Goal: Transaction & Acquisition: Purchase product/service

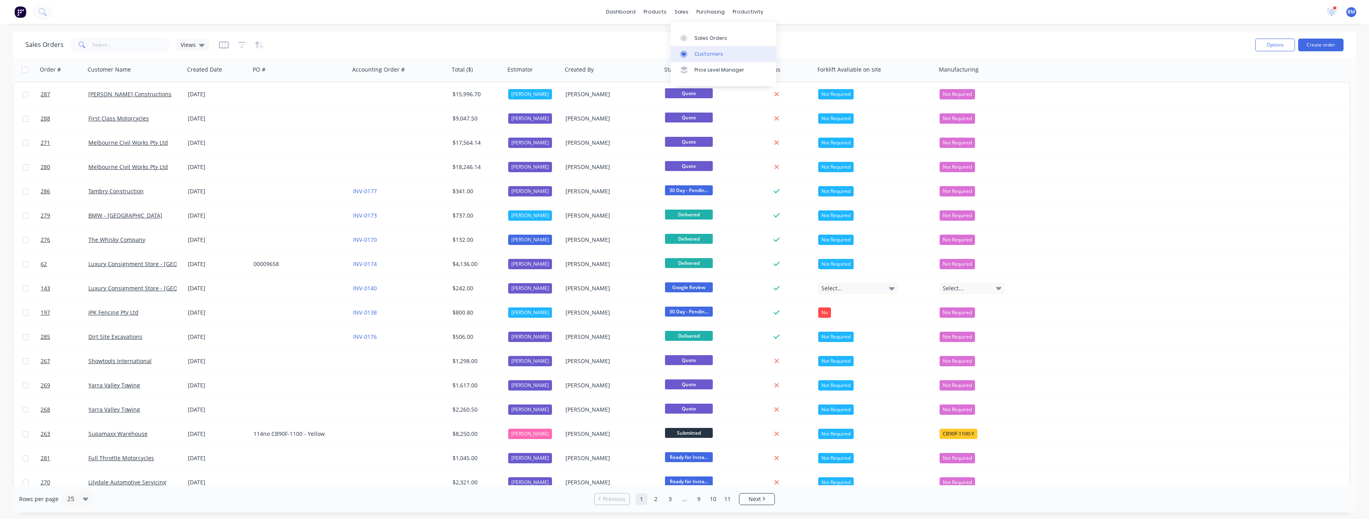
click at [706, 51] on div "Customers" at bounding box center [708, 54] width 29 height 7
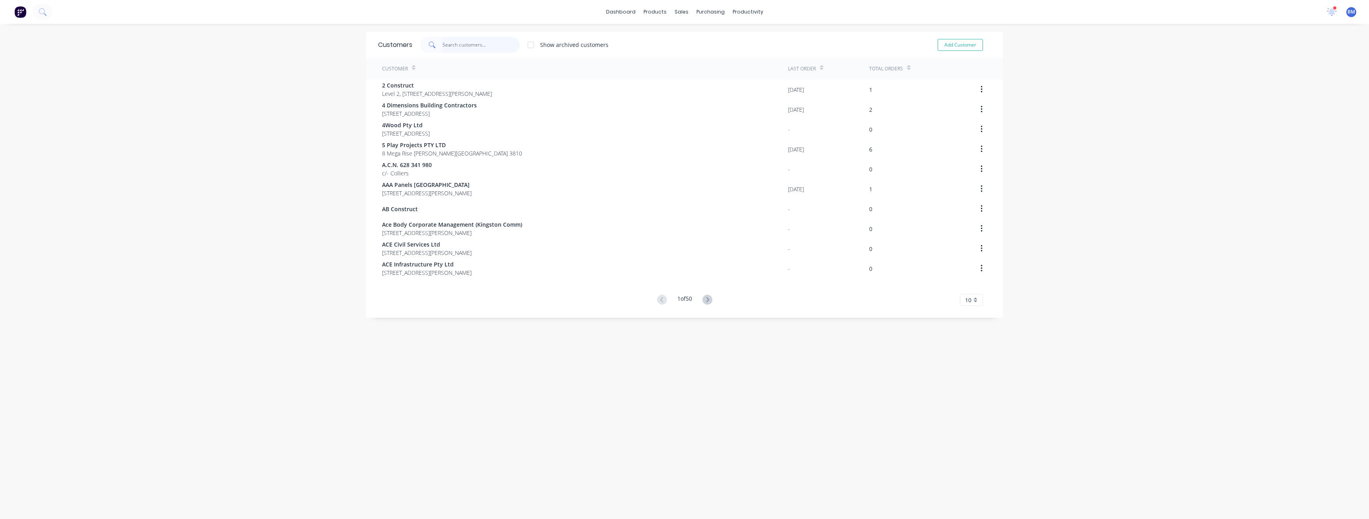
click at [458, 41] on input "text" at bounding box center [481, 45] width 78 height 16
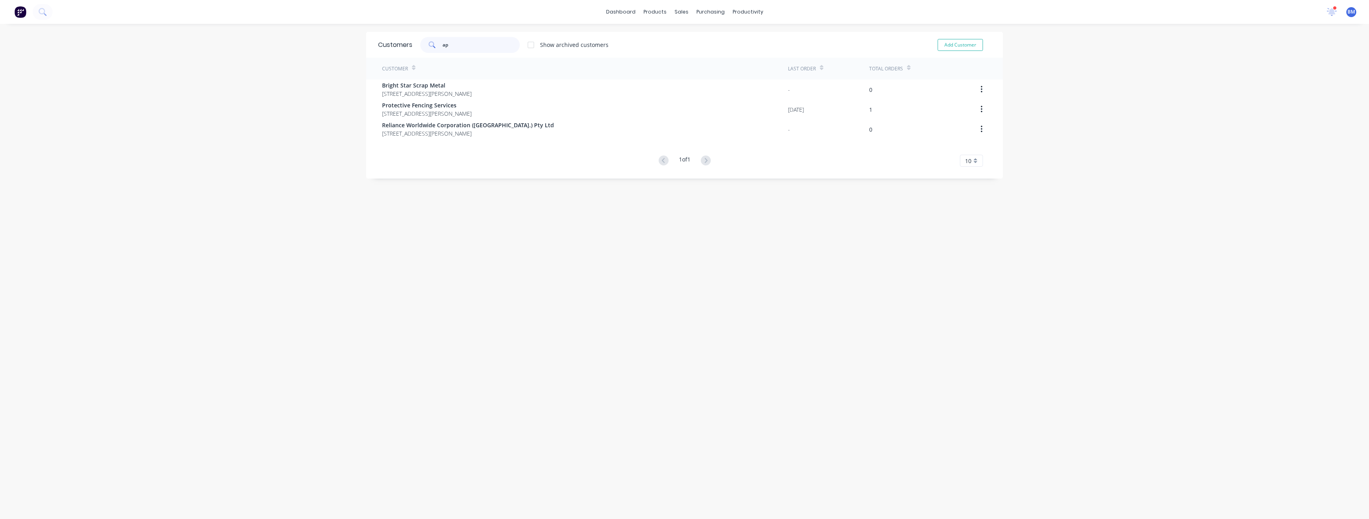
type input "a"
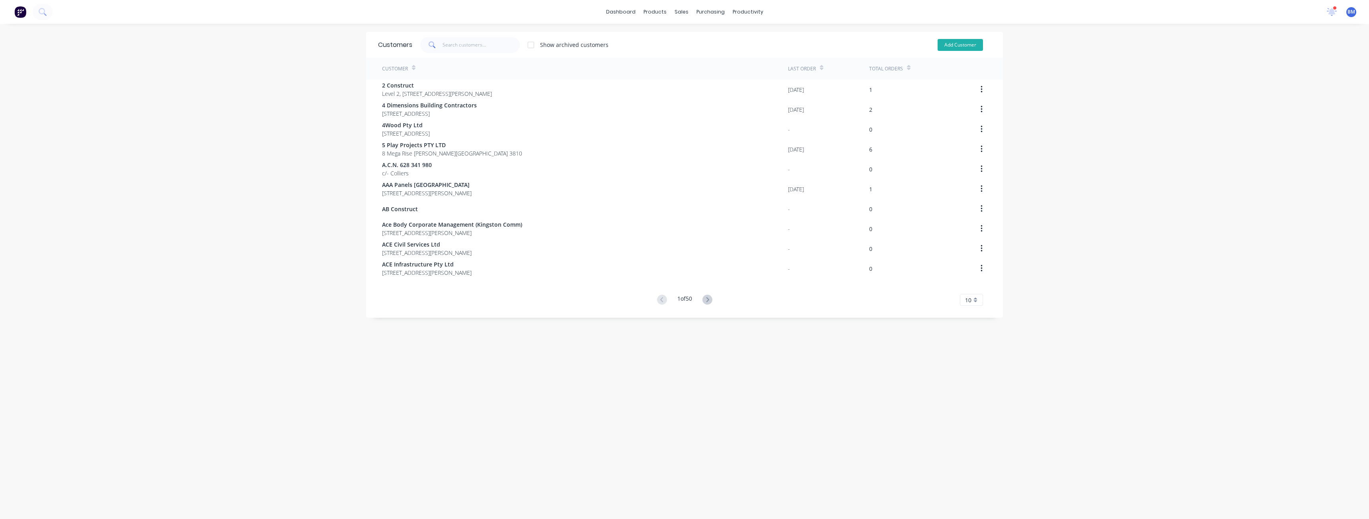
click at [949, 45] on button "Add Customer" at bounding box center [959, 45] width 45 height 12
select select "AU"
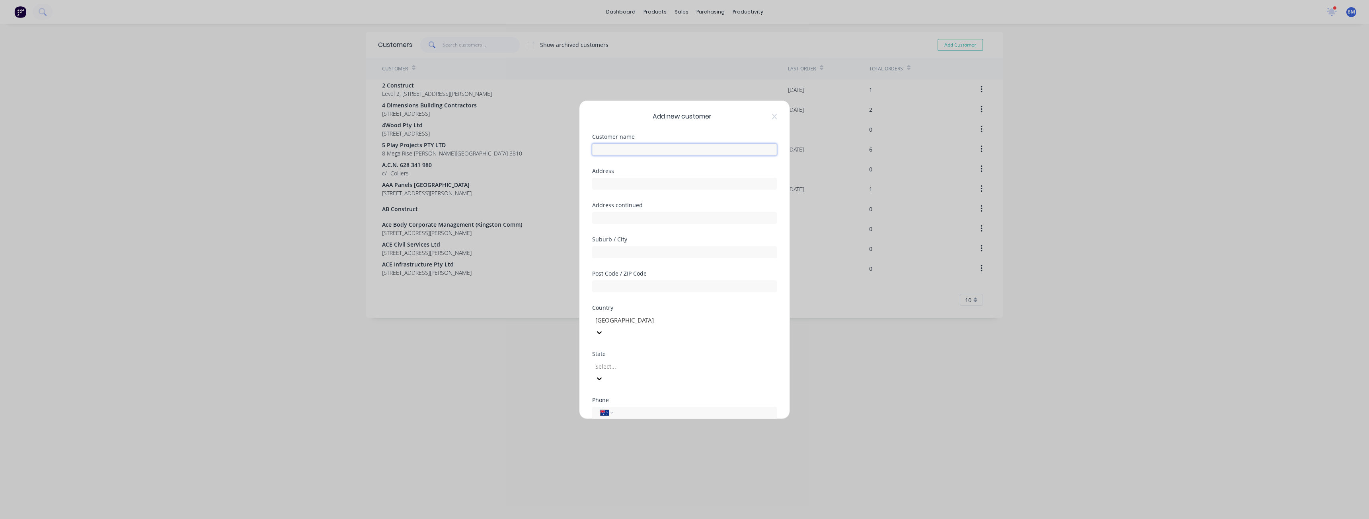
click at [637, 150] on input "text" at bounding box center [684, 150] width 185 height 12
click at [612, 181] on input "text" at bounding box center [684, 184] width 185 height 12
click at [656, 149] on input "APM Constructions" at bounding box center [684, 150] width 185 height 12
type input "APM Construction"
click at [636, 179] on input "text" at bounding box center [684, 184] width 185 height 12
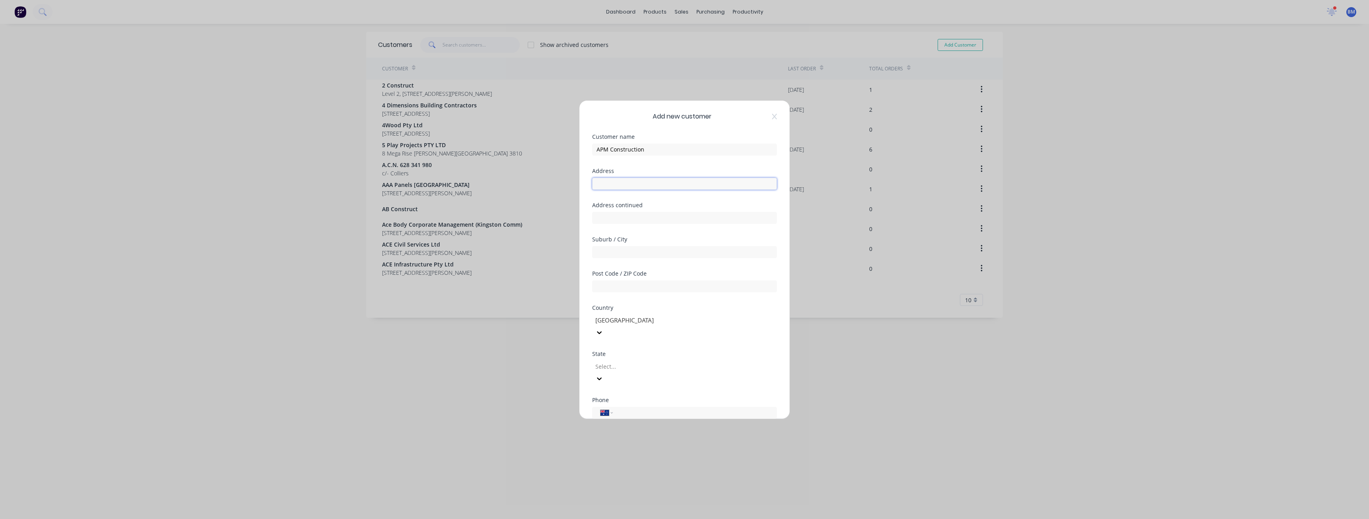
click at [603, 182] on input "text" at bounding box center [684, 184] width 185 height 12
paste input "[STREET_ADDRESS]"
type input "[STREET_ADDRESS]"
click at [660, 196] on div "Address [STREET_ADDRESS]" at bounding box center [684, 185] width 185 height 34
click at [617, 253] on input "text" at bounding box center [684, 252] width 185 height 12
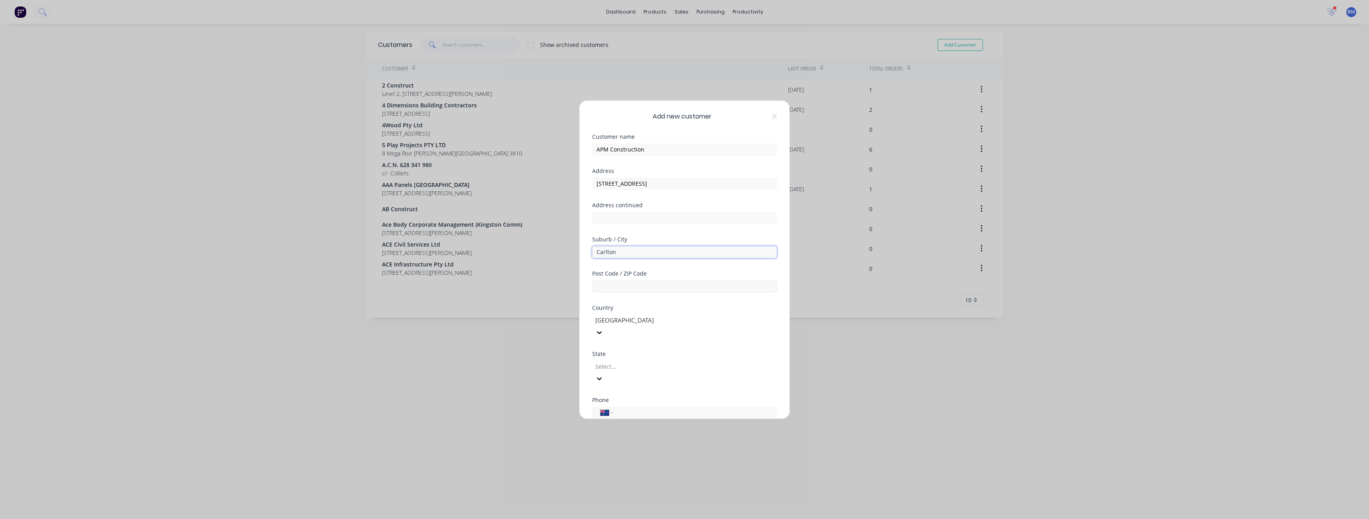
type input "Carlton"
drag, startPoint x: 606, startPoint y: 286, endPoint x: 601, endPoint y: 283, distance: 5.7
click at [606, 286] on input "text" at bounding box center [684, 287] width 185 height 12
type input "3053"
click at [608, 362] on div at bounding box center [651, 367] width 115 height 10
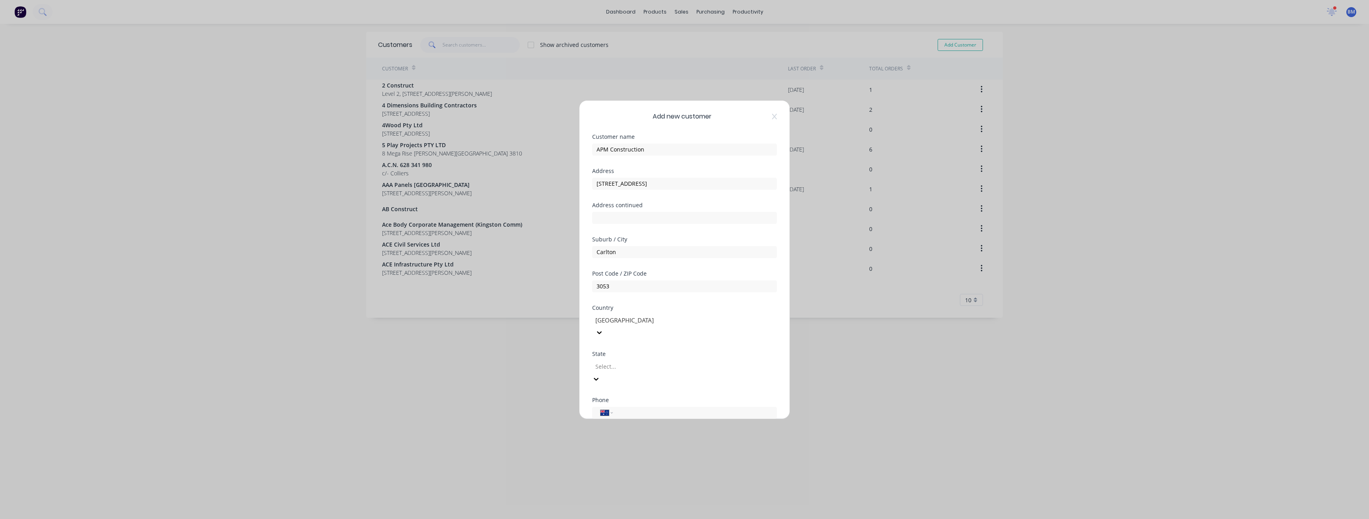
click at [626, 407] on div "International [GEOGRAPHIC_DATA] [GEOGRAPHIC_DATA] [GEOGRAPHIC_DATA] [GEOGRAPHIC…" at bounding box center [684, 413] width 185 height 12
click at [626, 408] on input "tel" at bounding box center [693, 412] width 150 height 9
paste input "[PHONE_NUMBER]"
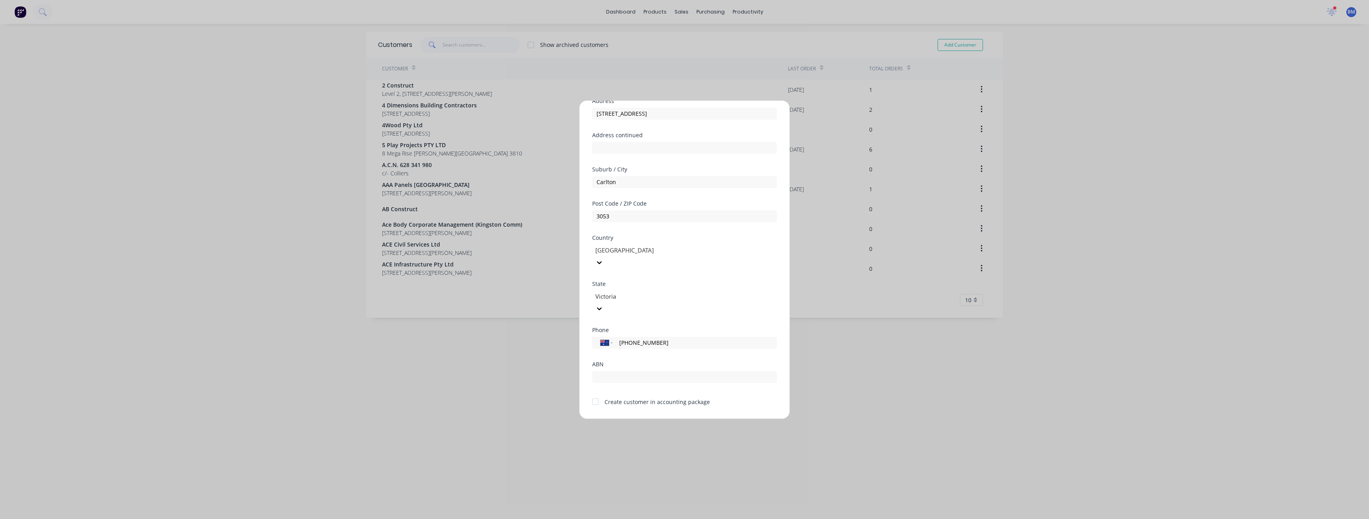
type input "[PHONE_NUMBER]"
click at [595, 394] on div at bounding box center [595, 402] width 16 height 16
click at [650, 337] on div "Phone International [GEOGRAPHIC_DATA] [GEOGRAPHIC_DATA] [GEOGRAPHIC_DATA] [GEOG…" at bounding box center [684, 344] width 185 height 34
click at [603, 371] on input "text" at bounding box center [684, 377] width 185 height 12
paste input "36 603 273 347"
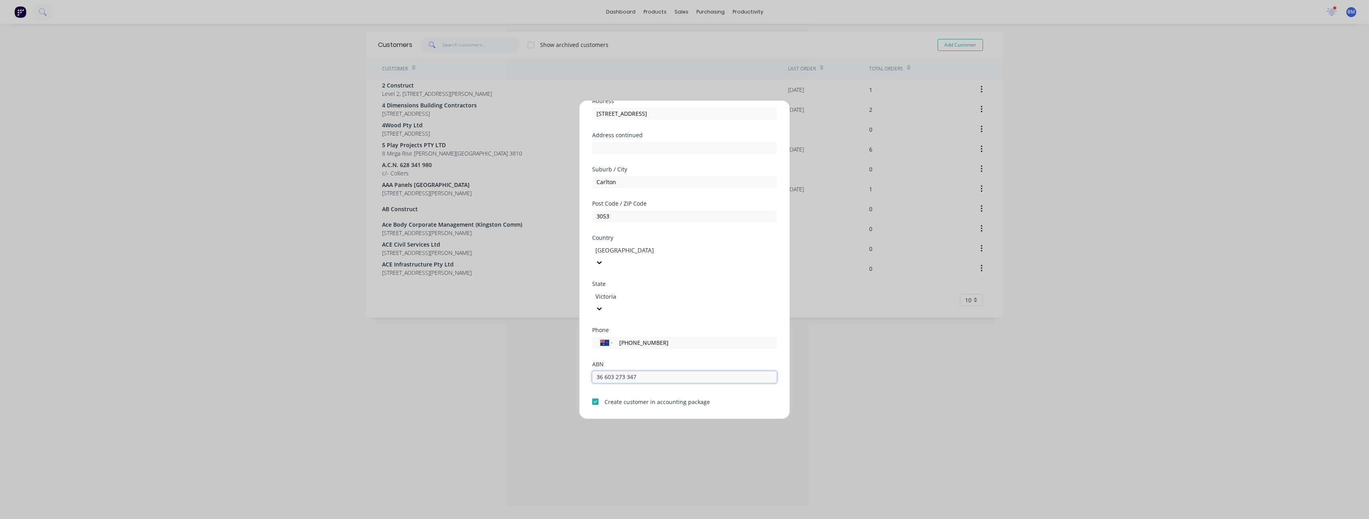
type input "36 603 273 347"
click at [756, 384] on form "Customer name APM Construction Address [STREET_ADDRESS] Address continued Subur…" at bounding box center [684, 248] width 185 height 368
click at [654, 419] on button "Save" at bounding box center [659, 425] width 44 height 13
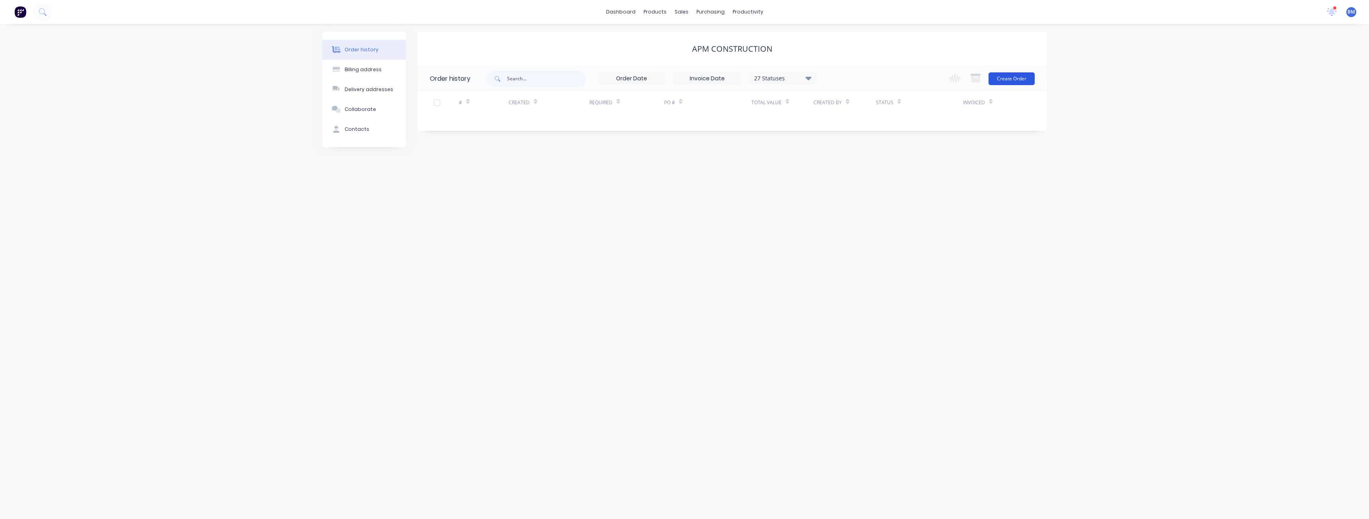
click at [1011, 76] on button "Create Order" at bounding box center [1011, 78] width 46 height 13
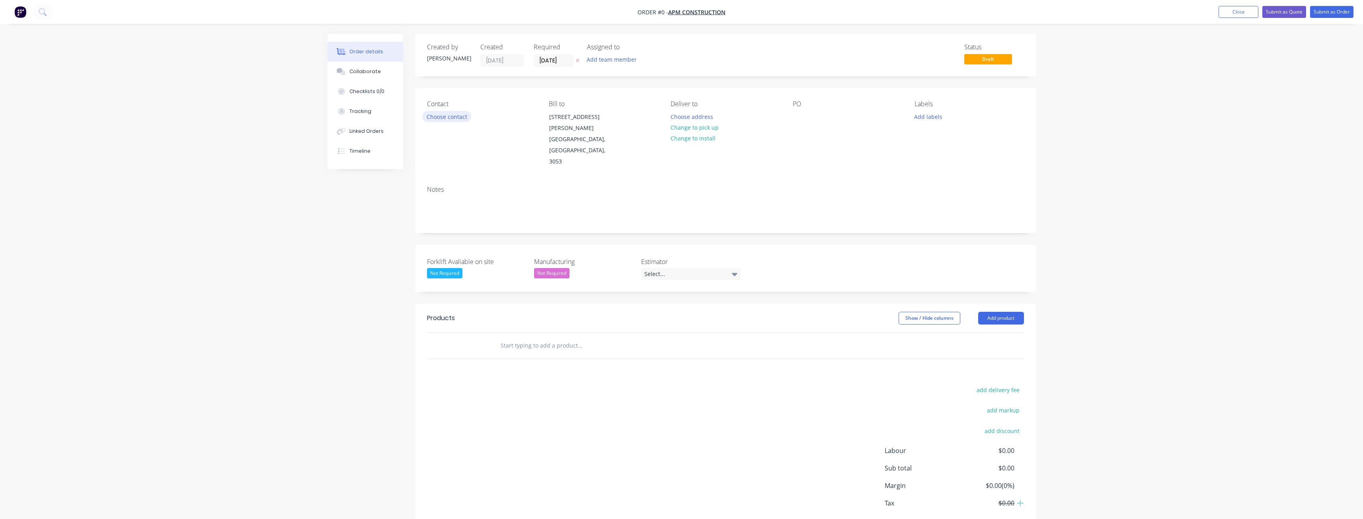
click at [453, 115] on button "Choose contact" at bounding box center [446, 116] width 49 height 11
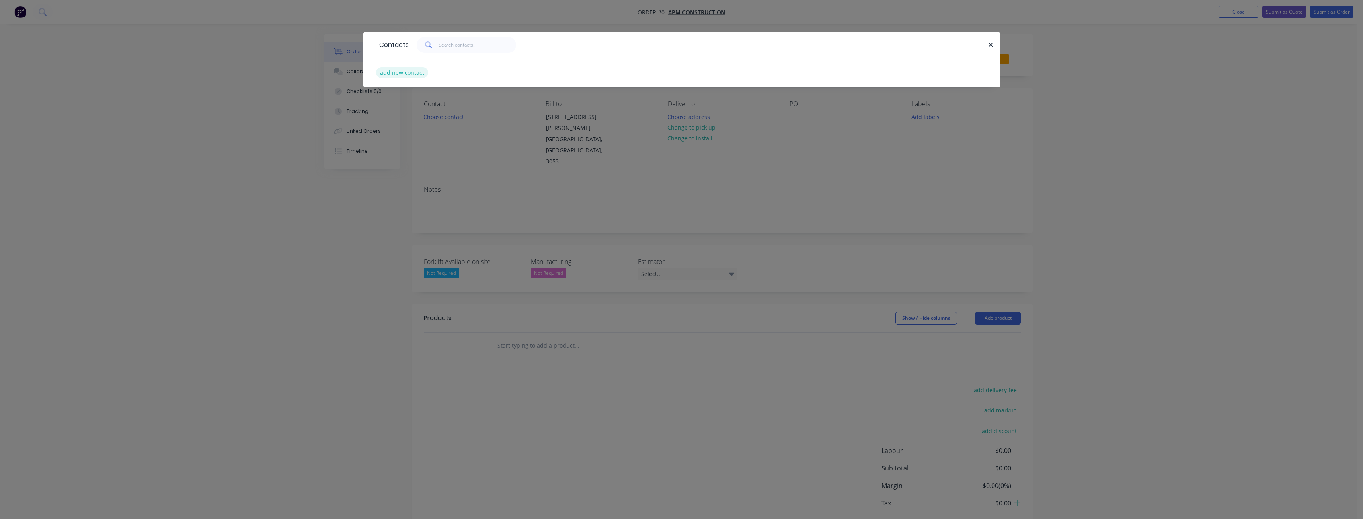
click at [396, 70] on button "add new contact" at bounding box center [402, 72] width 53 height 11
select select "AU"
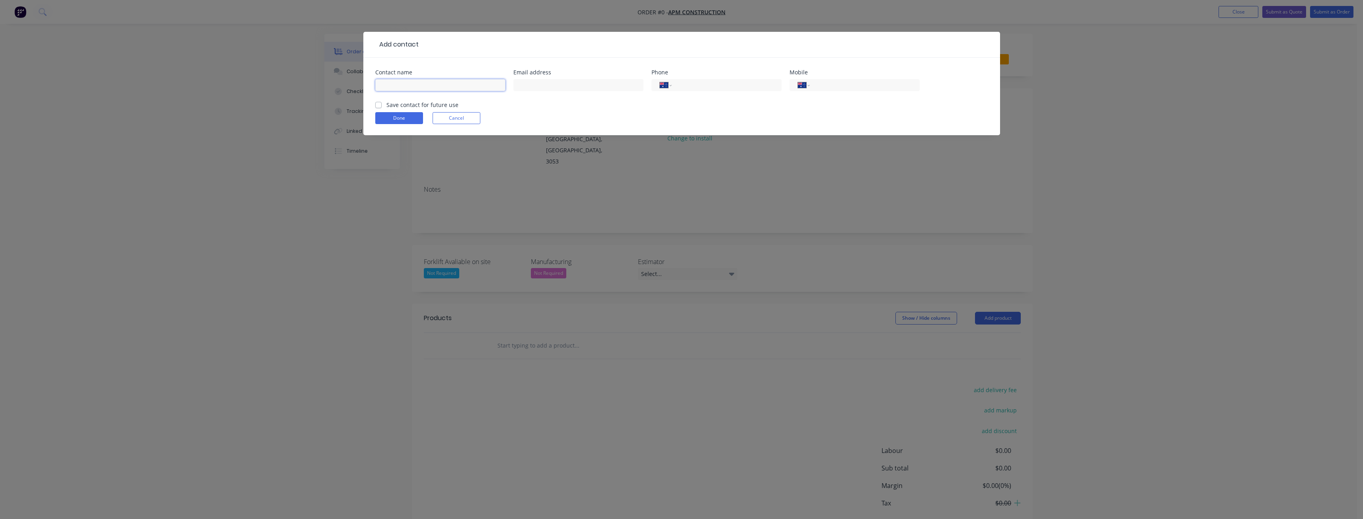
click at [410, 87] on input "text" at bounding box center [440, 85] width 130 height 12
type input "Estimating"
click at [588, 88] on input "text" at bounding box center [578, 85] width 130 height 12
type input "[EMAIL_ADDRESS][DOMAIN_NAME]"
click at [724, 86] on input "tel" at bounding box center [724, 85] width 95 height 9
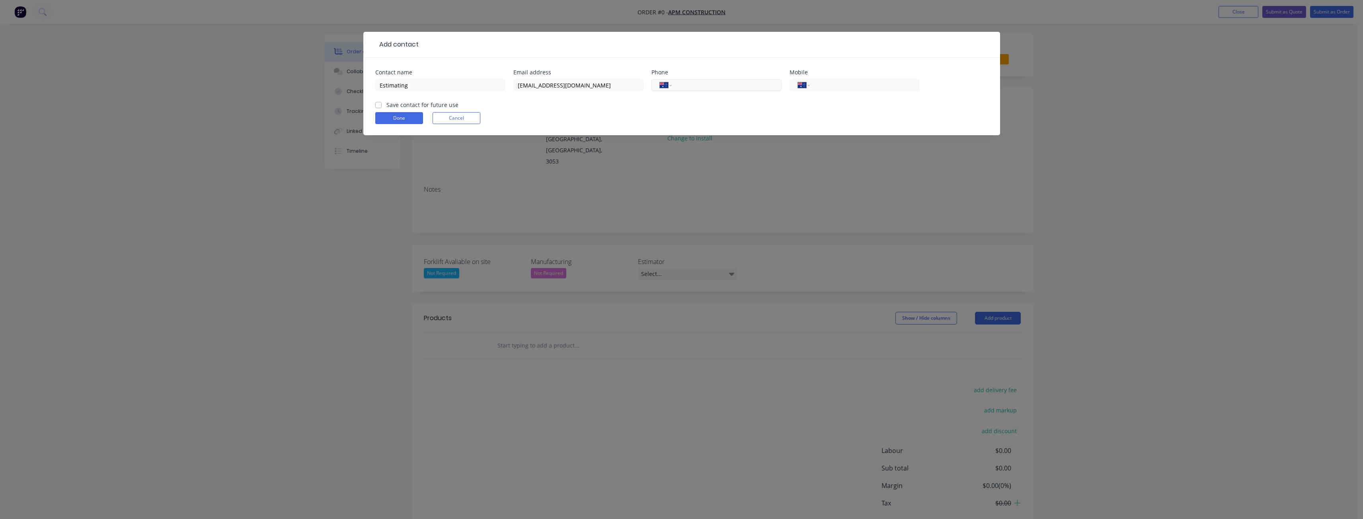
paste input "36603273347"
type input "36603273347"
drag, startPoint x: 732, startPoint y: 86, endPoint x: 662, endPoint y: 80, distance: 69.9
click at [662, 80] on div "International [GEOGRAPHIC_DATA] [GEOGRAPHIC_DATA] [GEOGRAPHIC_DATA] [GEOGRAPHIC…" at bounding box center [716, 85] width 130 height 12
click at [712, 87] on input "tel" at bounding box center [724, 85] width 95 height 9
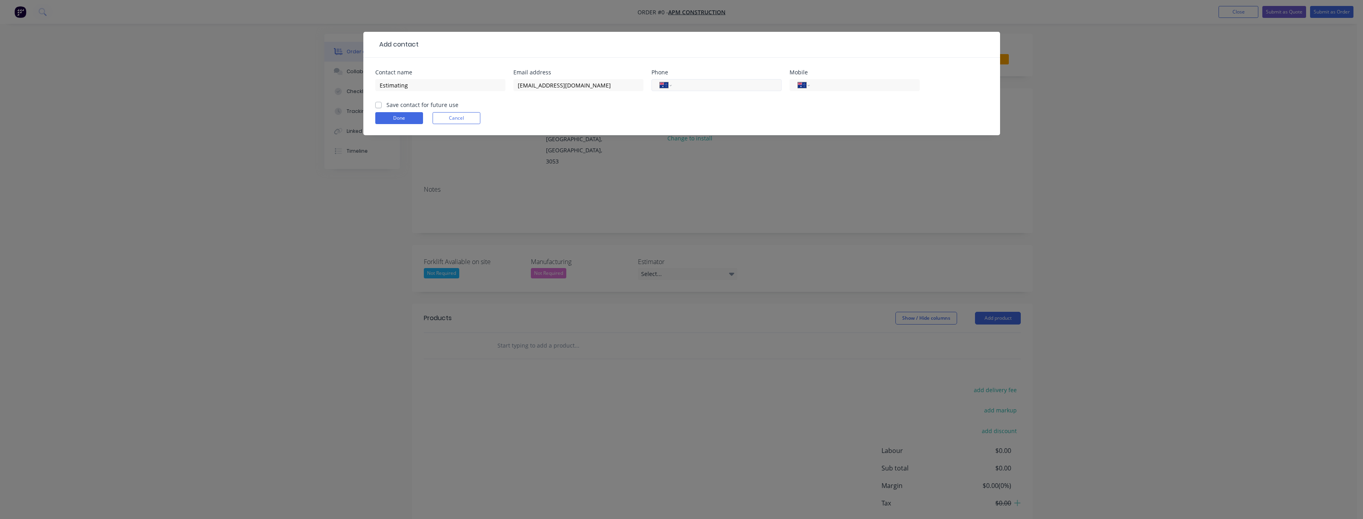
paste input "[PHONE_NUMBER]"
type input "[PHONE_NUMBER]"
click at [579, 107] on form "Contact name Estimating Email address [EMAIL_ADDRESS][DOMAIN_NAME] Phone Intern…" at bounding box center [681, 103] width 613 height 66
click at [386, 104] on label "Save contact for future use" at bounding box center [422, 105] width 72 height 8
click at [378, 104] on input "Save contact for future use" at bounding box center [378, 105] width 6 height 8
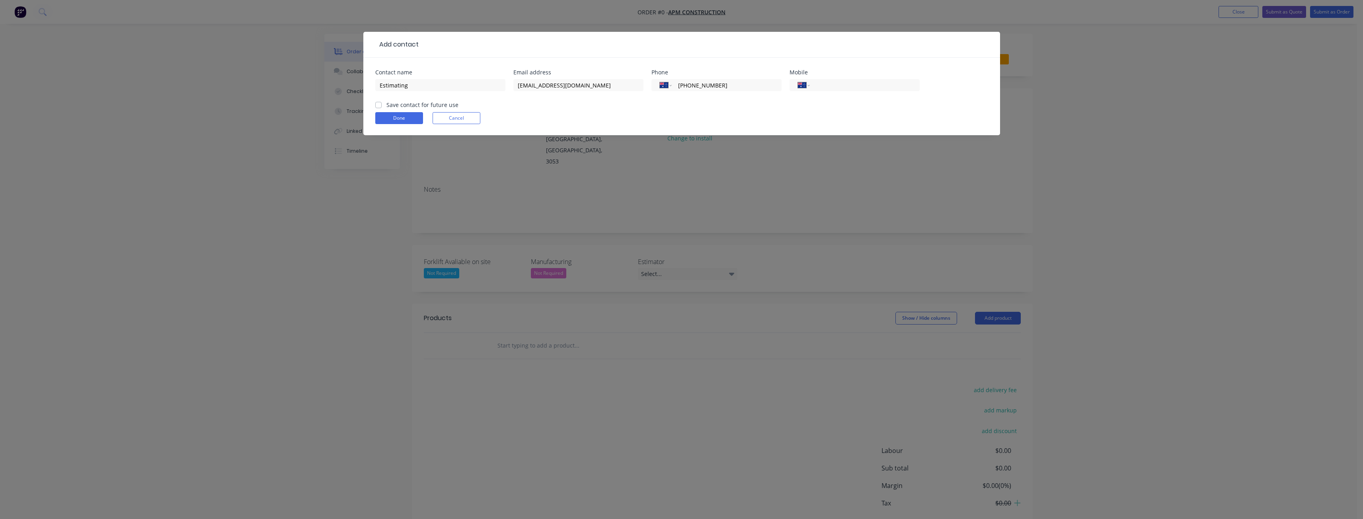
checkbox input "true"
click at [399, 119] on button "Done" at bounding box center [399, 118] width 48 height 12
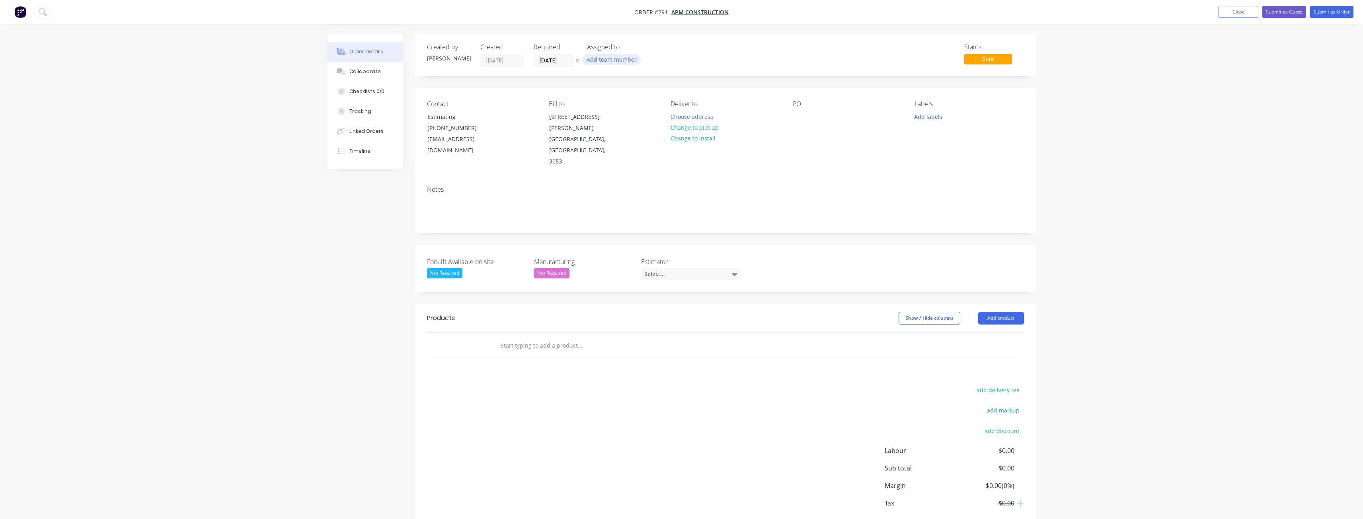
click at [622, 62] on button "Add team member" at bounding box center [611, 59] width 58 height 11
click at [601, 103] on div at bounding box center [600, 104] width 16 height 16
click at [789, 179] on div "Notes" at bounding box center [725, 205] width 621 height 53
click at [701, 137] on button "Change to install" at bounding box center [692, 138] width 53 height 11
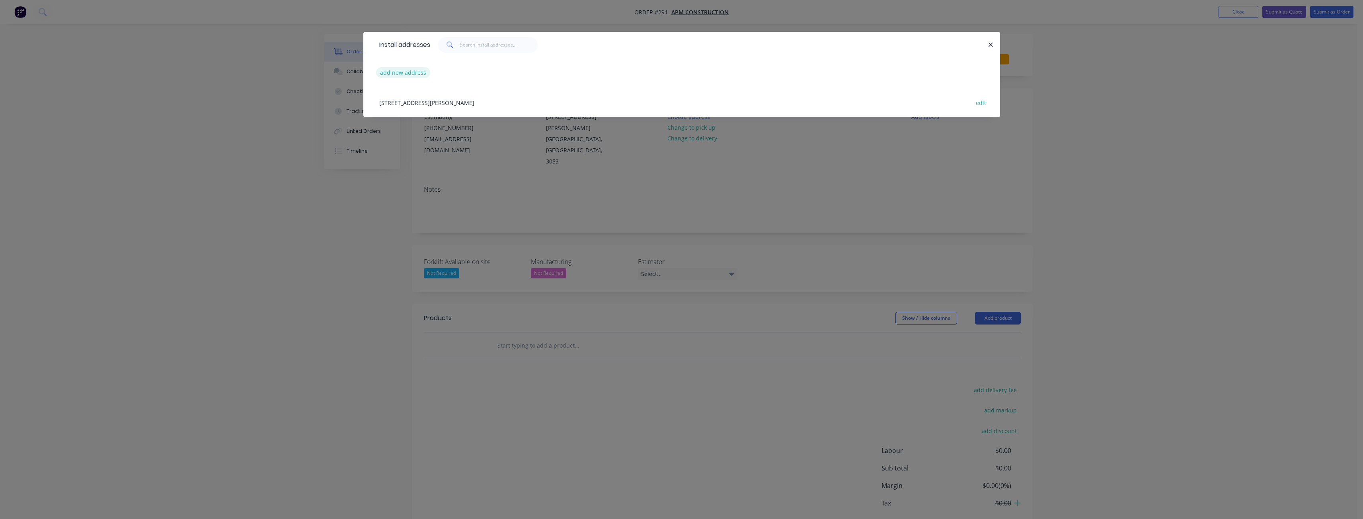
click at [415, 73] on button "add new address" at bounding box center [403, 72] width 55 height 11
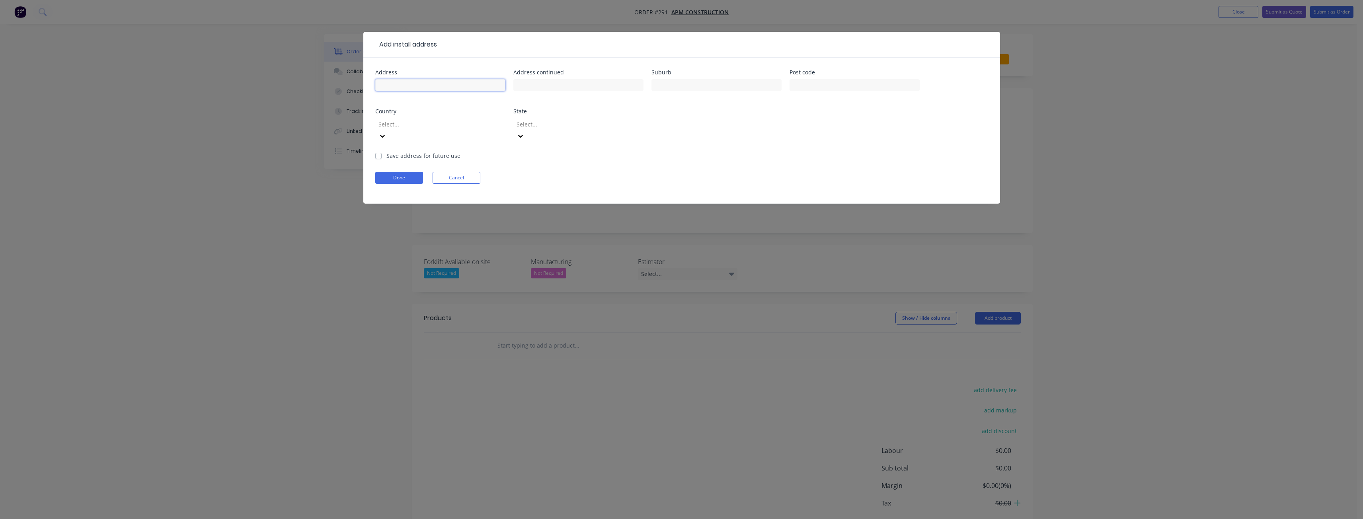
click at [408, 86] on input "text" at bounding box center [440, 85] width 130 height 12
type input "[STREET_ADDRESS]"
click at [667, 77] on div at bounding box center [716, 88] width 130 height 23
click at [668, 84] on input "text" at bounding box center [716, 85] width 130 height 12
type input "[GEOGRAPHIC_DATA]"
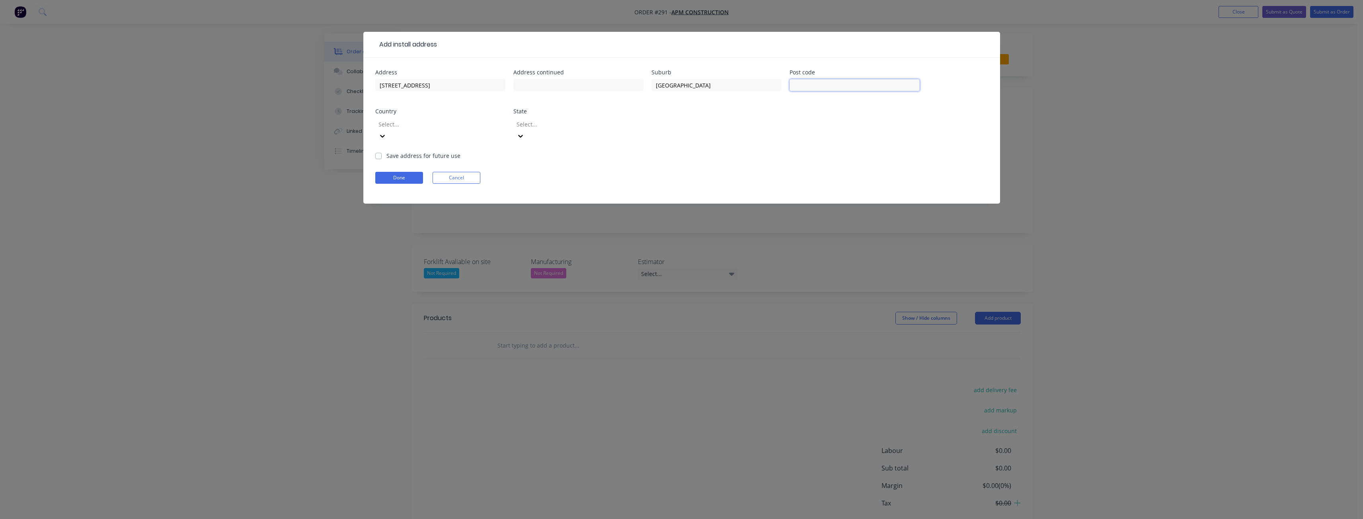
click at [807, 86] on input "text" at bounding box center [854, 85] width 130 height 12
click at [809, 89] on input "text" at bounding box center [854, 85] width 130 height 12
type input "3167"
click at [757, 151] on form "Address [STREET_ADDRESS] Select... State Select... Save address for future use …" at bounding box center [681, 137] width 613 height 134
click at [386, 132] on icon at bounding box center [382, 136] width 8 height 8
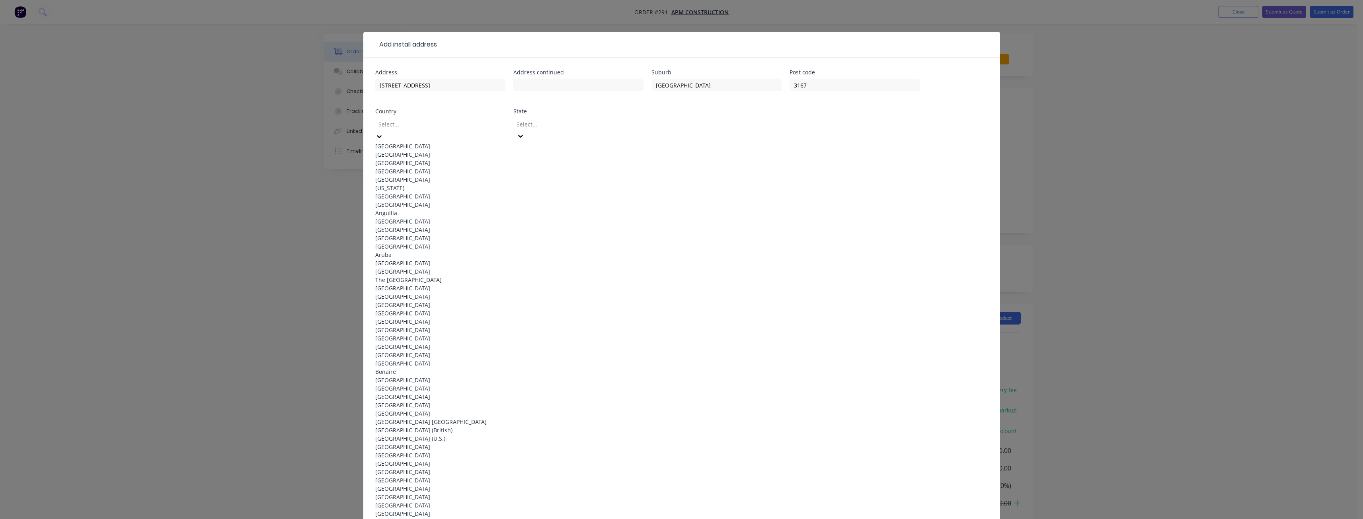
click at [474, 142] on div "[GEOGRAPHIC_DATA]" at bounding box center [440, 146] width 130 height 8
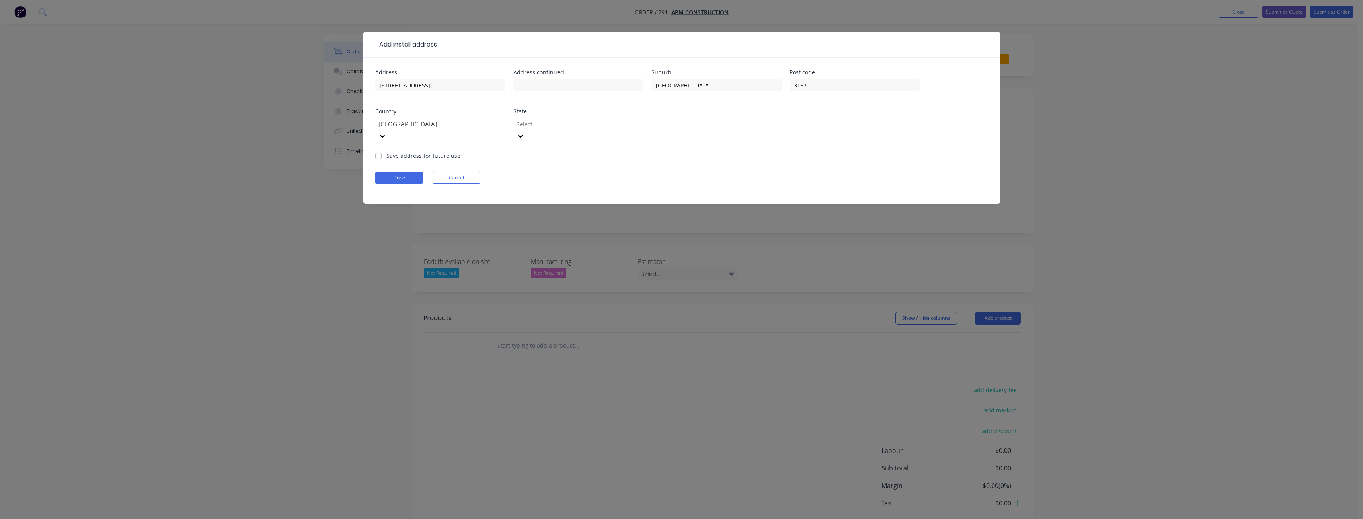
click at [549, 128] on div at bounding box center [573, 124] width 115 height 10
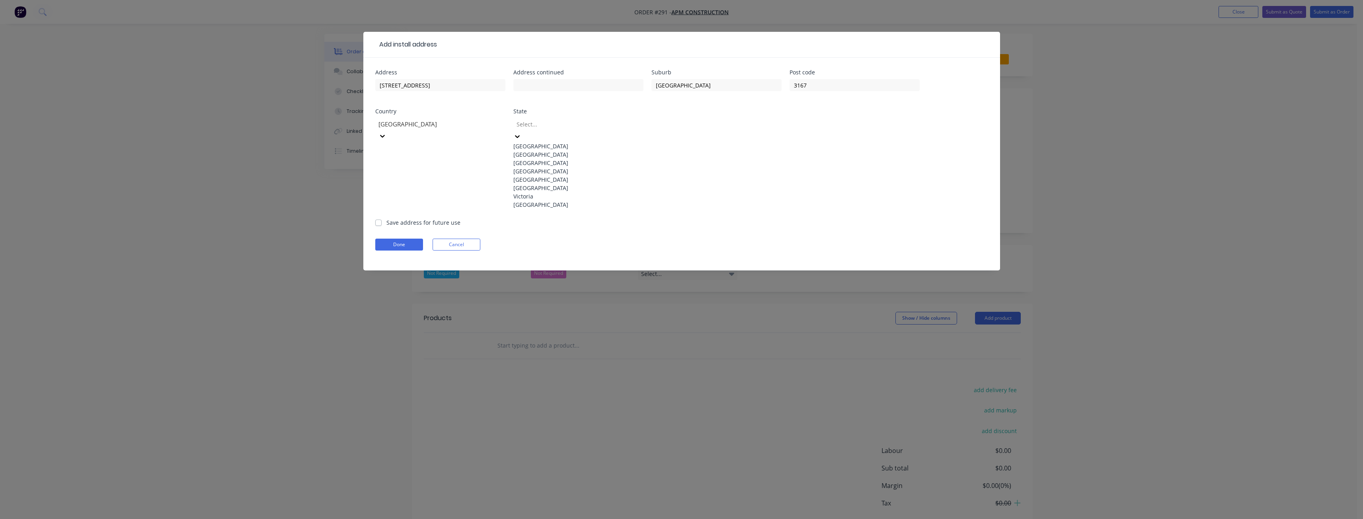
click at [543, 201] on div "Victoria" at bounding box center [578, 196] width 130 height 8
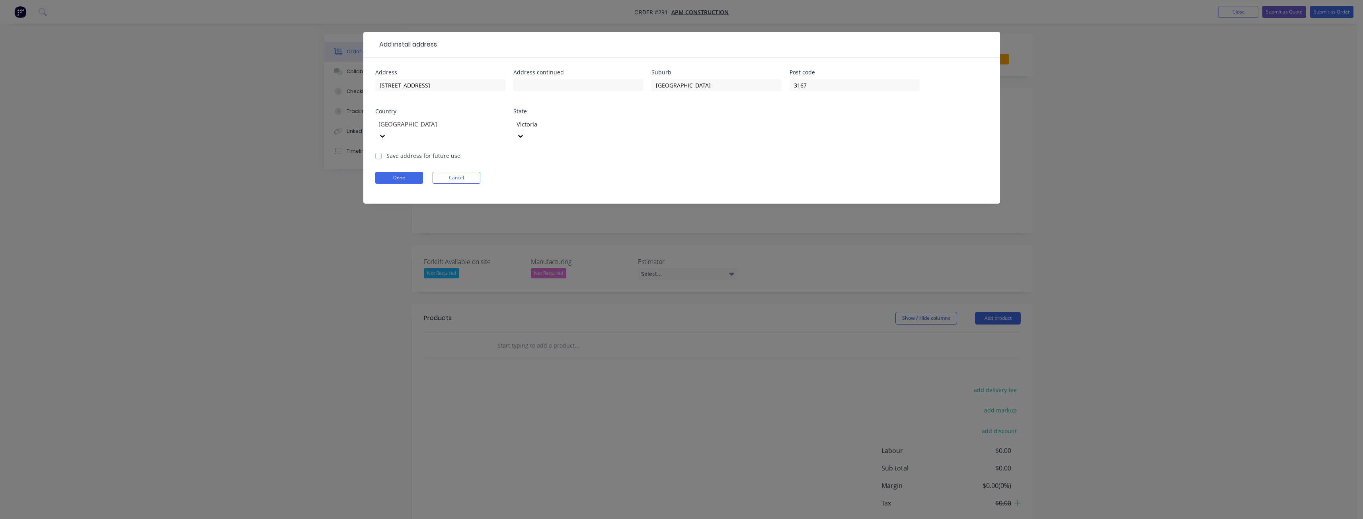
click at [542, 156] on form "Address [STREET_ADDRESS] State [GEOGRAPHIC_DATA] Save address for future use Do…" at bounding box center [681, 137] width 613 height 134
click at [386, 152] on label "Save address for future use" at bounding box center [423, 156] width 74 height 8
click at [376, 152] on input "Save address for future use" at bounding box center [378, 156] width 6 height 8
checkbox input "true"
click at [535, 156] on form "Address [STREET_ADDRESS] State [GEOGRAPHIC_DATA] Save address for future use Do…" at bounding box center [681, 137] width 613 height 134
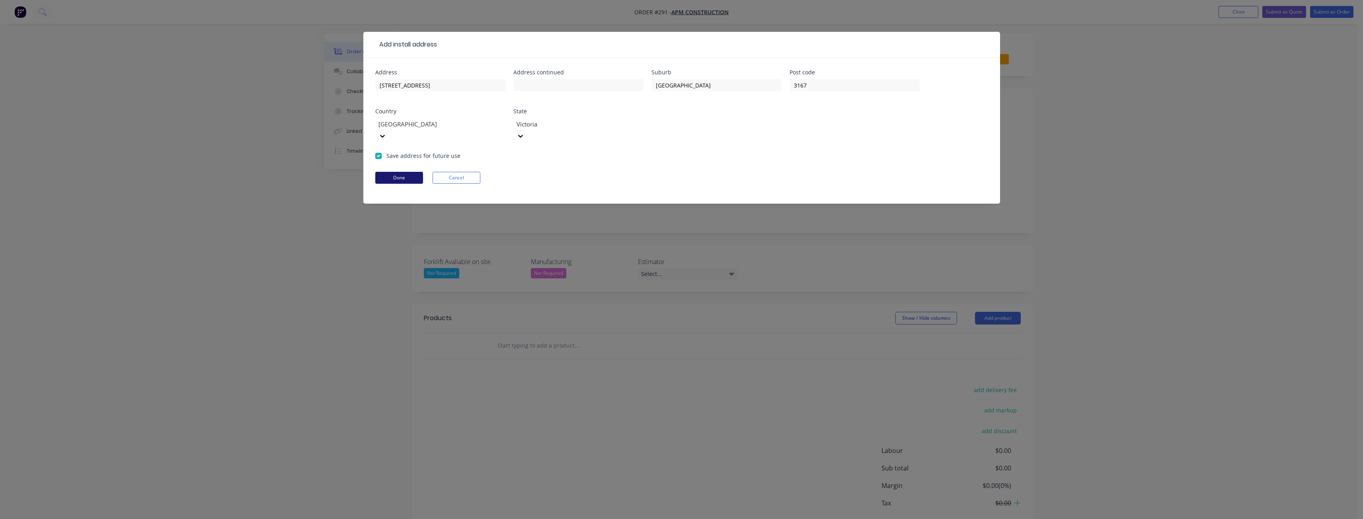
click at [401, 172] on button "Done" at bounding box center [399, 178] width 48 height 12
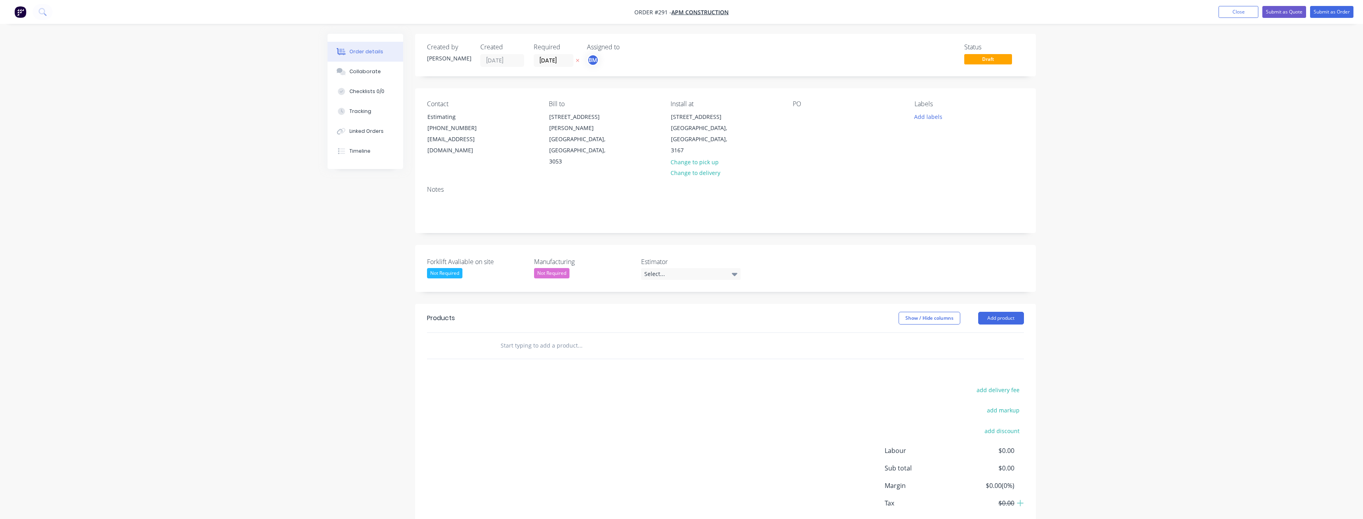
click at [288, 223] on div "Order details Collaborate Checklists 0/0 Tracking Linked Orders Timeline Order …" at bounding box center [681, 281] width 1363 height 562
click at [734, 273] on icon at bounding box center [735, 274] width 6 height 3
click at [668, 286] on div "[PERSON_NAME]" at bounding box center [669, 284] width 44 height 10
click at [668, 302] on header "Products Show / Hide columns Add product" at bounding box center [725, 316] width 621 height 29
click at [999, 310] on button "Add product" at bounding box center [1001, 316] width 46 height 13
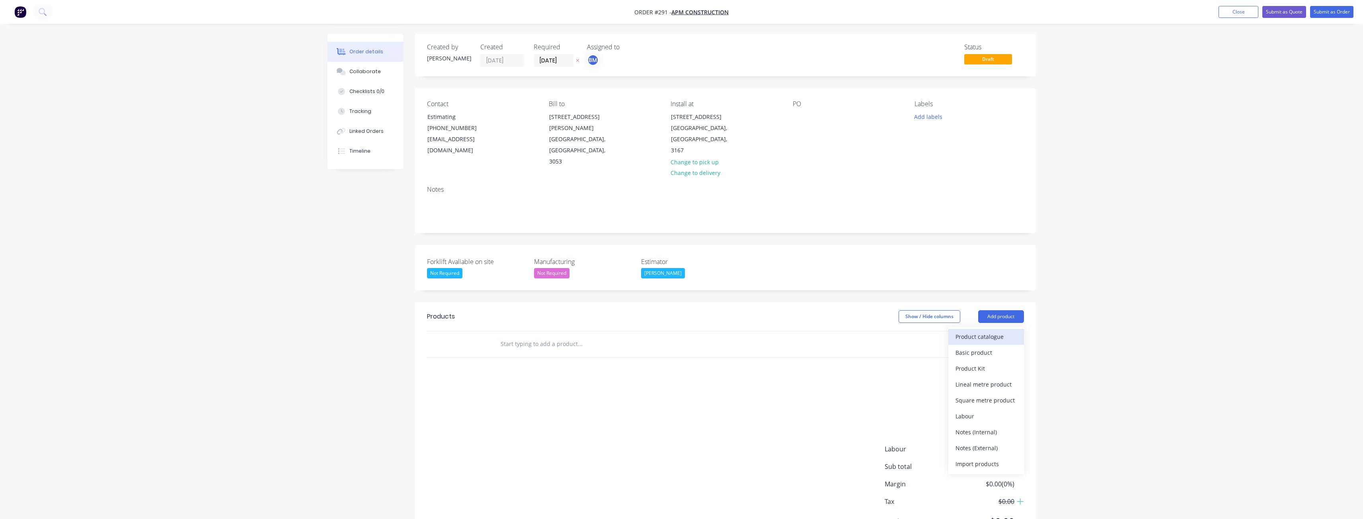
click at [983, 331] on div "Product catalogue" at bounding box center [985, 337] width 61 height 12
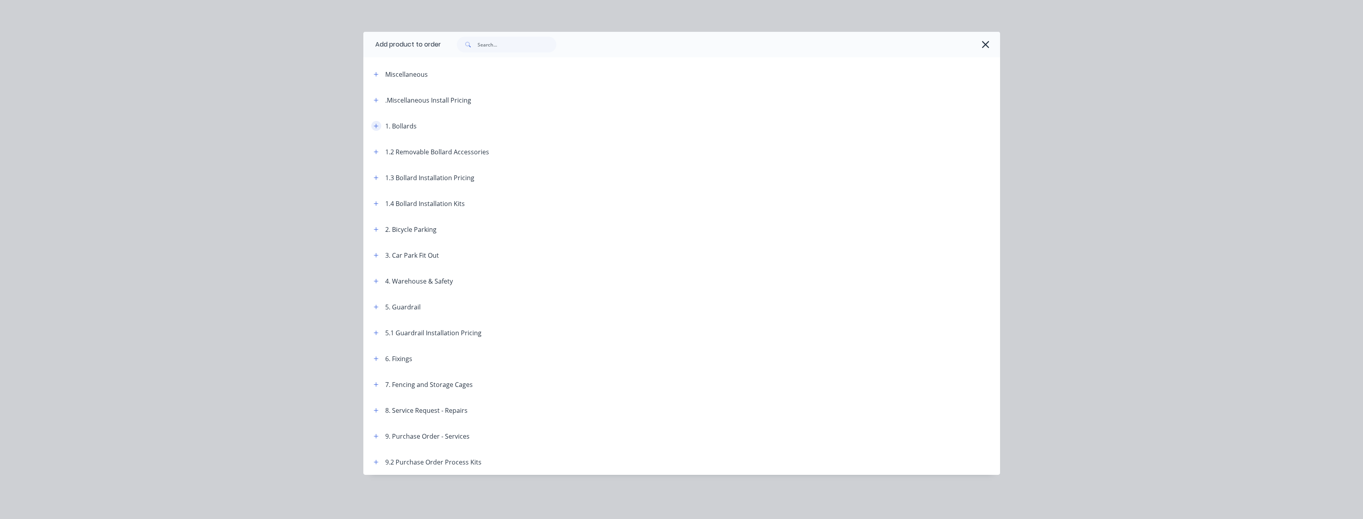
click at [376, 125] on icon "button" at bounding box center [376, 126] width 5 height 6
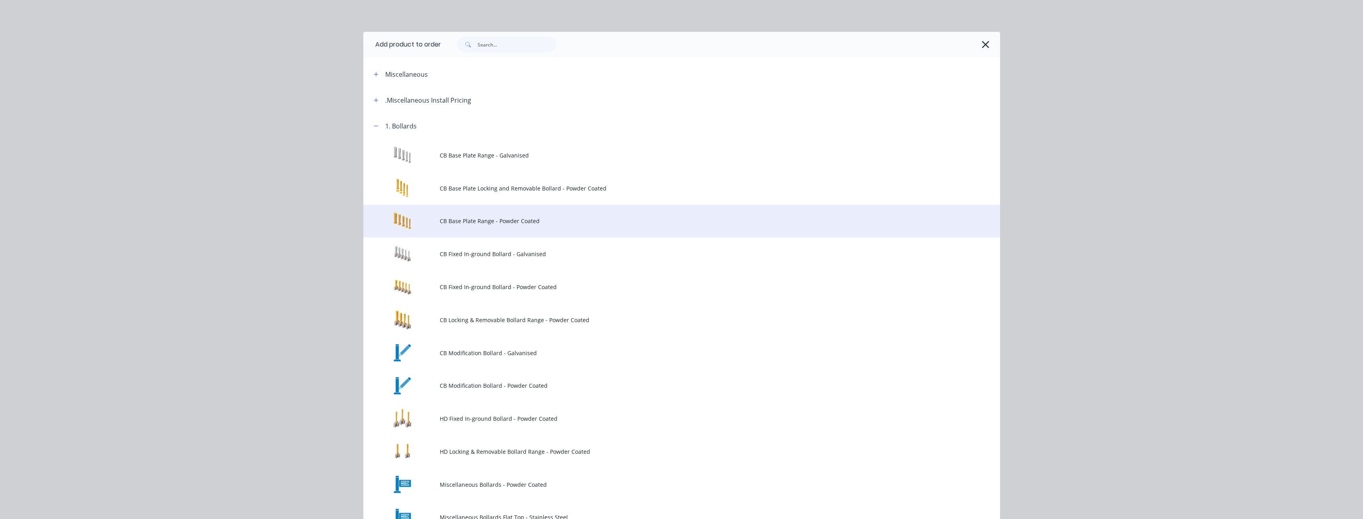
click at [460, 219] on span "CB Base Plate Range - Powder Coated" at bounding box center [664, 221] width 448 height 8
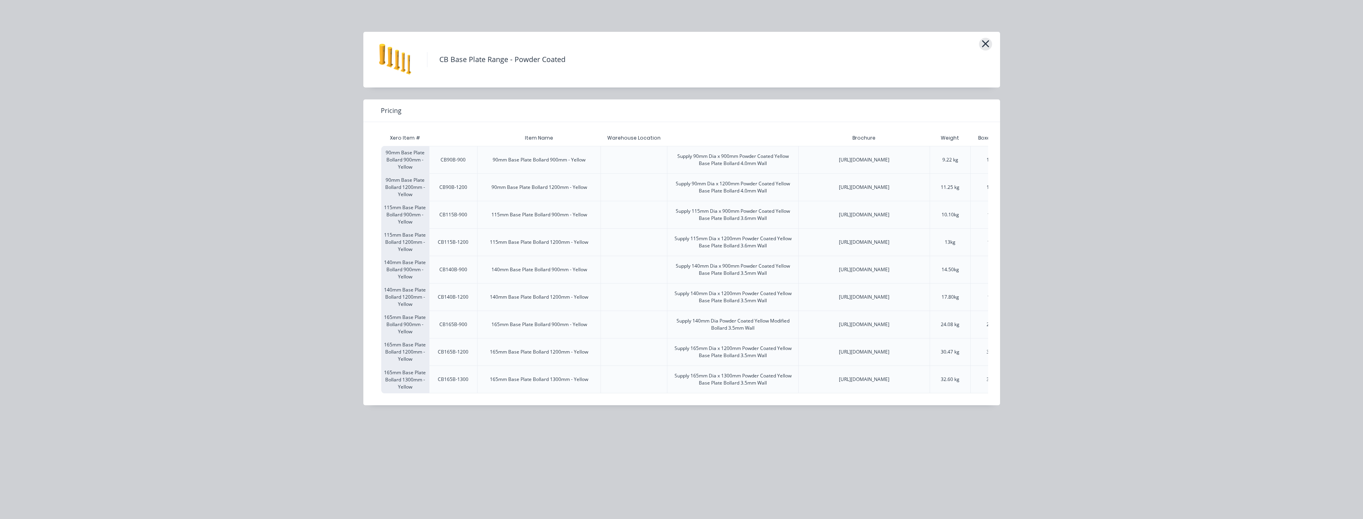
click at [986, 42] on icon "button" at bounding box center [985, 43] width 8 height 11
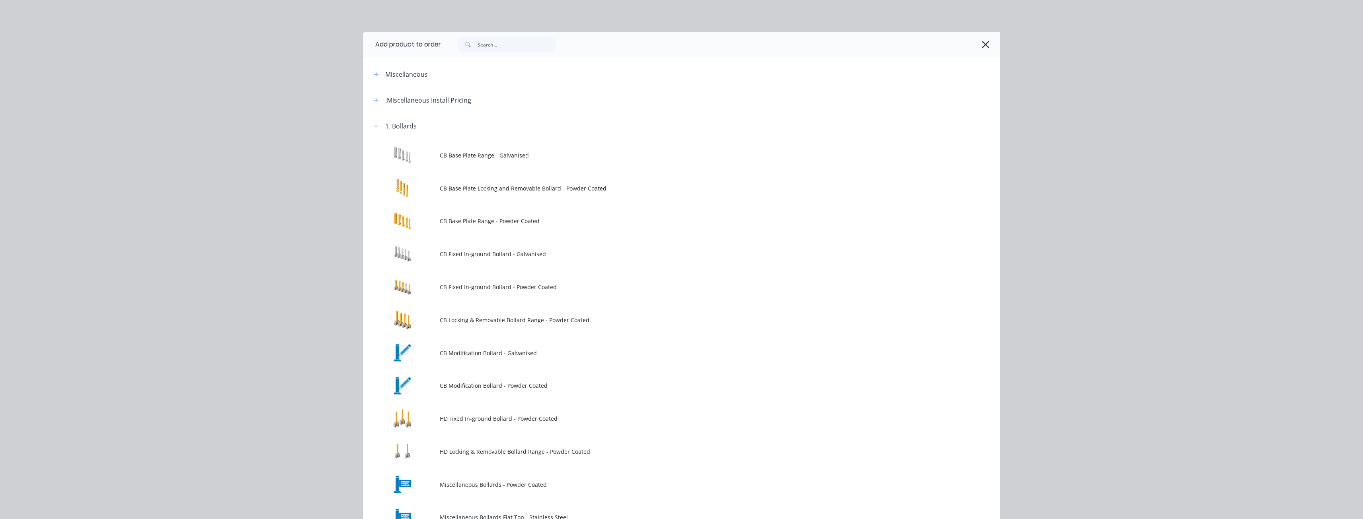
scroll to position [113, 0]
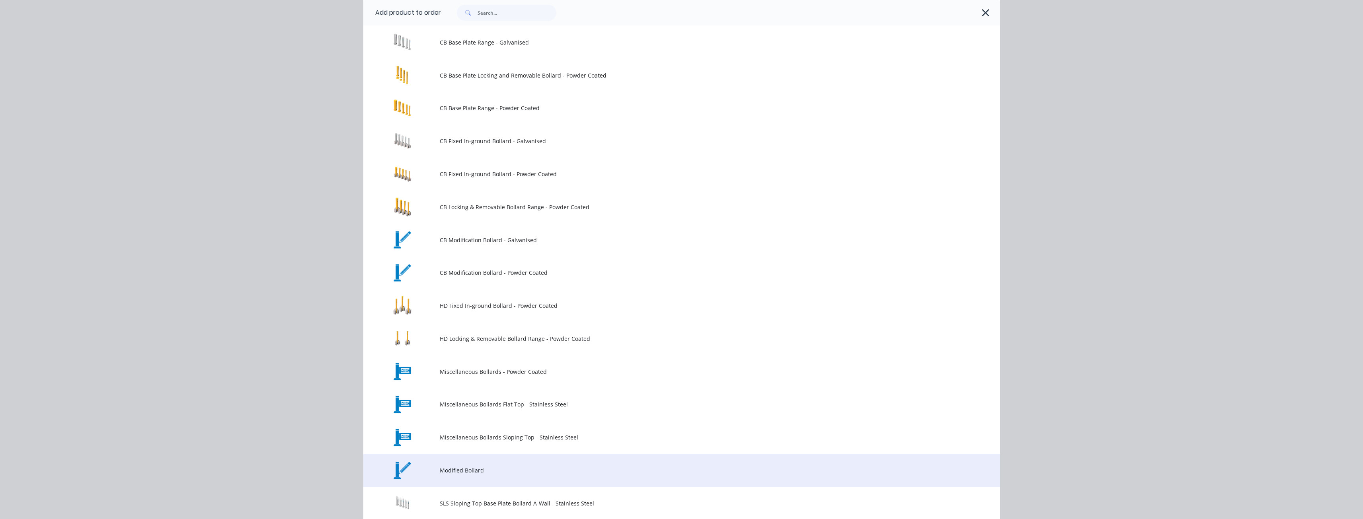
click at [464, 470] on span "Modified Bollard" at bounding box center [664, 470] width 448 height 8
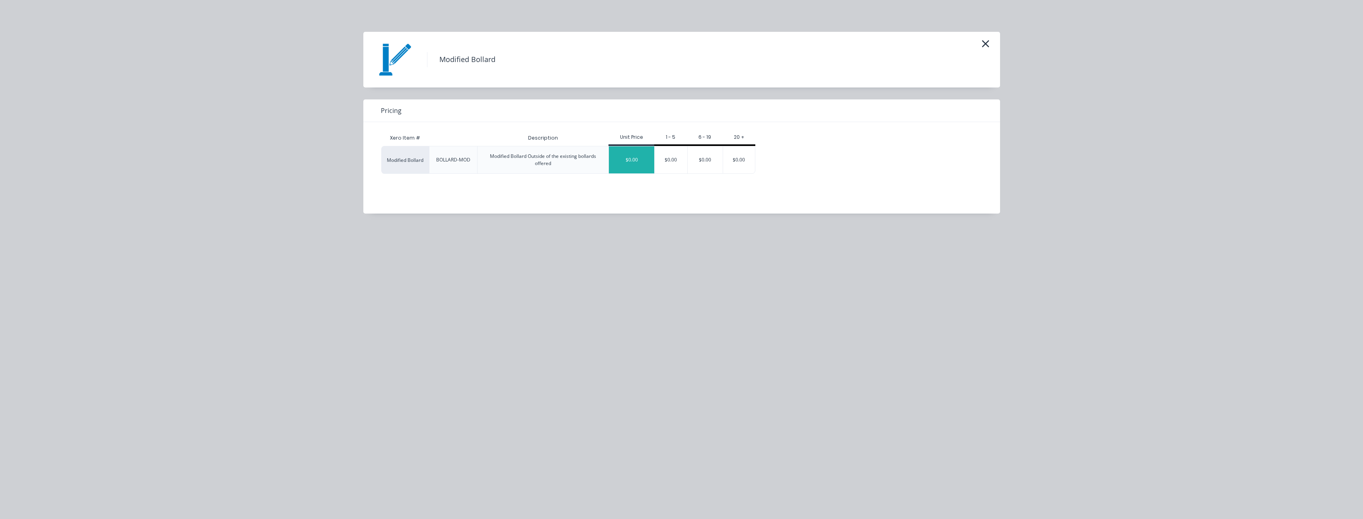
click at [626, 160] on div "$0.00" at bounding box center [631, 159] width 45 height 27
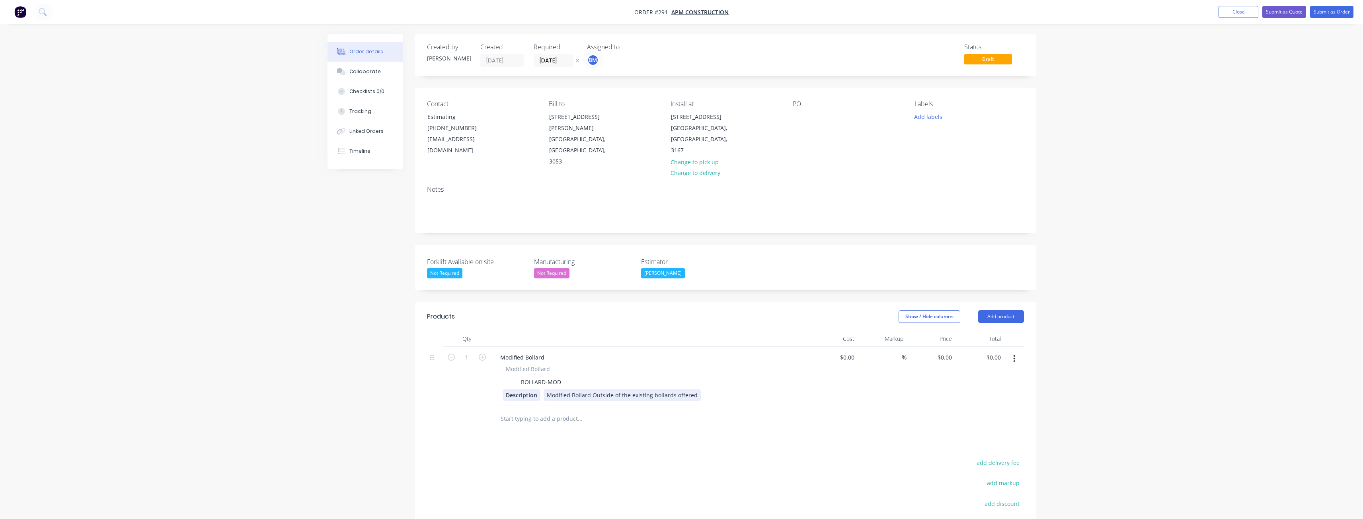
drag, startPoint x: 693, startPoint y: 372, endPoint x: 532, endPoint y: 370, distance: 160.8
click at [532, 390] on div "Description Modified Bollard Outside of the existing bollards offered" at bounding box center [648, 396] width 291 height 12
click at [666, 411] on div at bounding box center [613, 419] width 239 height 16
click at [471, 352] on input "1" at bounding box center [466, 358] width 21 height 12
type input "5"
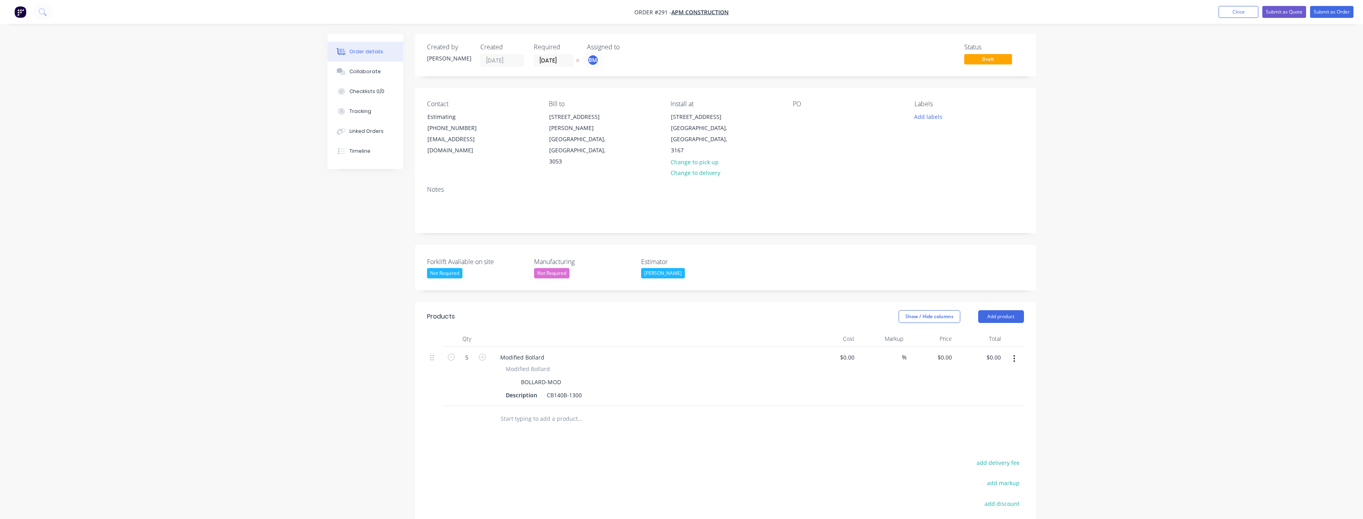
click at [459, 411] on div "Products Show / Hide columns Add product Qty Cost Markup Price Total 5 Modified…" at bounding box center [725, 462] width 621 height 321
click at [996, 310] on button "Add product" at bounding box center [1001, 316] width 46 height 13
click at [979, 331] on div "Product catalogue" at bounding box center [985, 337] width 61 height 12
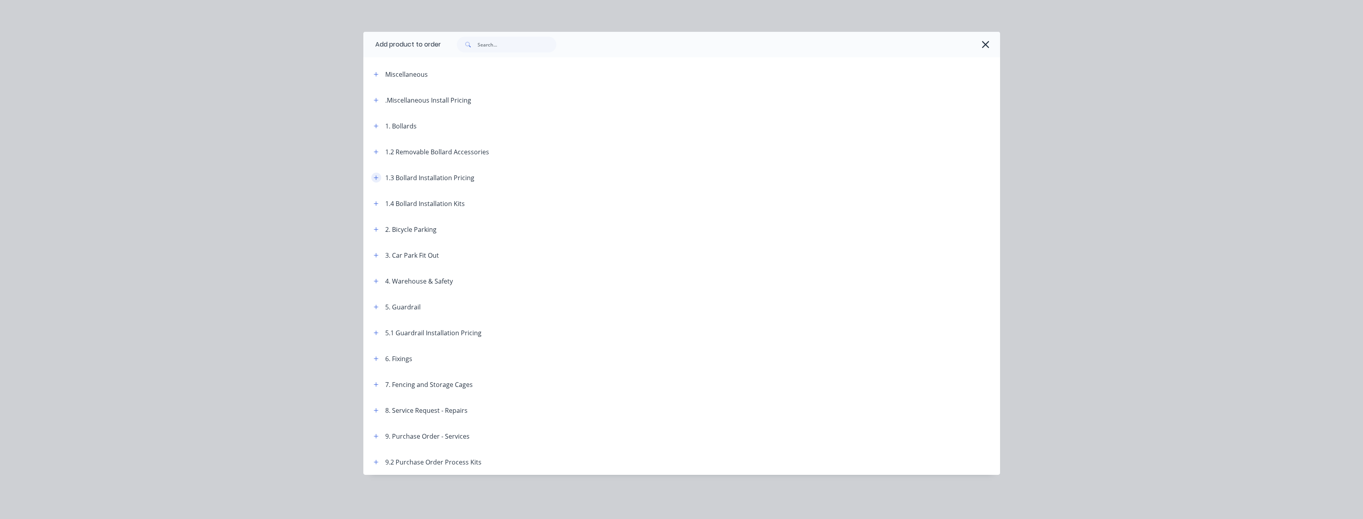
click at [377, 175] on icon "button" at bounding box center [376, 178] width 5 height 6
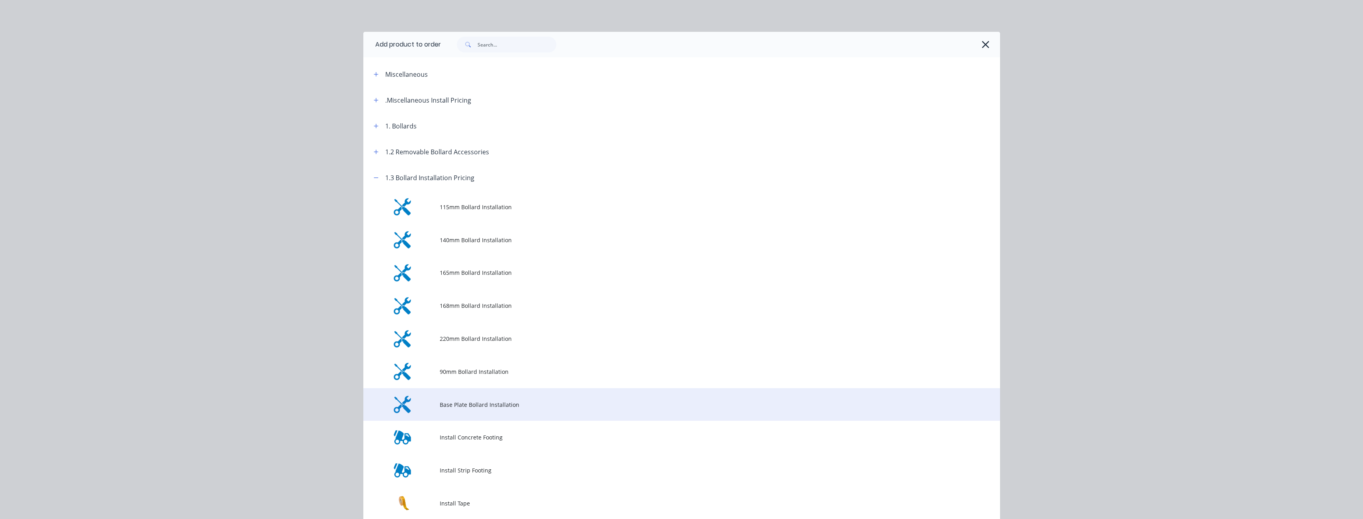
click at [485, 399] on td "Base Plate Bollard Installation" at bounding box center [720, 404] width 560 height 33
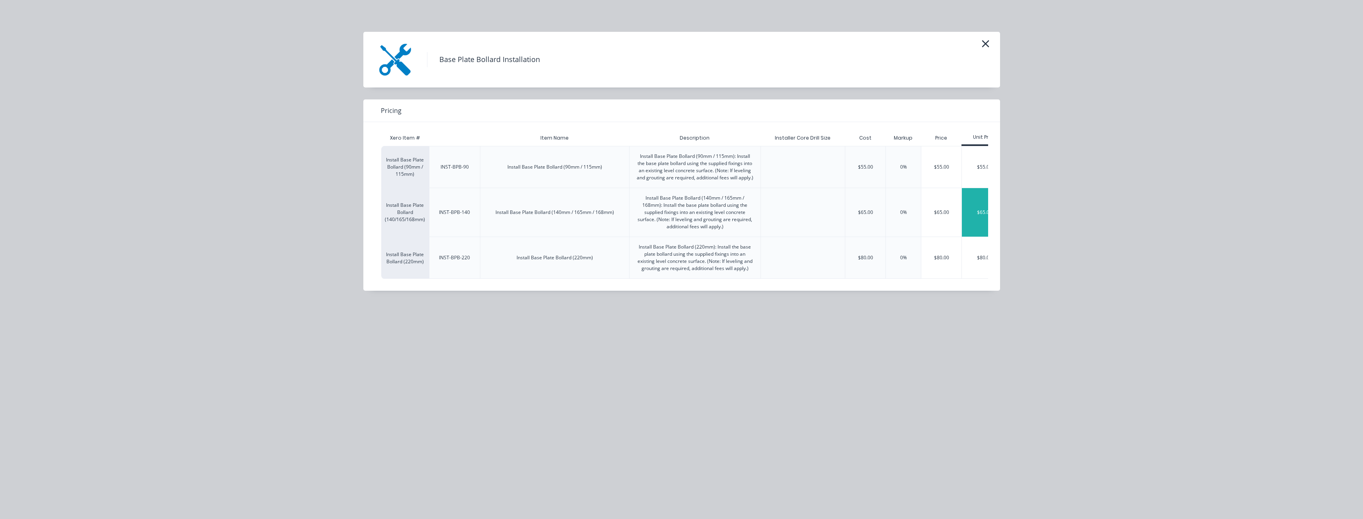
click at [975, 210] on div "$65.00" at bounding box center [984, 212] width 45 height 49
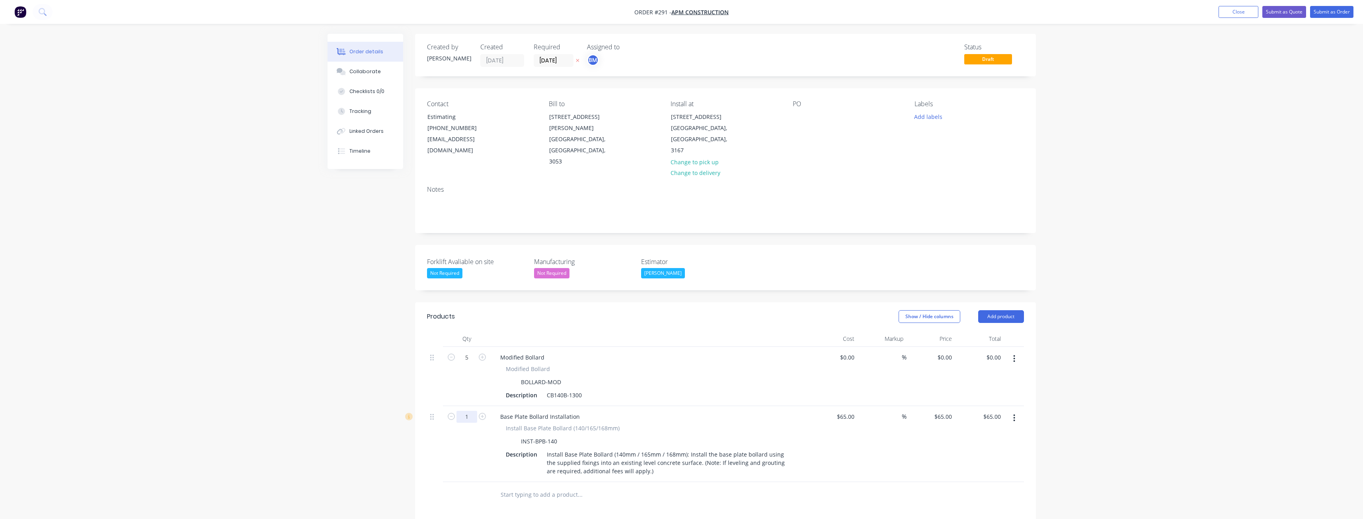
click at [473, 364] on input "1" at bounding box center [466, 358] width 21 height 12
type input "5"
type input "$325.00"
click at [458, 482] on div at bounding box center [467, 495] width 48 height 26
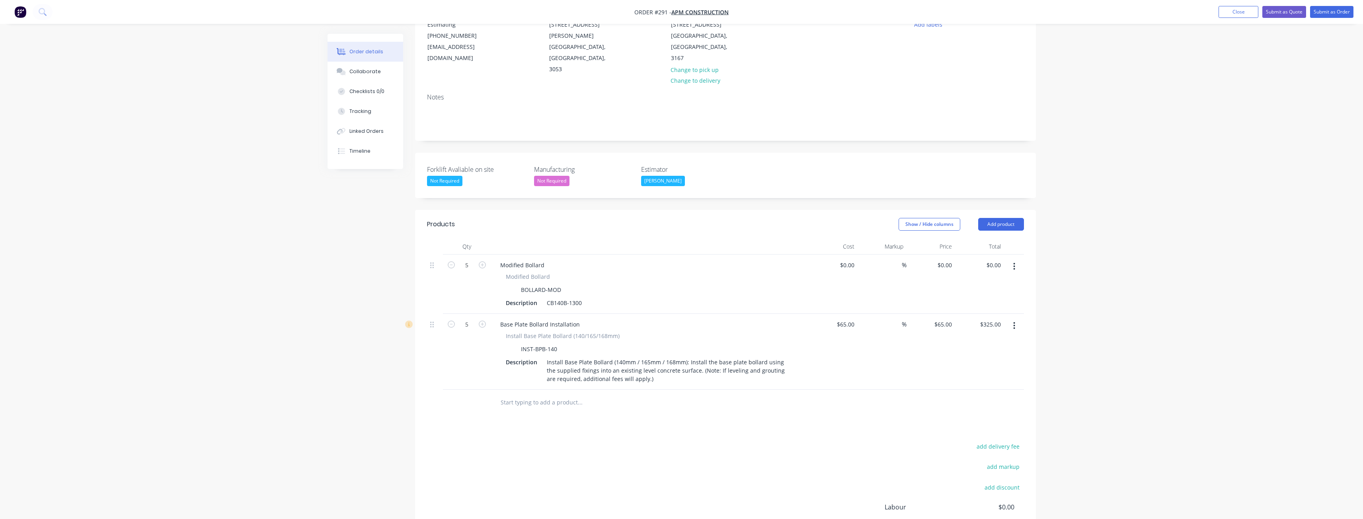
scroll to position [159, 0]
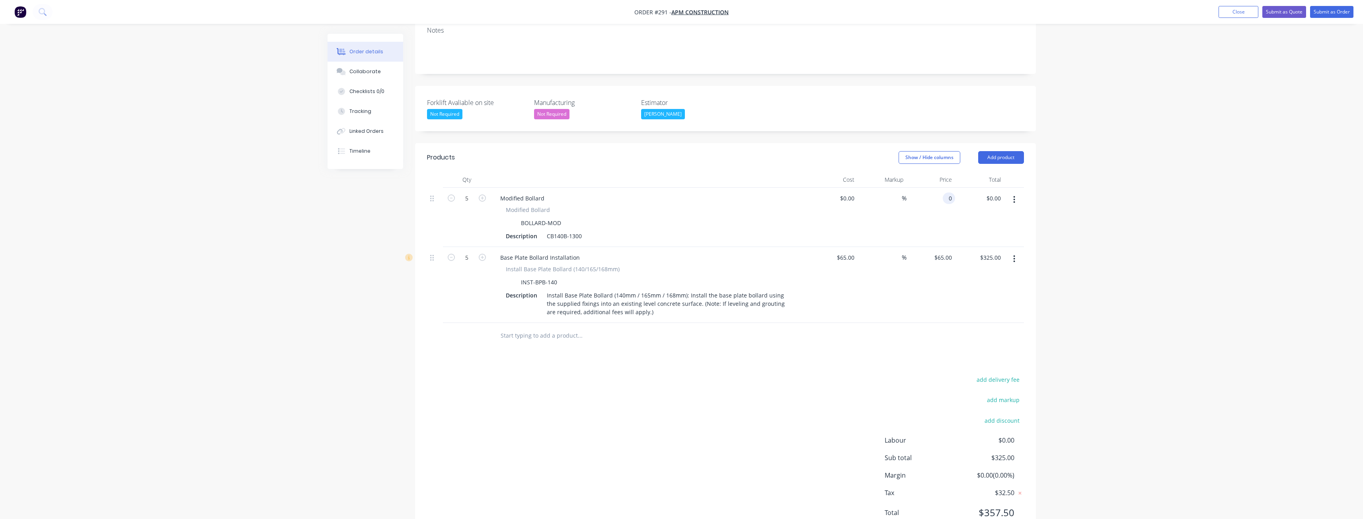
click at [944, 193] on div "0 0" at bounding box center [949, 199] width 12 height 12
type input "$265.00"
type input "$1,325.00"
click at [785, 335] on div "Products Show / Hide columns Add product Qty Cost Markup Price Total 5 Modified…" at bounding box center [725, 341] width 621 height 397
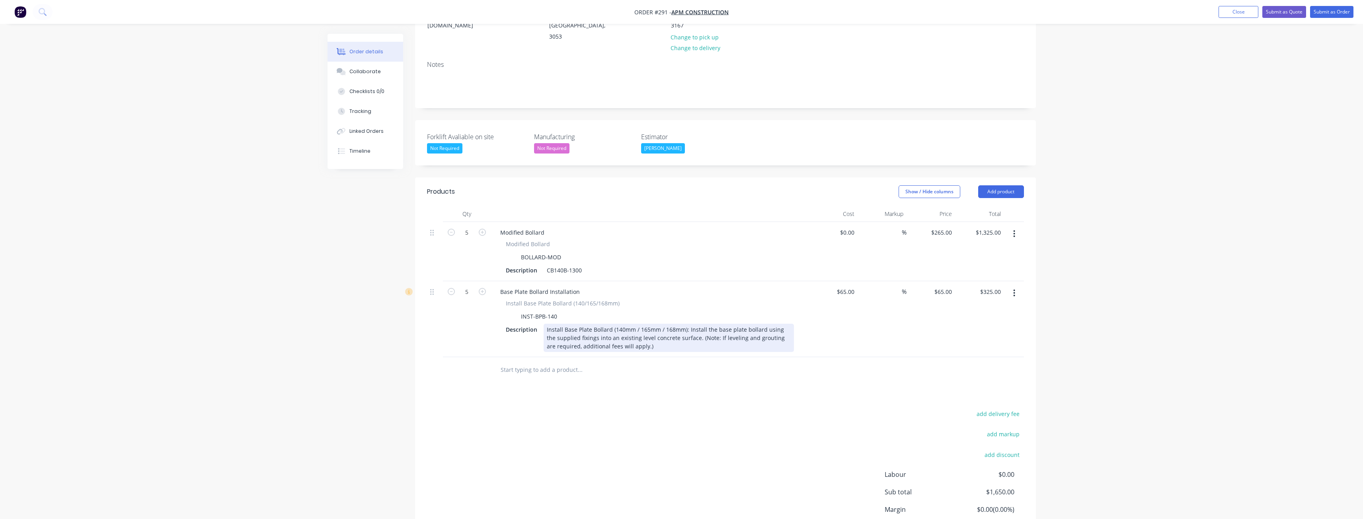
scroll to position [170, 0]
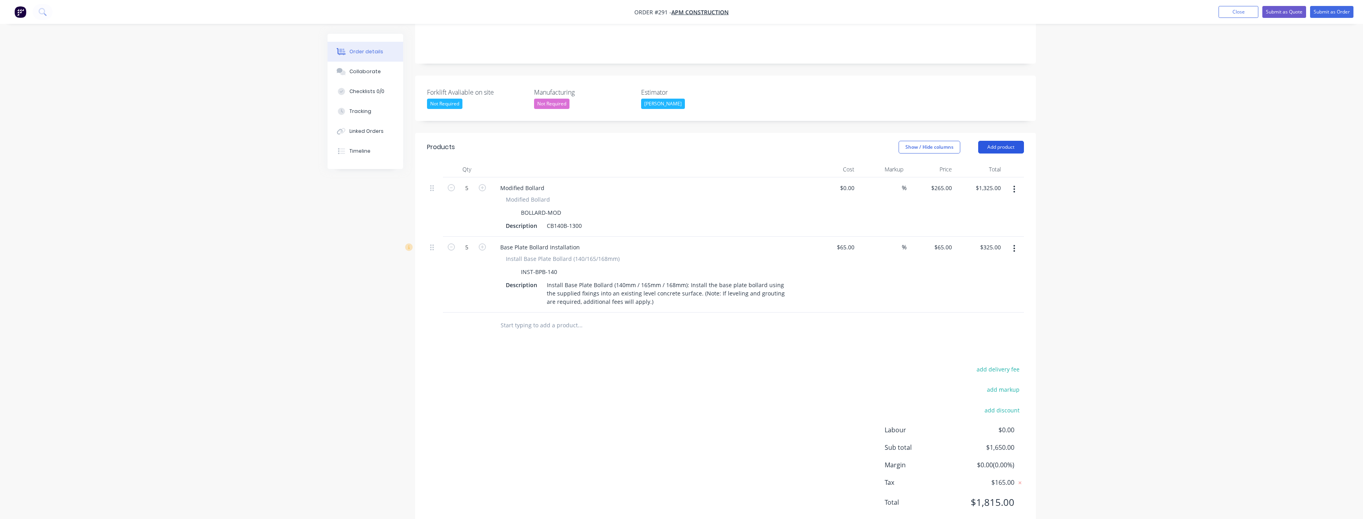
click at [1005, 141] on button "Add product" at bounding box center [1001, 147] width 46 height 13
click at [979, 162] on div "Product catalogue" at bounding box center [985, 168] width 61 height 12
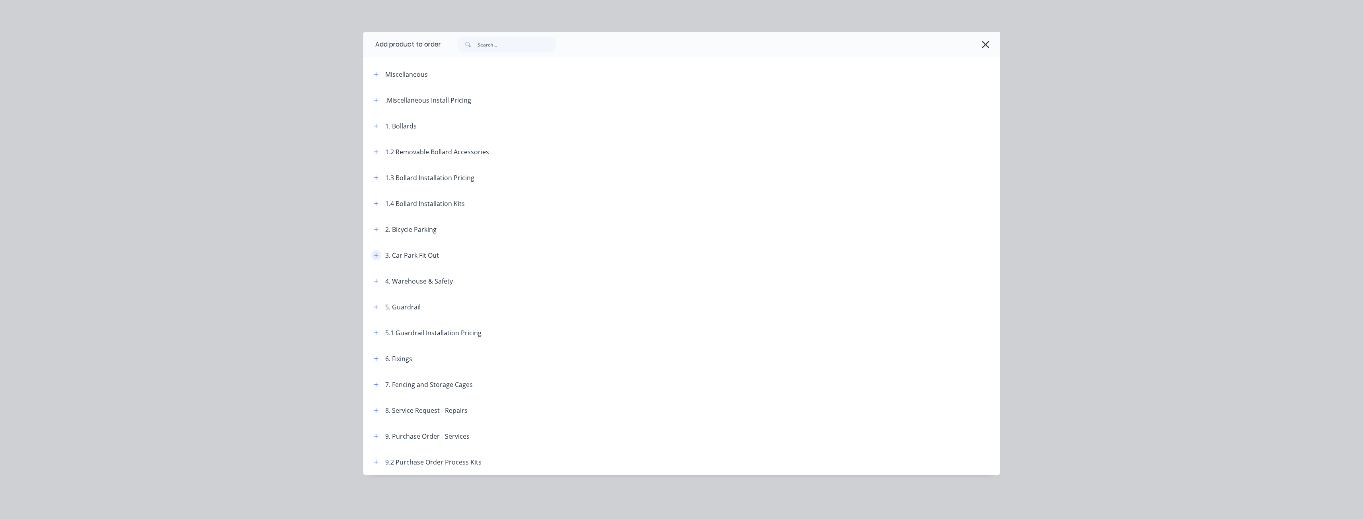
click at [377, 252] on button "button" at bounding box center [376, 255] width 10 height 10
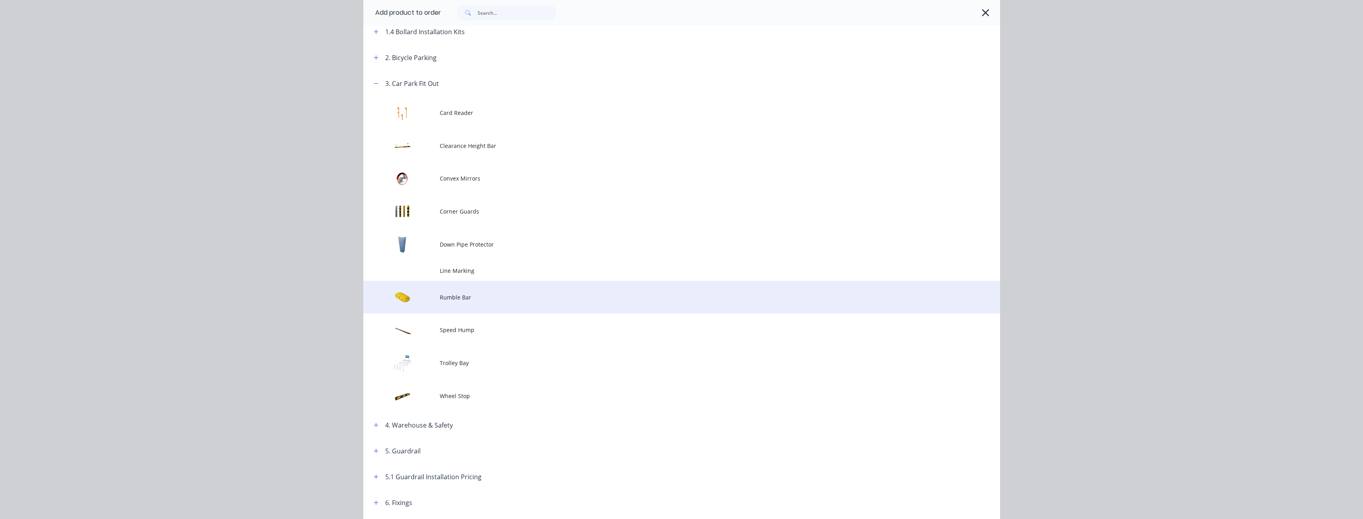
scroll to position [239, 0]
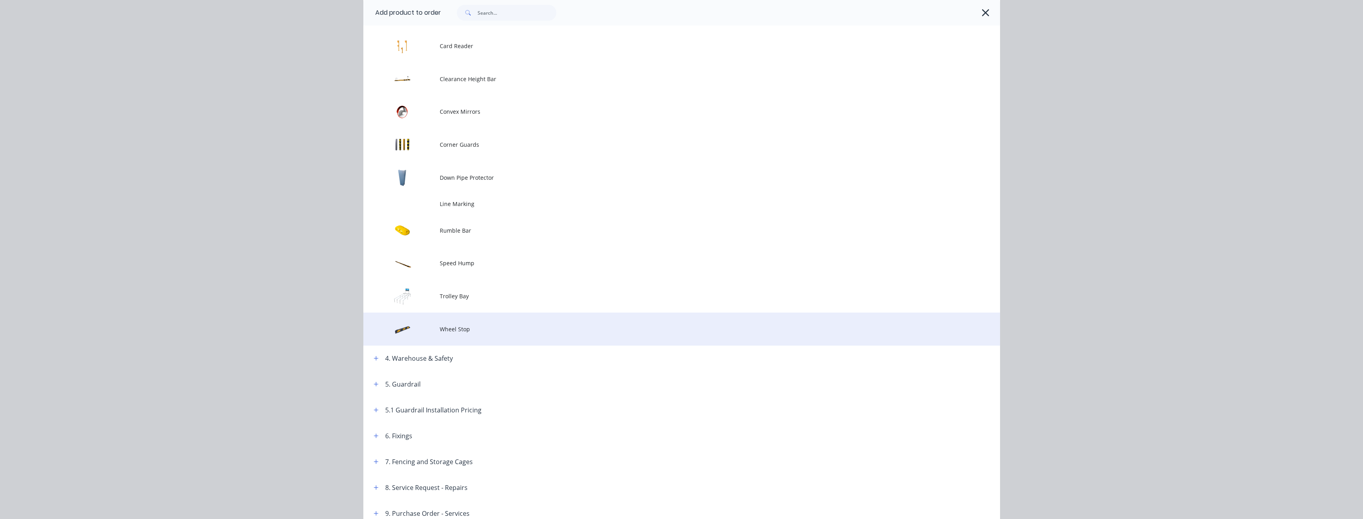
click at [451, 325] on span "Wheel Stop" at bounding box center [664, 329] width 448 height 8
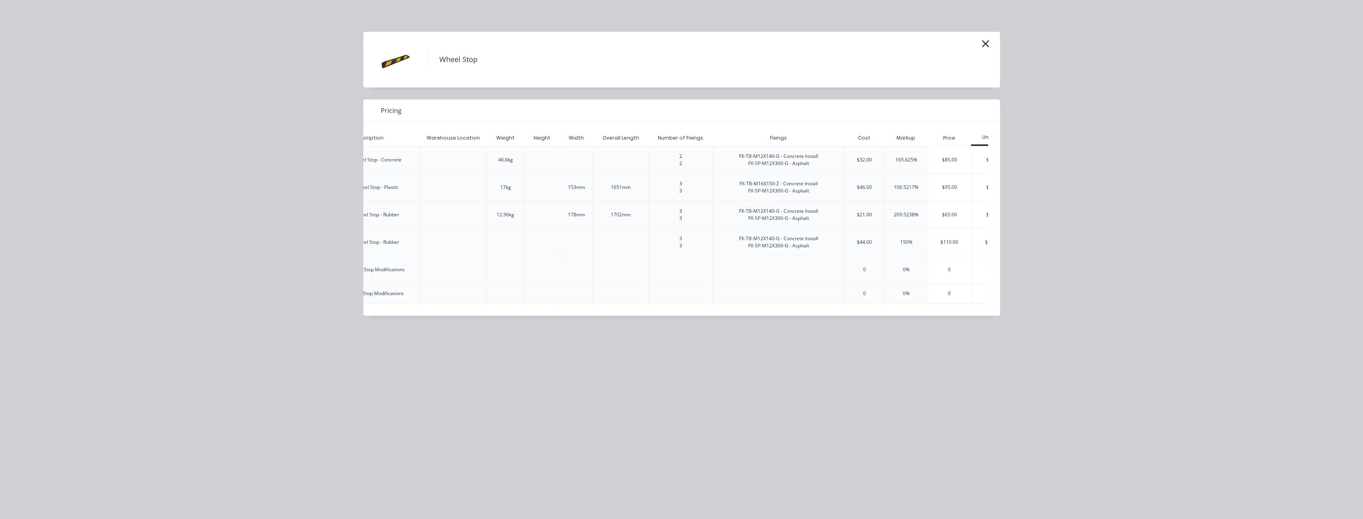
scroll to position [0, 296]
click at [961, 210] on div "$65.00" at bounding box center [965, 214] width 45 height 27
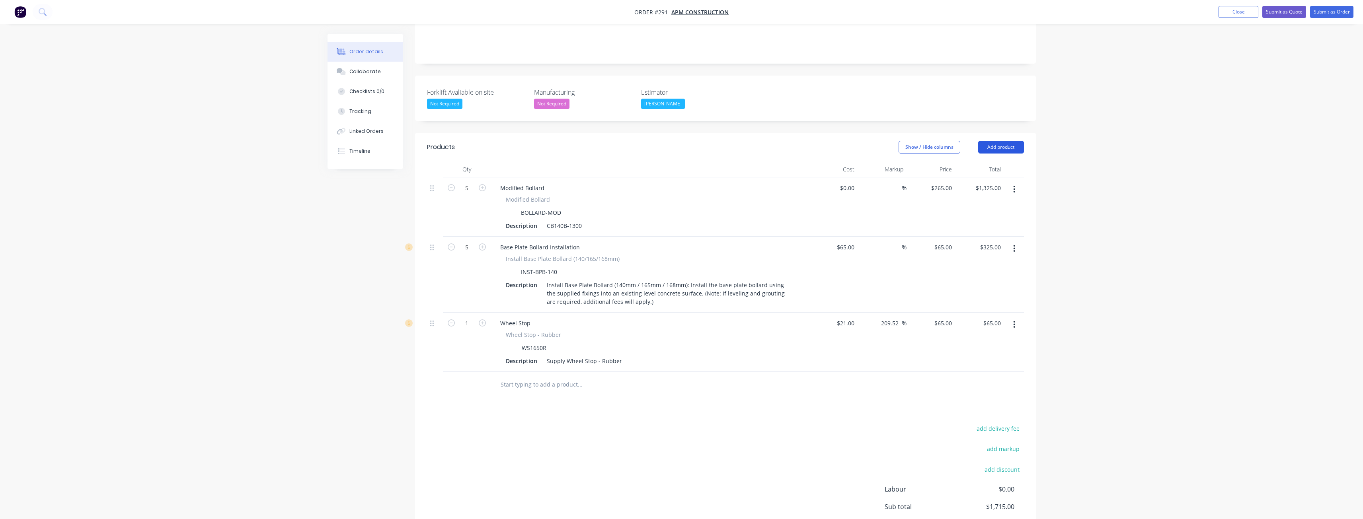
click at [1006, 141] on button "Add product" at bounding box center [1001, 147] width 46 height 13
click at [969, 162] on div "Product catalogue" at bounding box center [985, 168] width 61 height 12
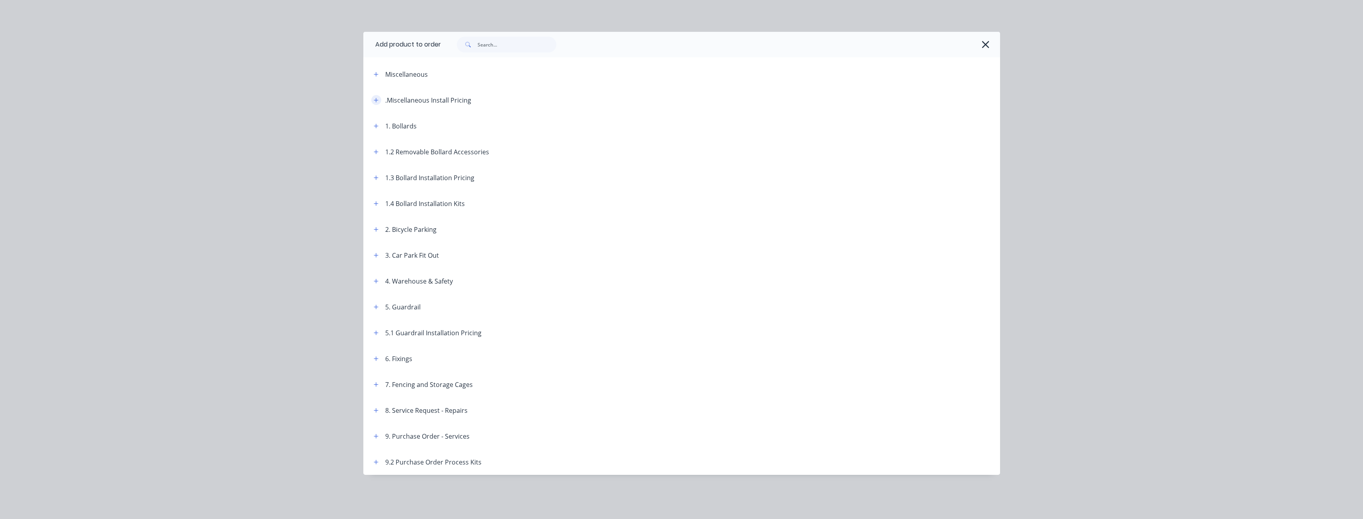
click at [376, 99] on icon "button" at bounding box center [376, 100] width 5 height 6
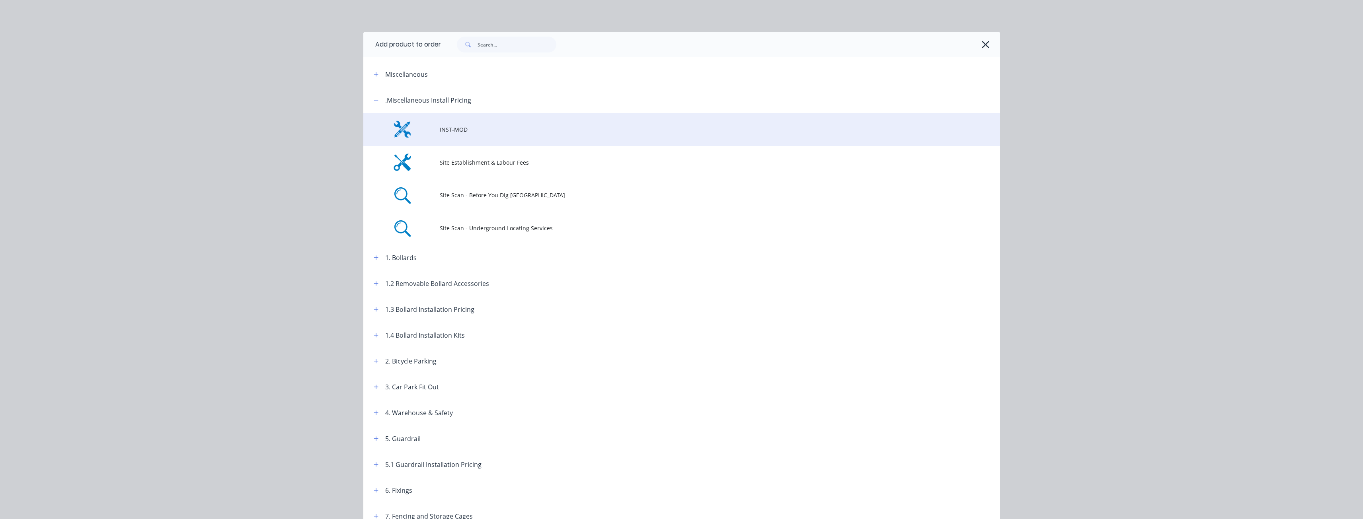
click at [462, 134] on td "INST-MOD" at bounding box center [720, 129] width 560 height 33
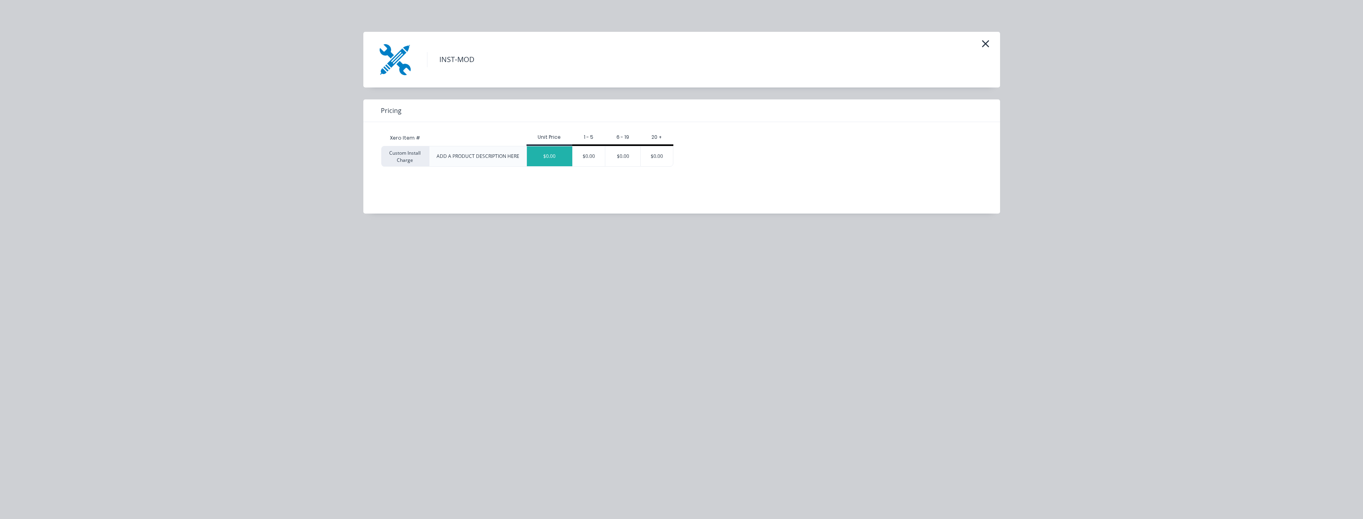
click at [551, 157] on div "$0.00" at bounding box center [549, 156] width 45 height 20
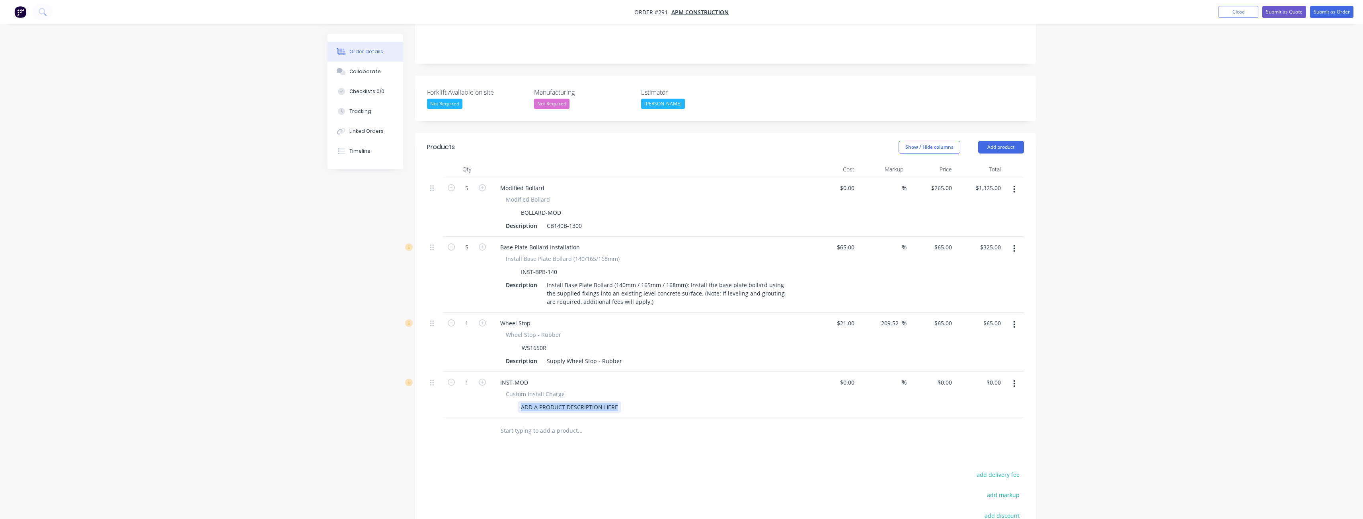
drag, startPoint x: 618, startPoint y: 384, endPoint x: 460, endPoint y: 368, distance: 158.7
click at [460, 372] on div "1 INST-MOD Custom Install Charge ADD A PRODUCT DESCRIPTION HERE $0.00 $0.00 % $…" at bounding box center [725, 395] width 597 height 46
click at [643, 423] on input "text" at bounding box center [579, 431] width 159 height 16
click at [956, 372] on div "$0.00 $0.00" at bounding box center [979, 395] width 49 height 46
click at [949, 377] on input "0" at bounding box center [946, 383] width 18 height 12
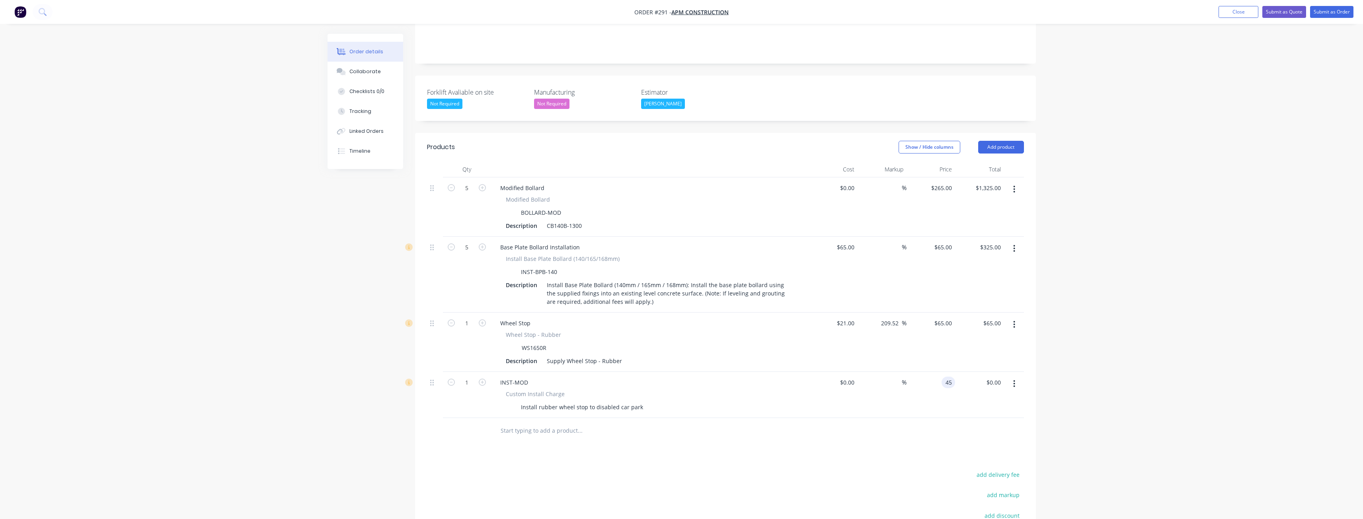
type input "$45.00"
click at [723, 423] on div at bounding box center [613, 431] width 239 height 16
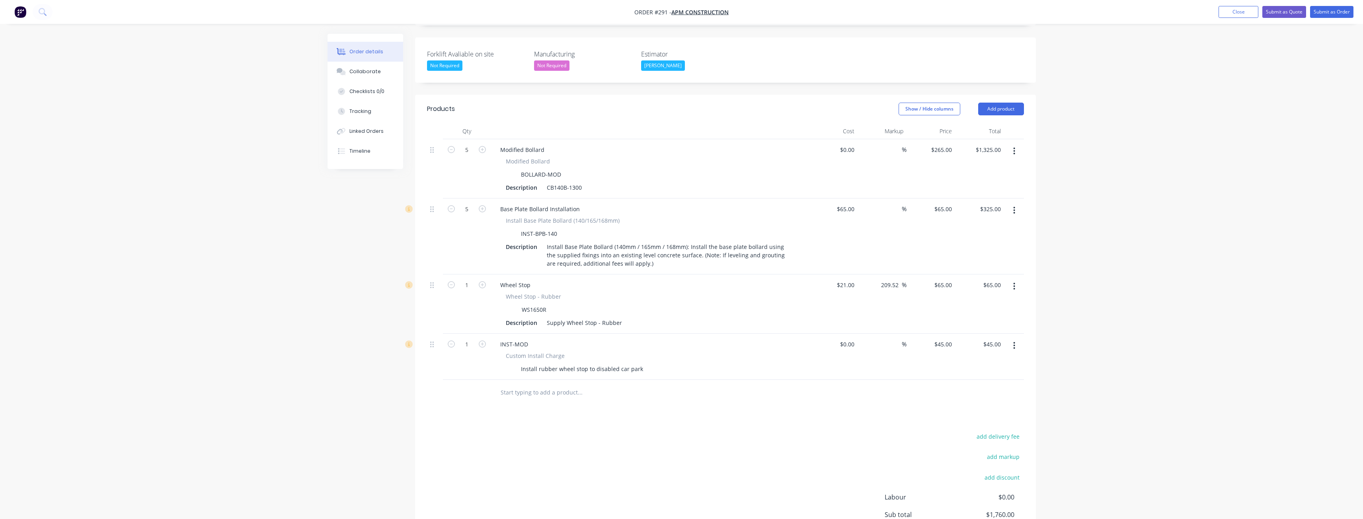
scroll to position [209, 0]
click at [746, 431] on div "add delivery fee add markup add discount Labour $0.00 Sub total $1,760.00 Margi…" at bounding box center [725, 507] width 597 height 154
click at [559, 383] on input "text" at bounding box center [579, 391] width 159 height 16
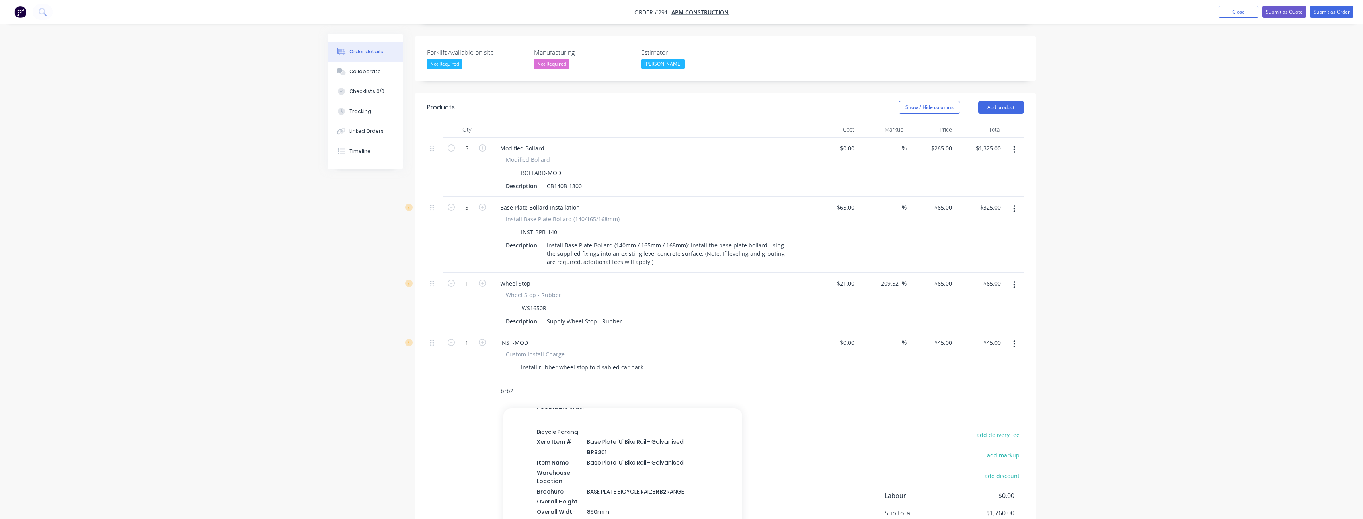
scroll to position [0, 0]
type input "brb2"
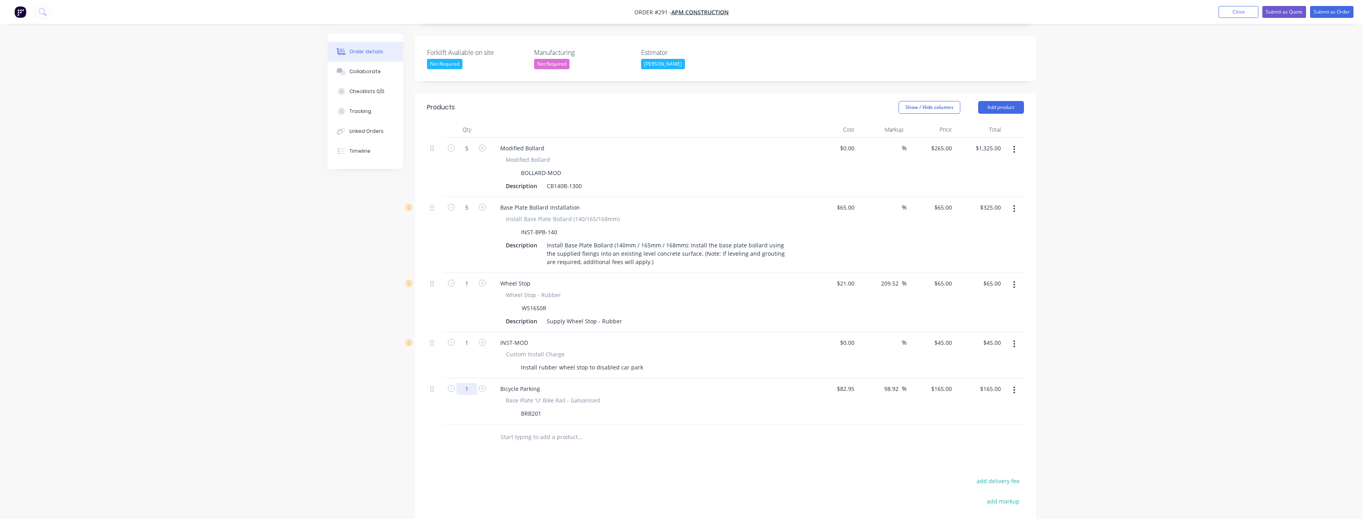
click at [472, 154] on input "1" at bounding box center [466, 148] width 21 height 12
type input "3"
type input "$495.00"
click at [646, 429] on div "Products Show / Hide columns Add product Qty Cost Markup Price Total 5 Modified…" at bounding box center [725, 367] width 621 height 548
click at [989, 101] on button "Add product" at bounding box center [1001, 107] width 46 height 13
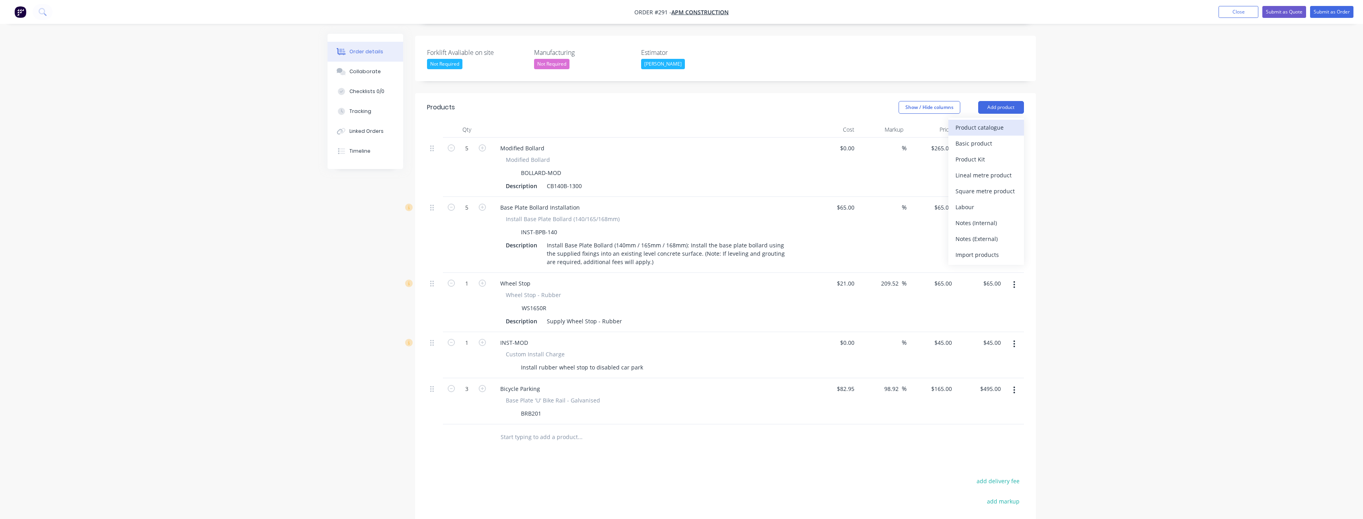
click at [981, 122] on div "Product catalogue" at bounding box center [985, 128] width 61 height 12
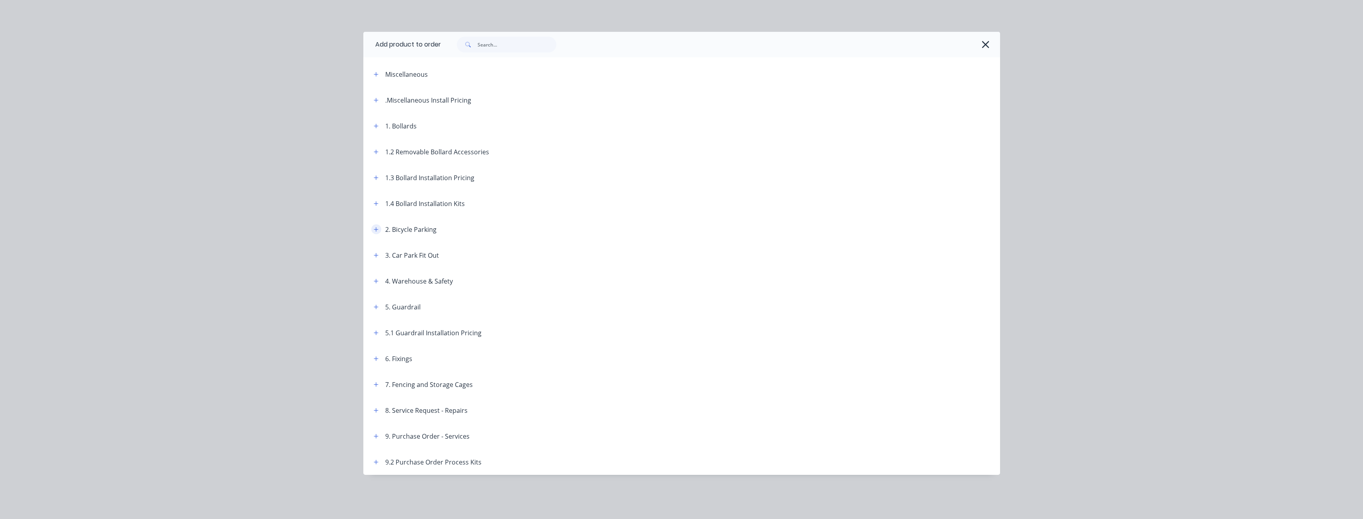
click at [376, 228] on icon "button" at bounding box center [376, 230] width 5 height 6
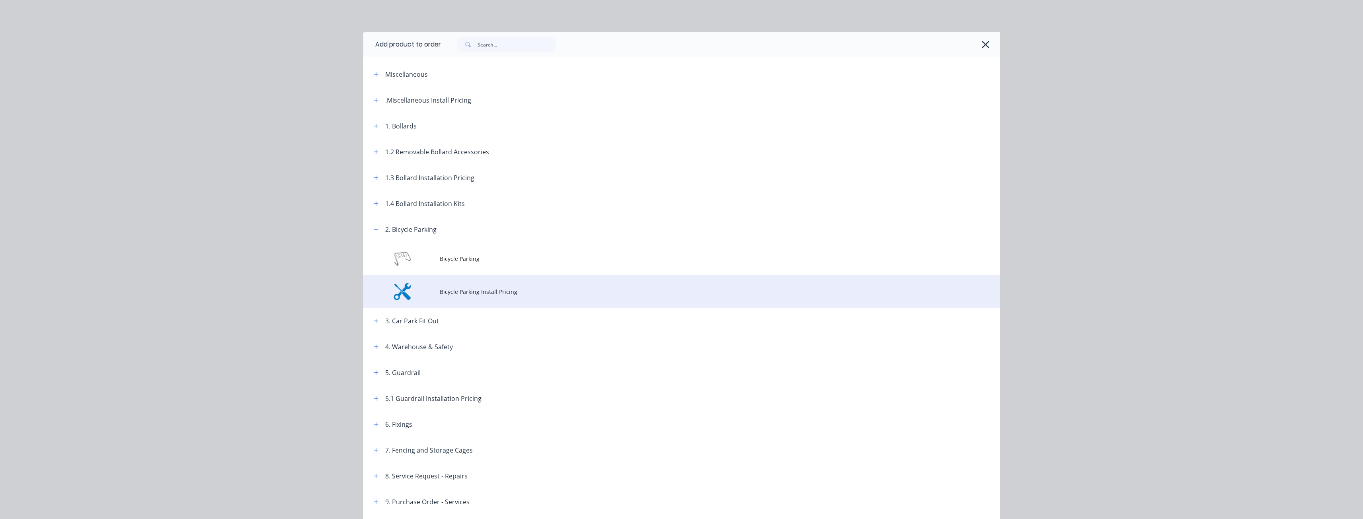
click at [460, 286] on td "Bicycle Parking Install Pricing" at bounding box center [720, 291] width 560 height 33
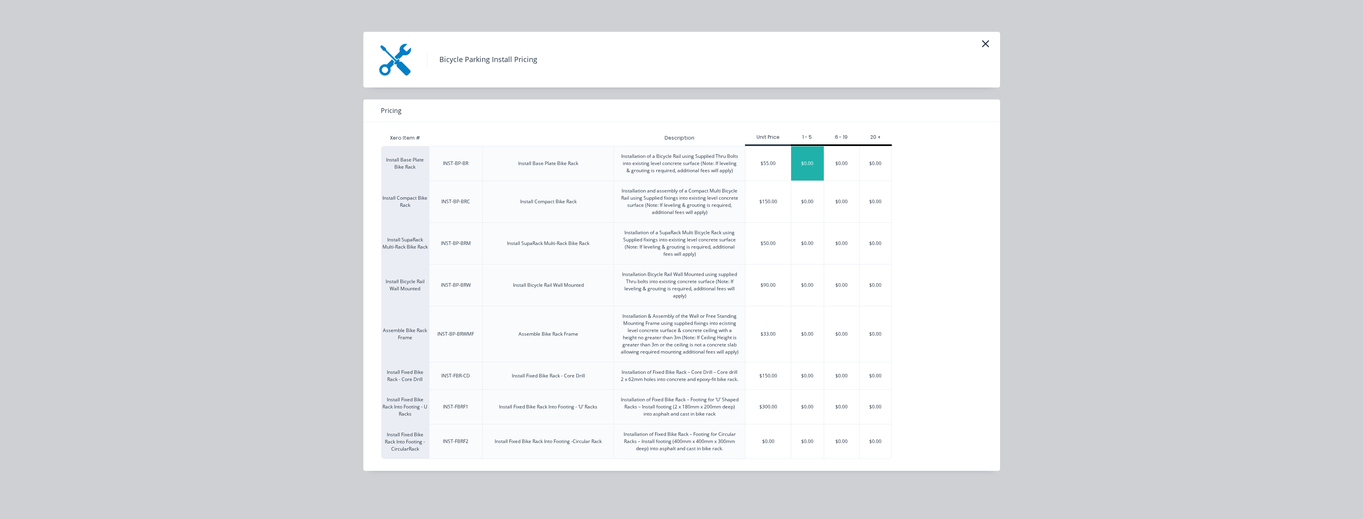
click at [804, 160] on div "$0.00" at bounding box center [807, 163] width 33 height 34
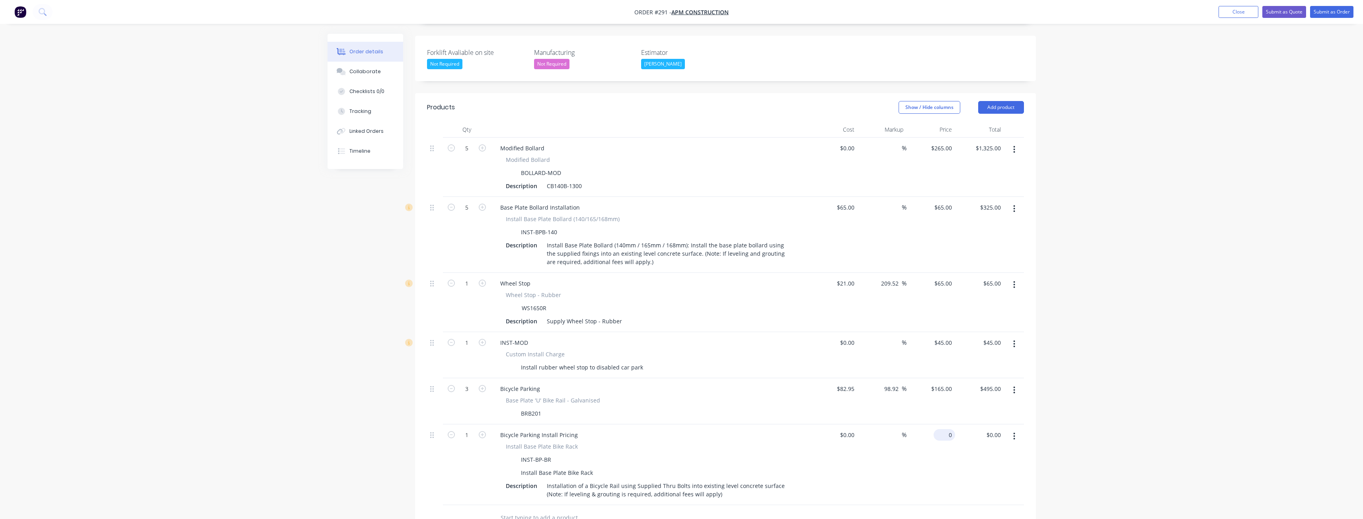
click at [946, 429] on input "0" at bounding box center [946, 435] width 18 height 12
type input "$90.00"
click at [798, 452] on div "Install Base Plate Bike Rack INST-BP-BR Install Base Plate Bike Rack Descriptio…" at bounding box center [650, 471] width 312 height 58
click at [469, 154] on input "1" at bounding box center [466, 148] width 21 height 12
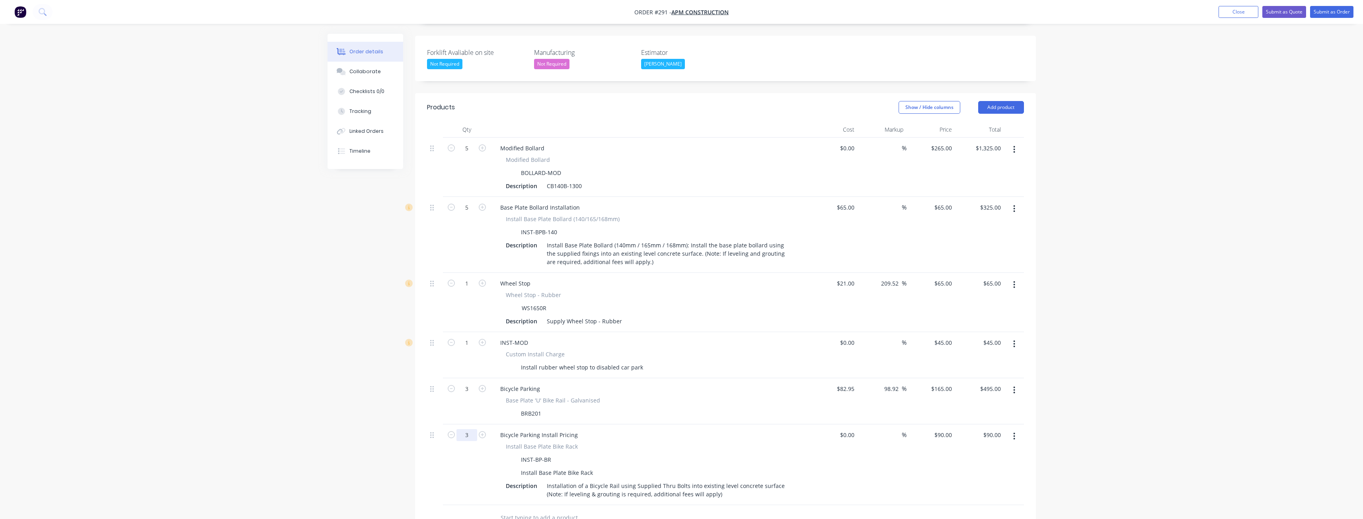
type input "3"
type input "$270.00"
click at [715, 510] on div at bounding box center [613, 518] width 239 height 16
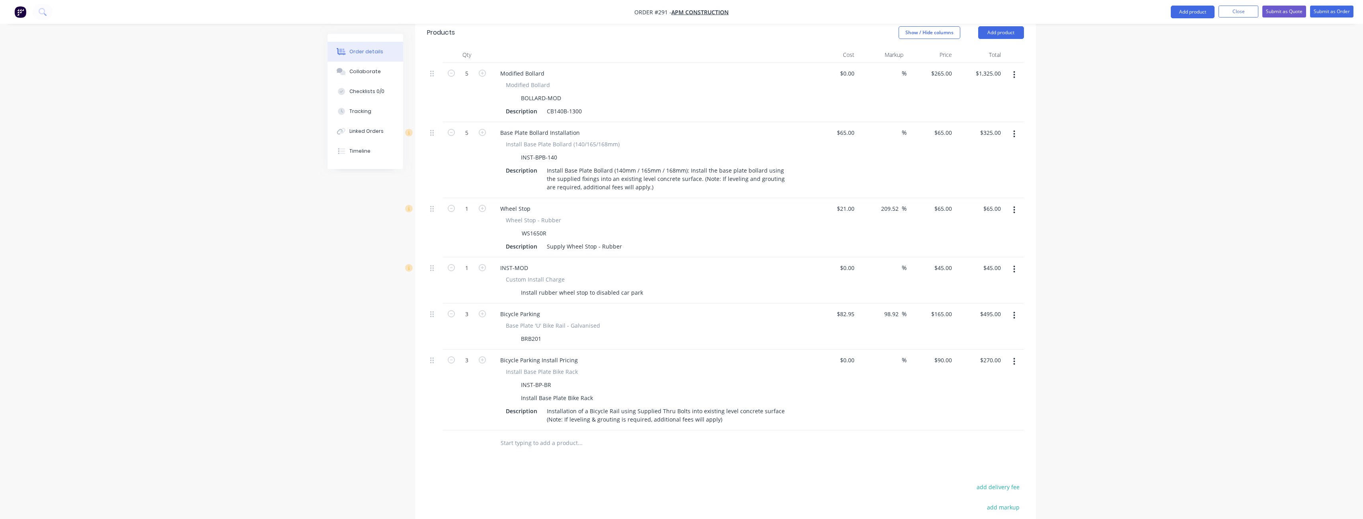
scroll to position [402, 0]
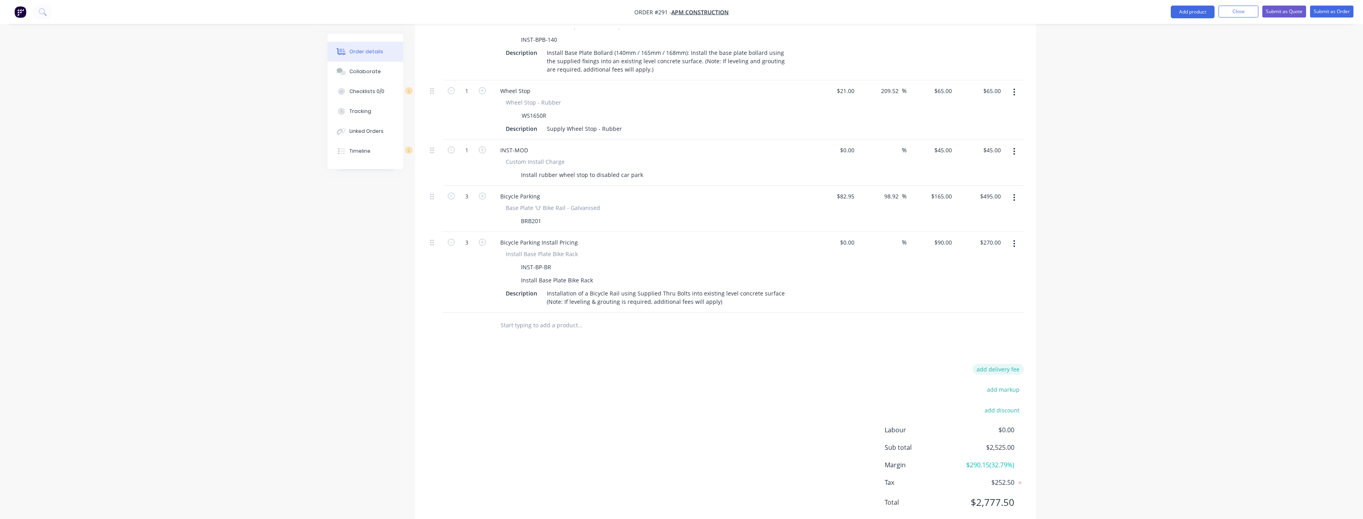
click at [1001, 364] on button "add delivery fee" at bounding box center [997, 369] width 51 height 11
type input "320"
click at [766, 434] on div "Delivery fee Delivery fee Delivery fee name (Optional) 320 320 $0 add markup ad…" at bounding box center [725, 442] width 597 height 152
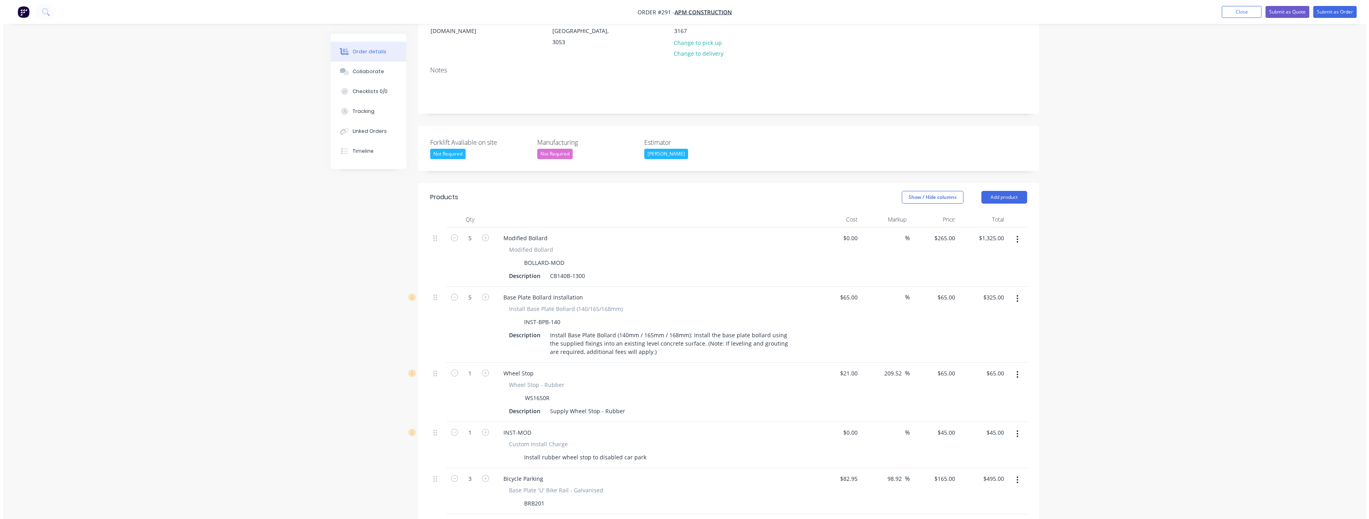
scroll to position [0, 0]
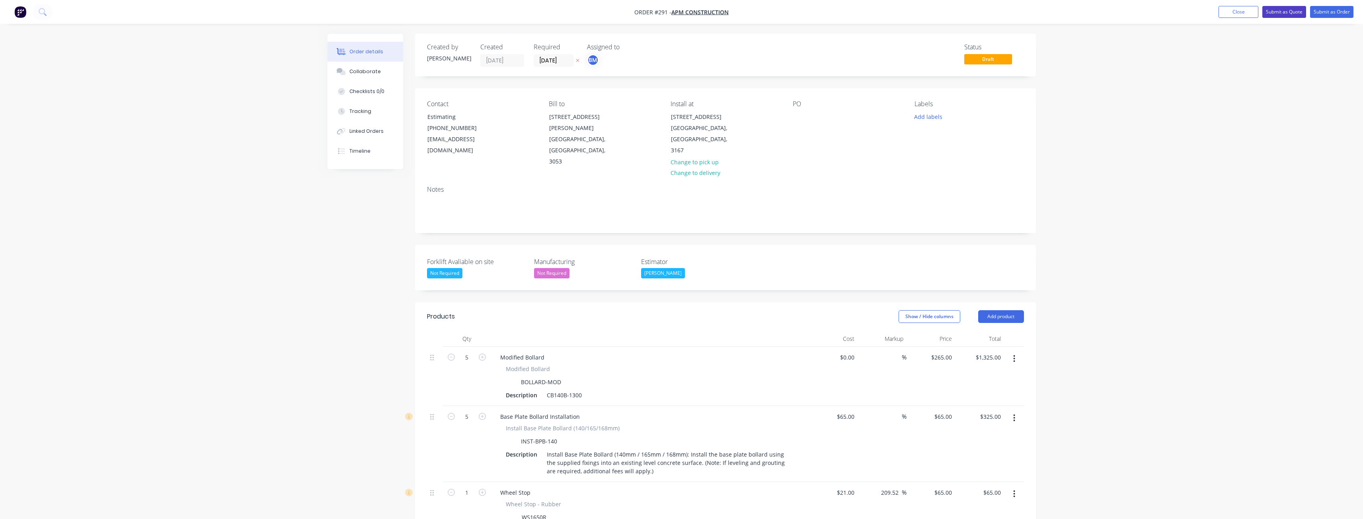
click at [1279, 10] on button "Submit as Quote" at bounding box center [1284, 12] width 44 height 12
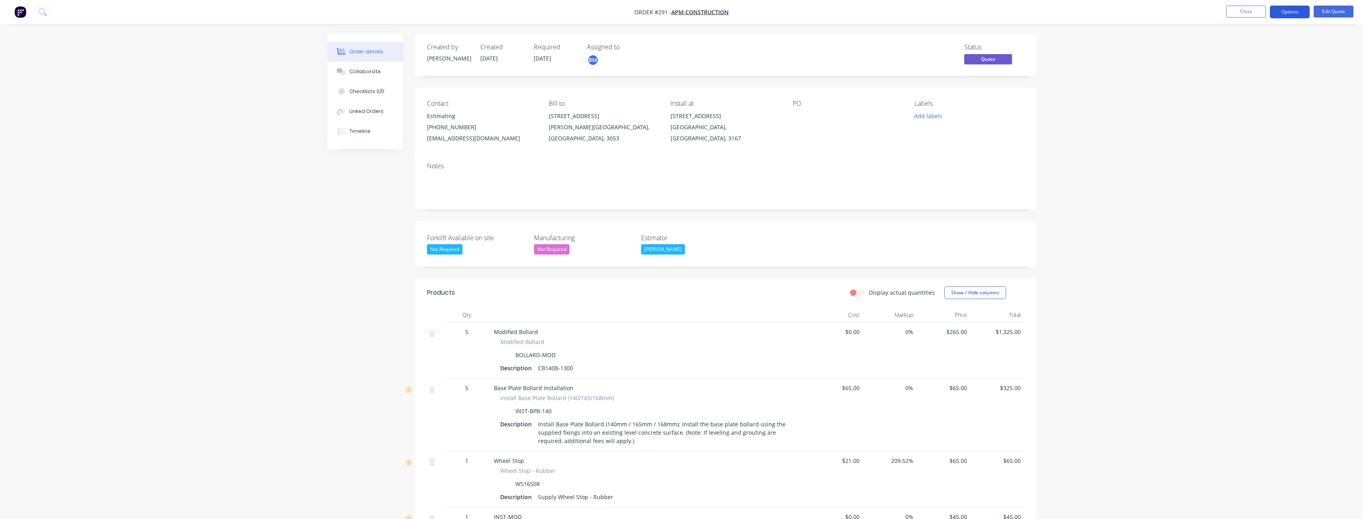
click at [1290, 12] on button "Options" at bounding box center [1290, 12] width 40 height 13
click at [1241, 44] on div "Quote" at bounding box center [1265, 49] width 73 height 12
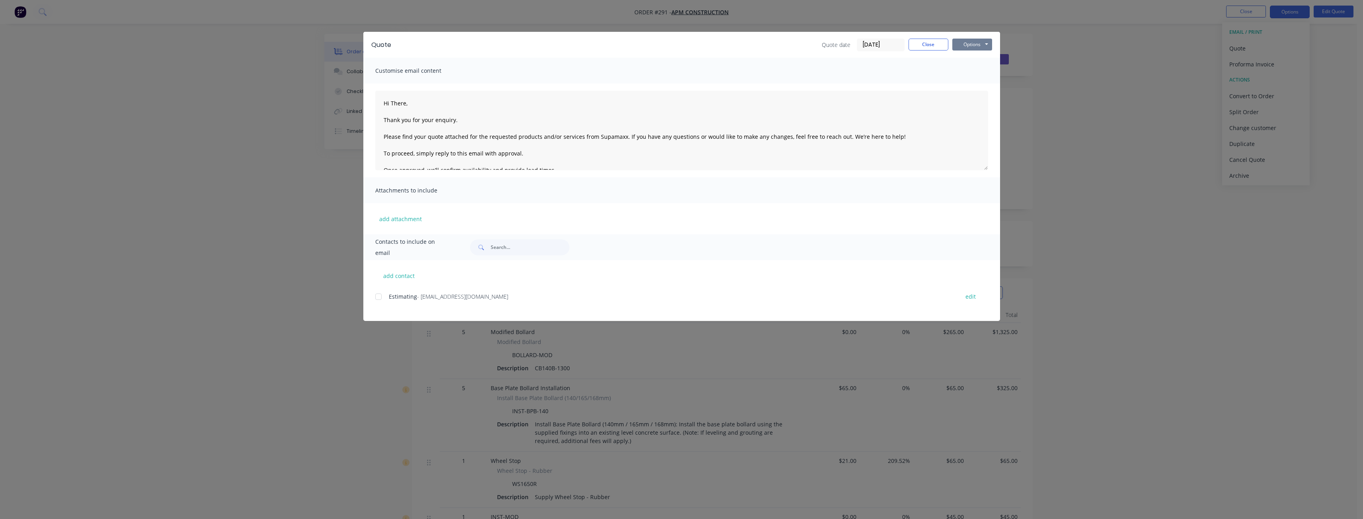
click at [974, 41] on button "Options" at bounding box center [972, 45] width 40 height 12
click at [973, 57] on button "Preview" at bounding box center [977, 58] width 51 height 13
click at [931, 42] on button "Close" at bounding box center [928, 45] width 40 height 12
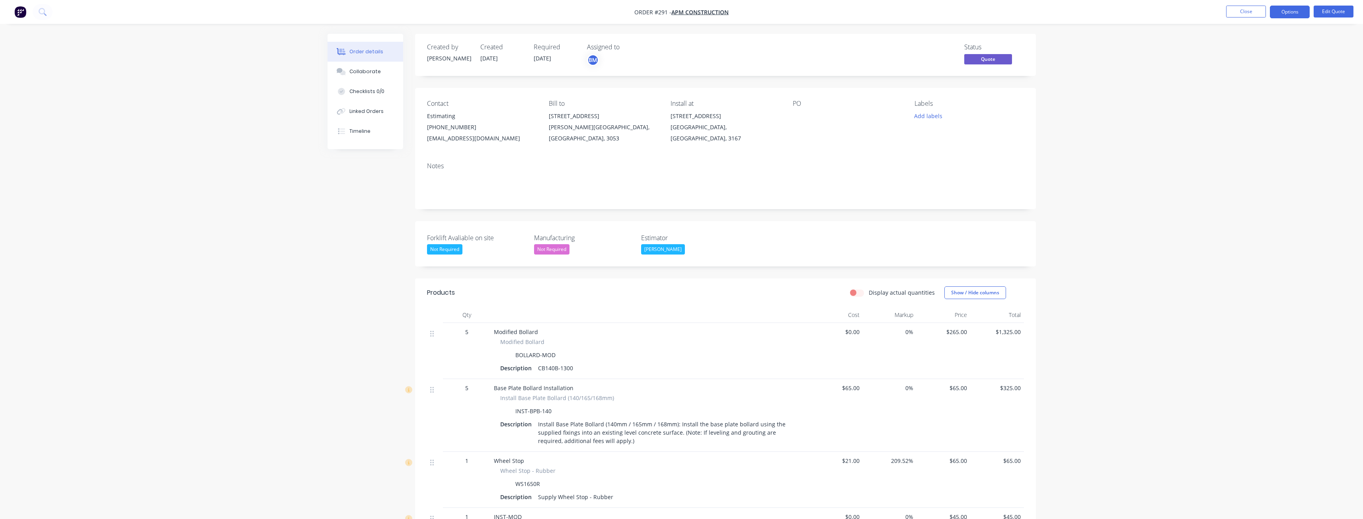
click at [298, 288] on div "Order details Collaborate Checklists 0/0 Linked Orders Timeline Order details C…" at bounding box center [681, 415] width 1363 height 831
click at [351, 207] on div "Created by [PERSON_NAME] Created [DATE] Required [DATE] Assigned to BM Status Q…" at bounding box center [681, 432] width 708 height 797
click at [219, 275] on div "Order details Collaborate Checklists 0/0 Linked Orders Timeline Order details C…" at bounding box center [681, 415] width 1363 height 831
click at [323, 304] on div "Order details Collaborate Checklists 0/0 Linked Orders Timeline Order details C…" at bounding box center [682, 432] width 724 height 797
click at [21, 10] on img "button" at bounding box center [20, 12] width 12 height 12
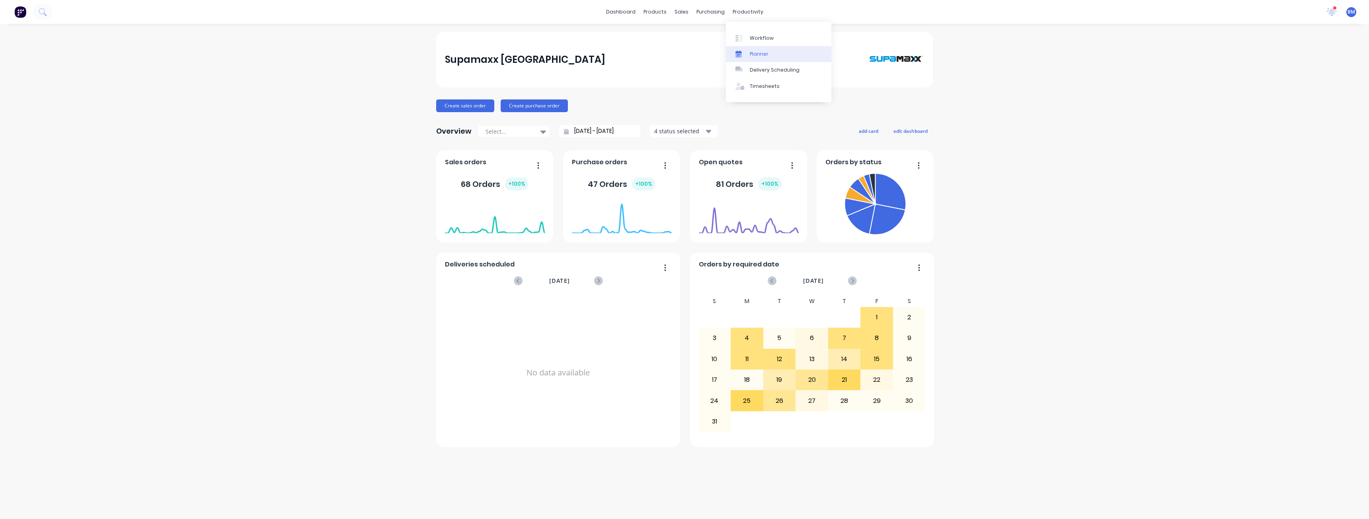
click at [760, 55] on div "Planner" at bounding box center [759, 54] width 19 height 7
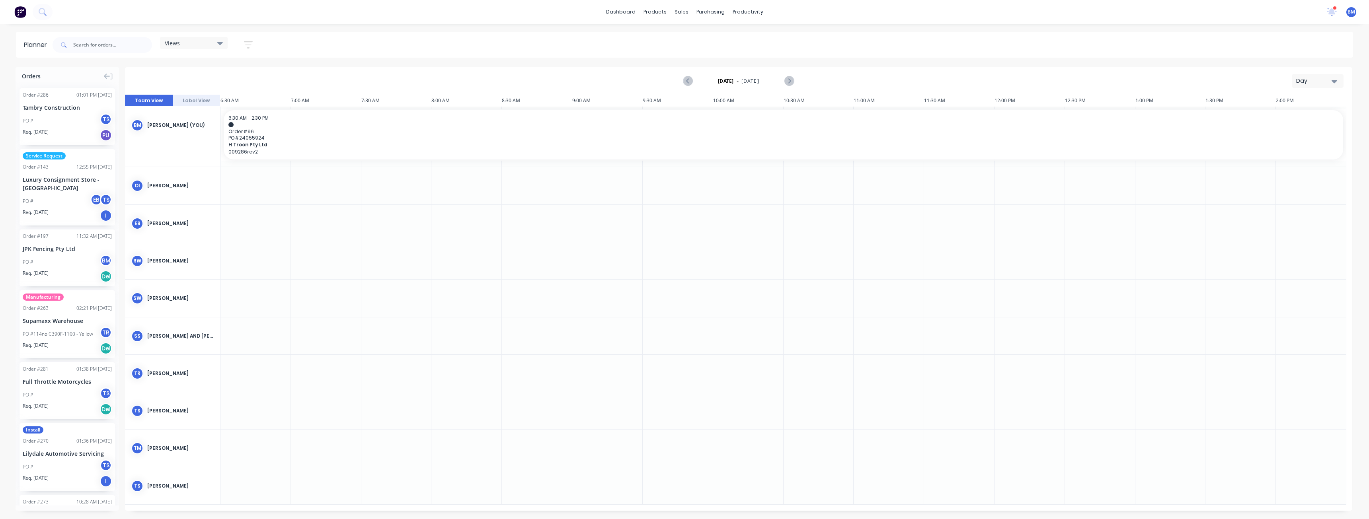
click at [1313, 83] on div "Day" at bounding box center [1314, 81] width 37 height 8
click at [1287, 132] on div "Month" at bounding box center [1303, 134] width 79 height 16
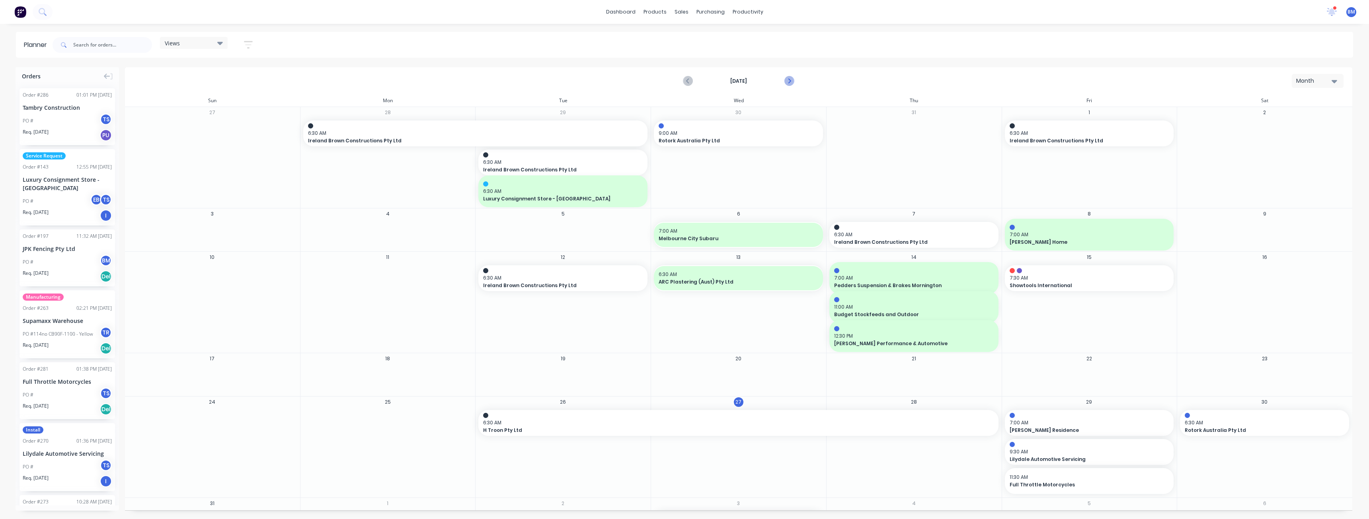
click at [787, 76] on icon "Next page" at bounding box center [789, 81] width 10 height 10
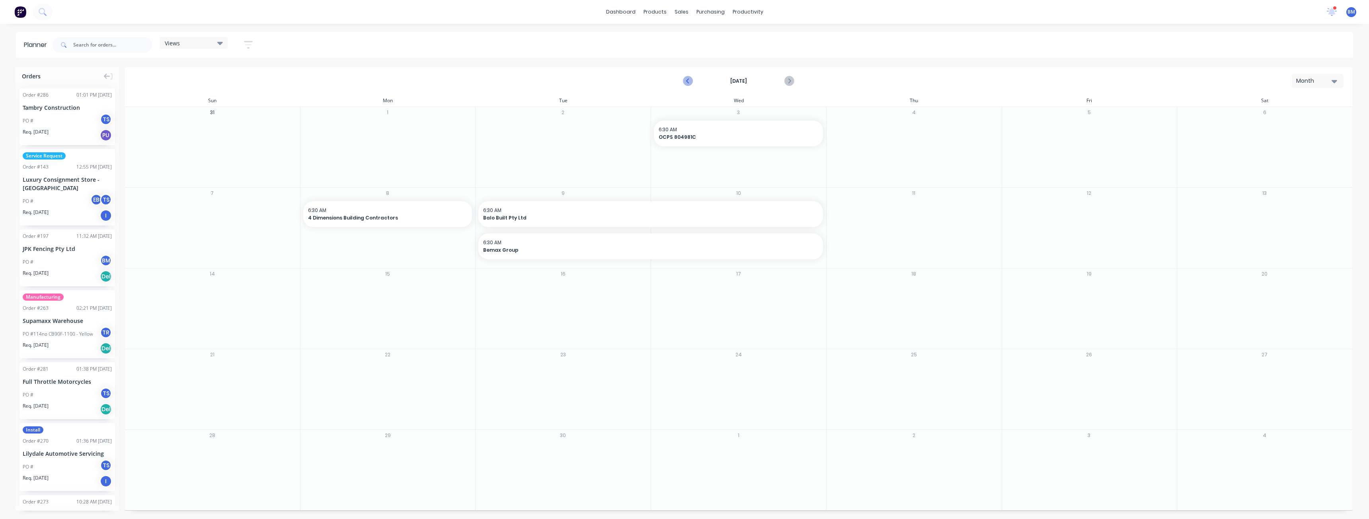
click at [688, 79] on icon "Previous page" at bounding box center [688, 81] width 10 height 10
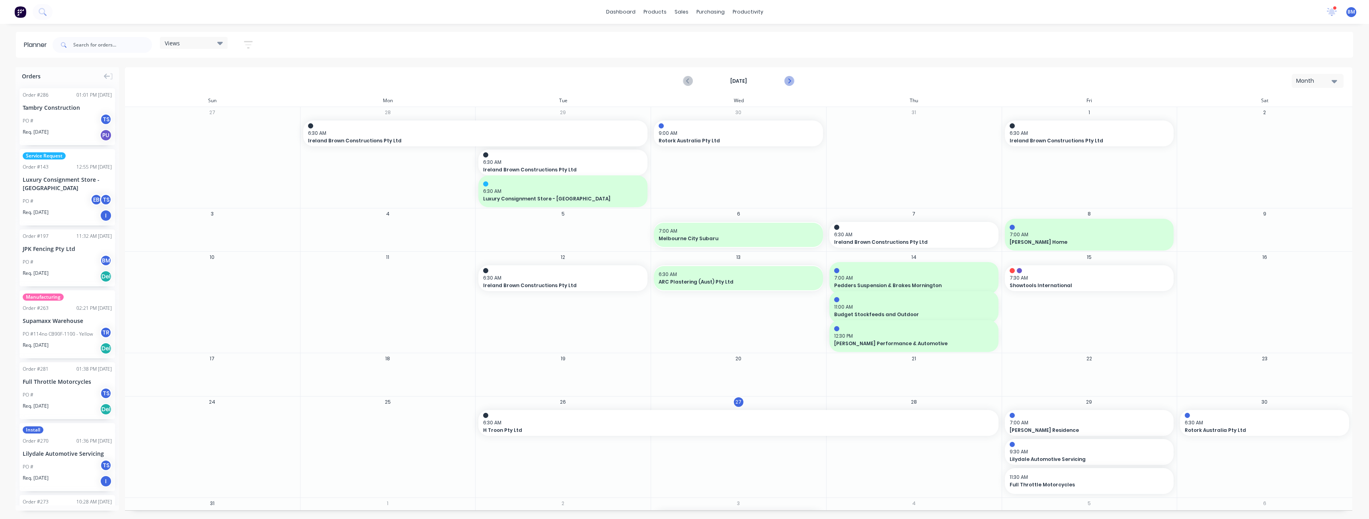
click at [789, 80] on icon "Next page" at bounding box center [789, 81] width 4 height 6
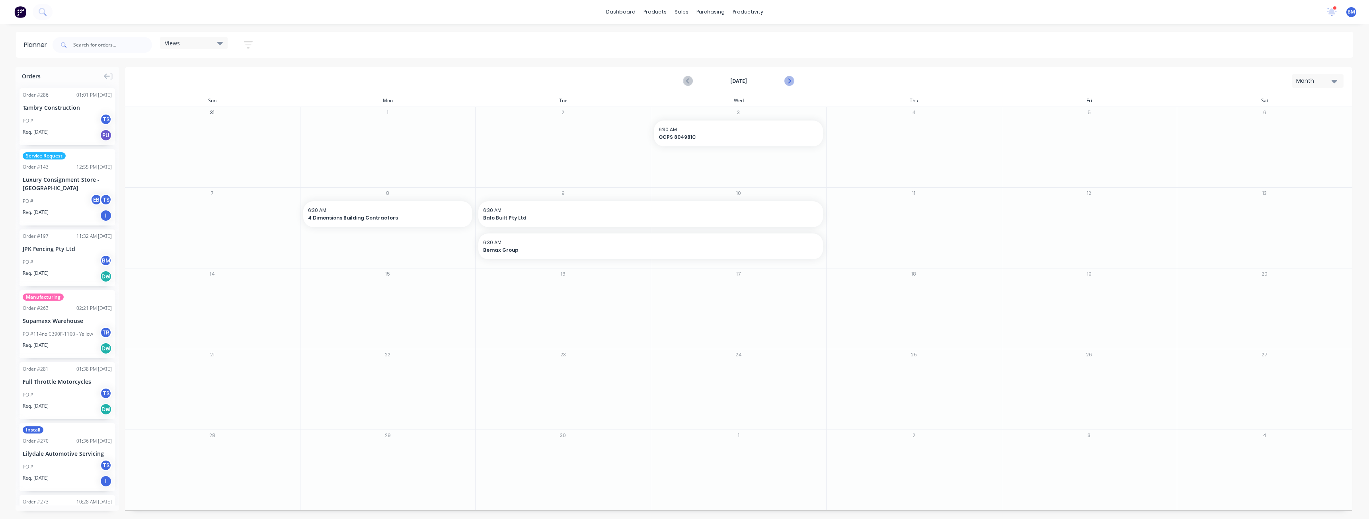
click at [789, 80] on icon "Next page" at bounding box center [789, 81] width 4 height 6
click at [689, 76] on icon "Previous page" at bounding box center [688, 81] width 10 height 10
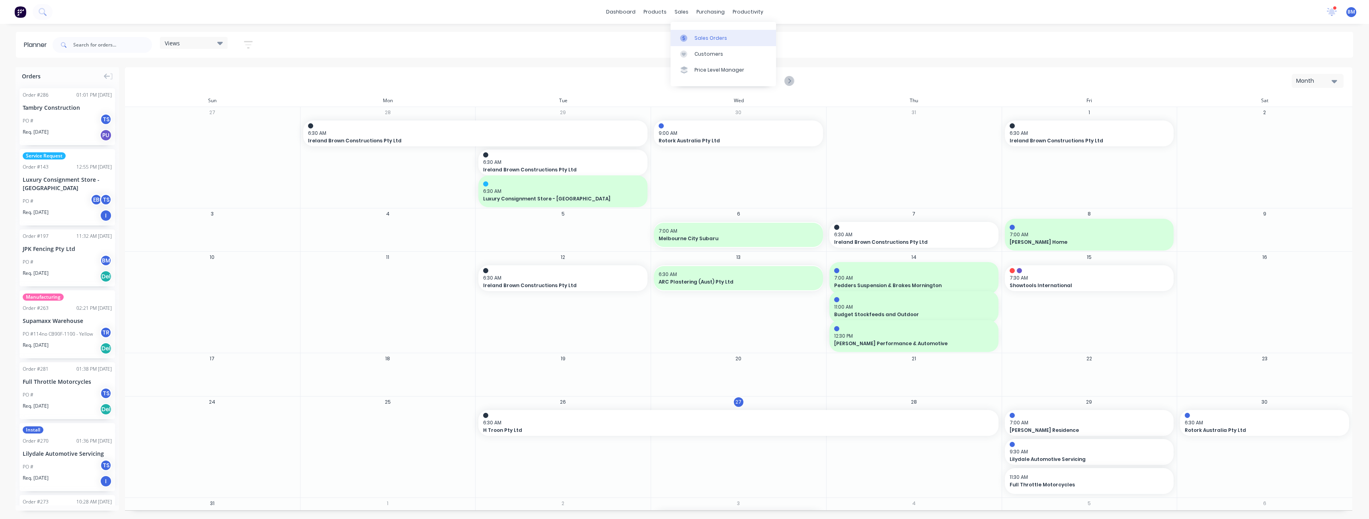
click at [699, 37] on div "Sales Orders" at bounding box center [710, 38] width 33 height 7
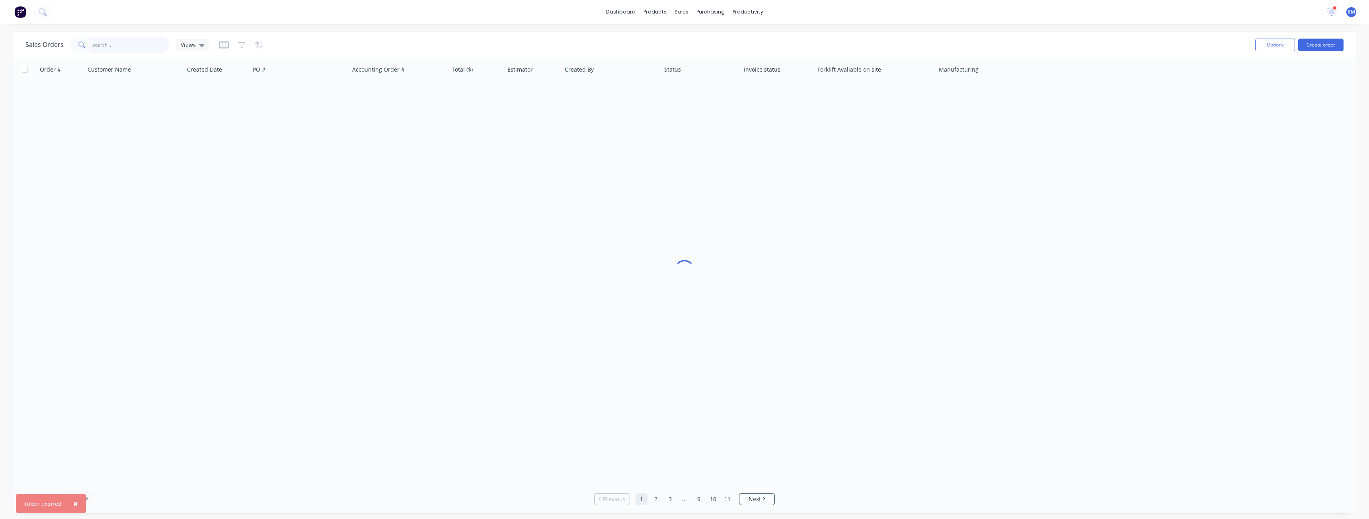
click at [116, 44] on input "text" at bounding box center [131, 45] width 78 height 16
type input "273"
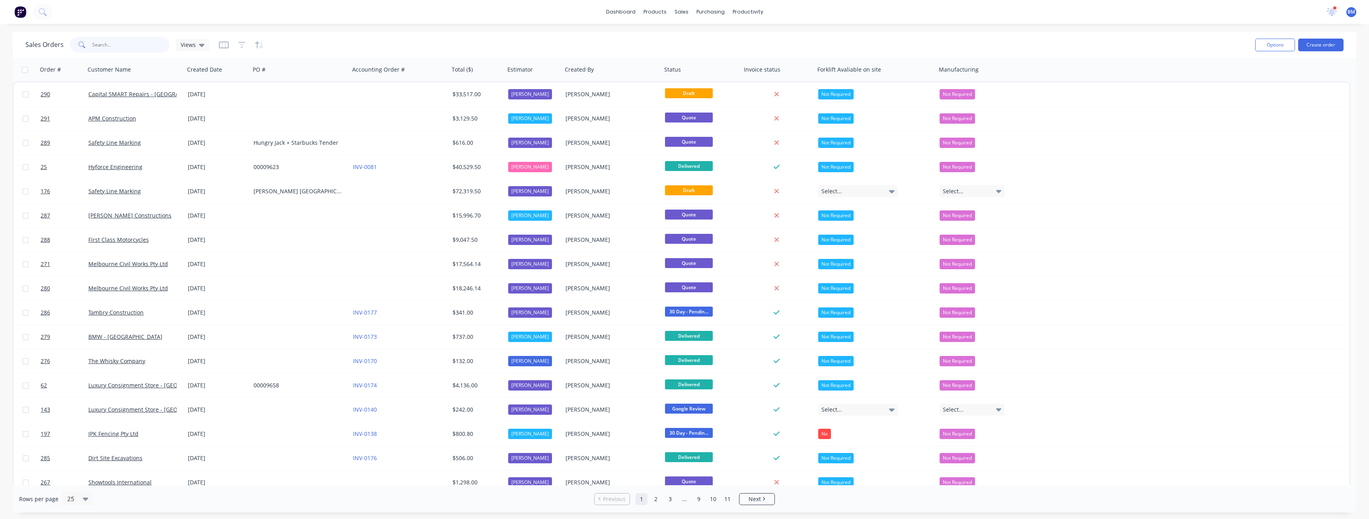
click at [107, 45] on input "text" at bounding box center [131, 45] width 78 height 16
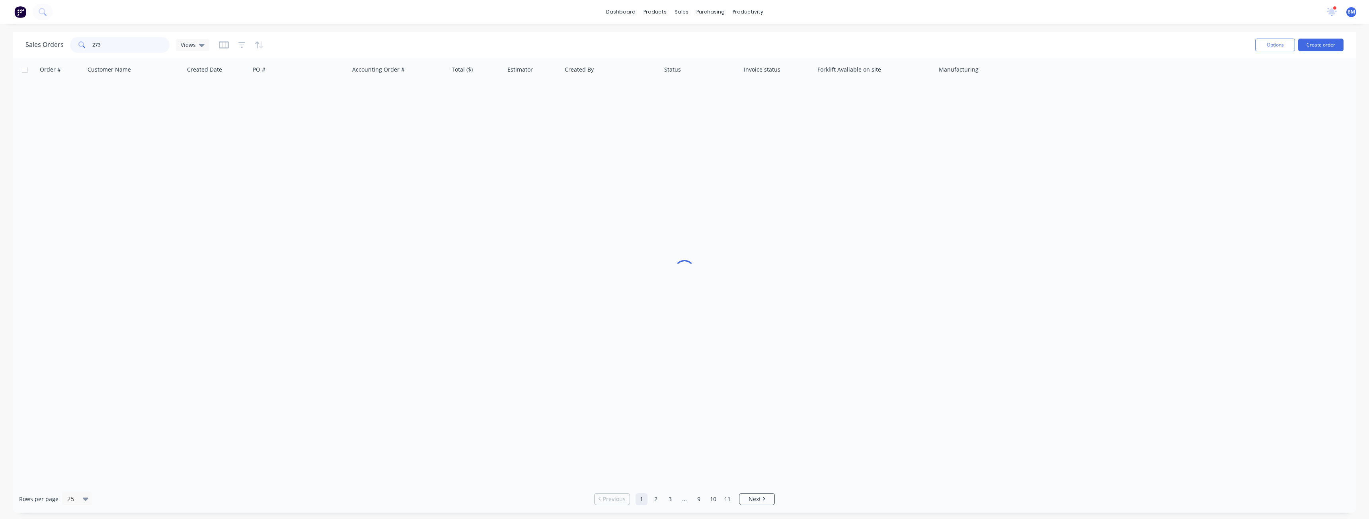
type input "273"
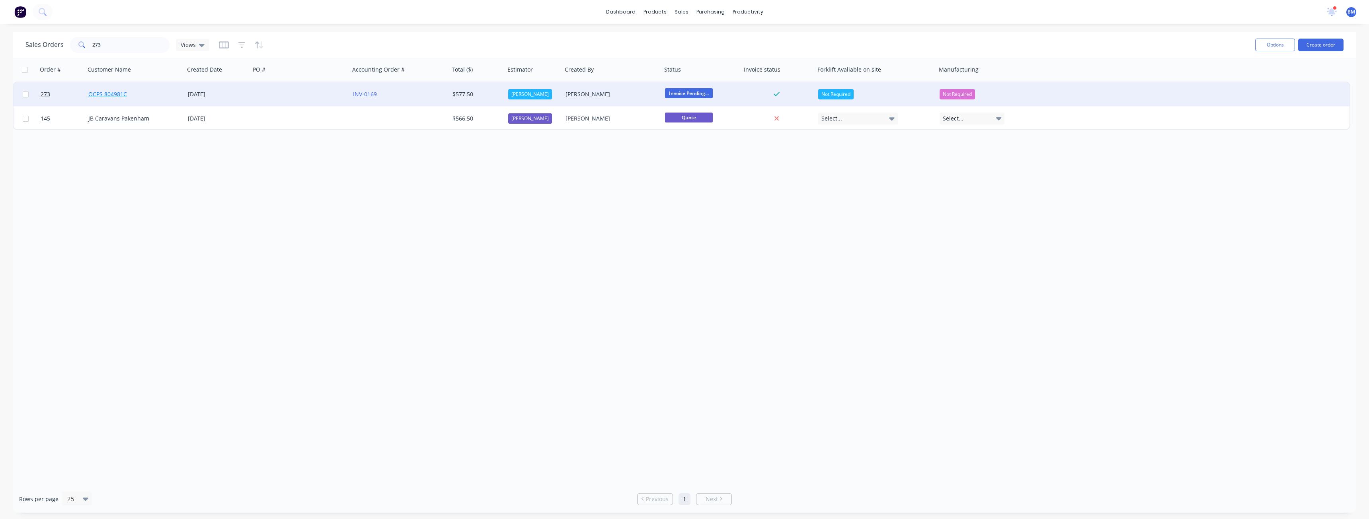
click at [115, 93] on link "OCPS 804981C" at bounding box center [107, 94] width 39 height 8
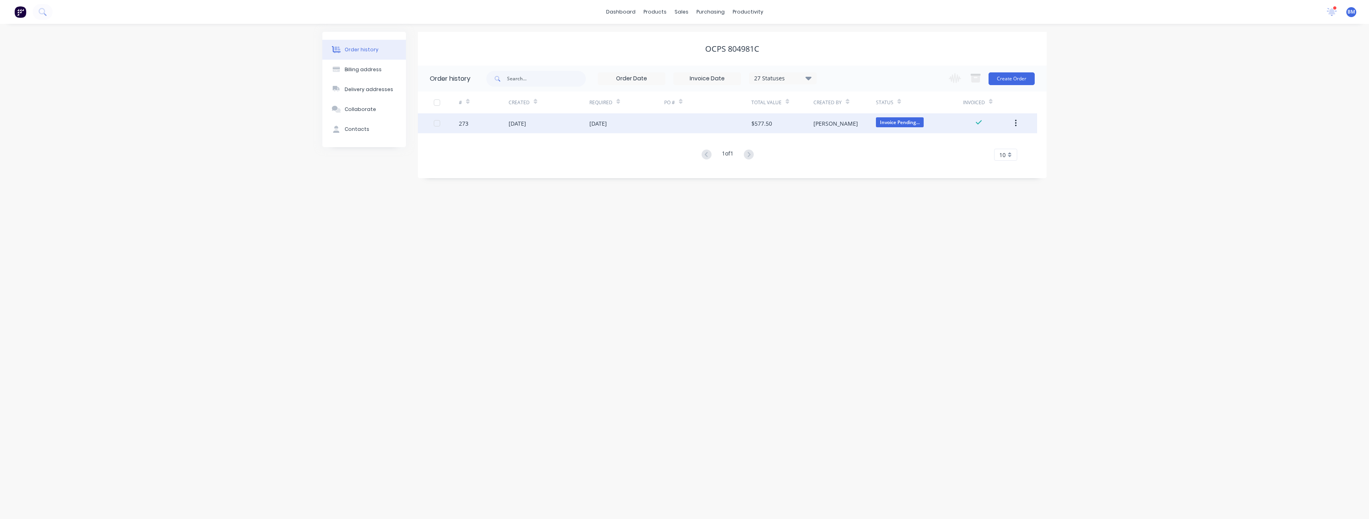
click at [607, 122] on div "[DATE]" at bounding box center [598, 123] width 18 height 8
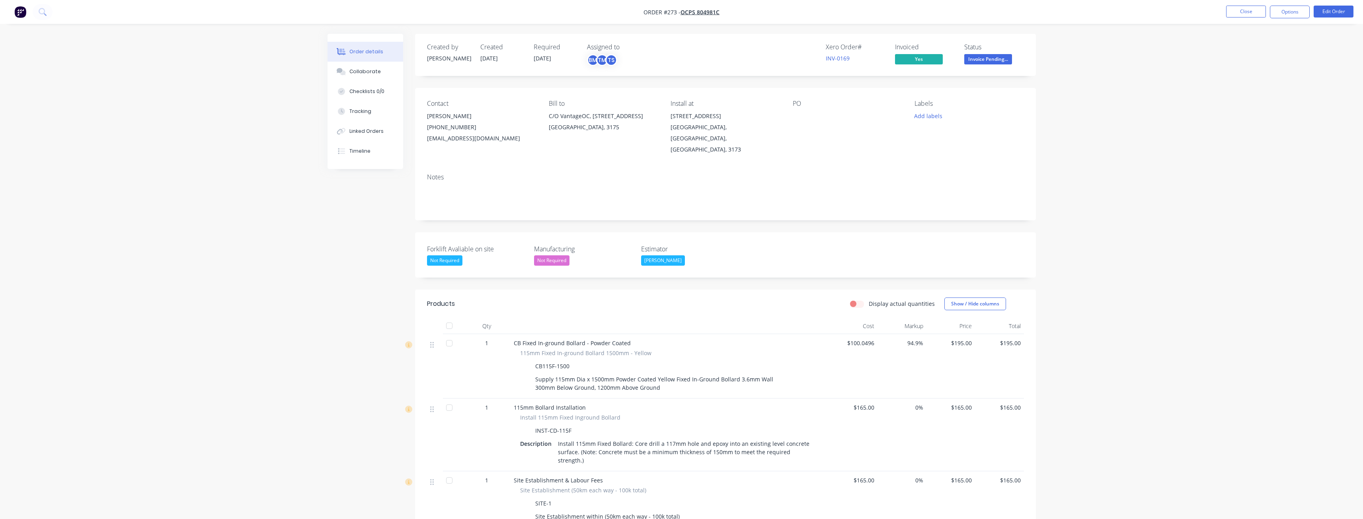
click at [21, 9] on img "button" at bounding box center [20, 12] width 12 height 12
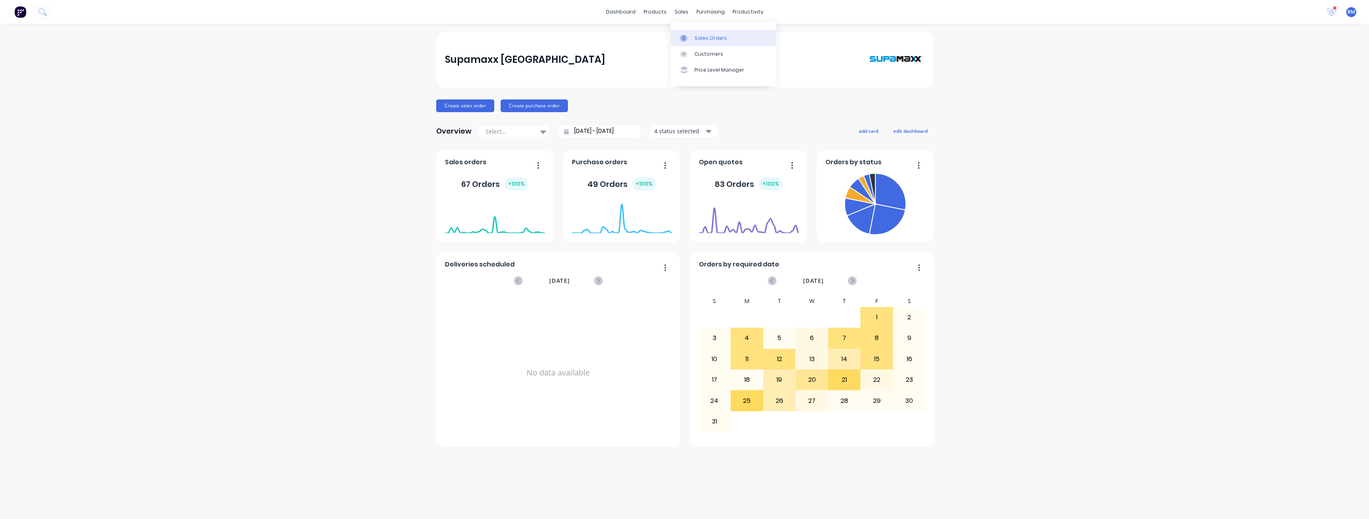
click at [702, 37] on div "Sales Orders" at bounding box center [710, 38] width 33 height 7
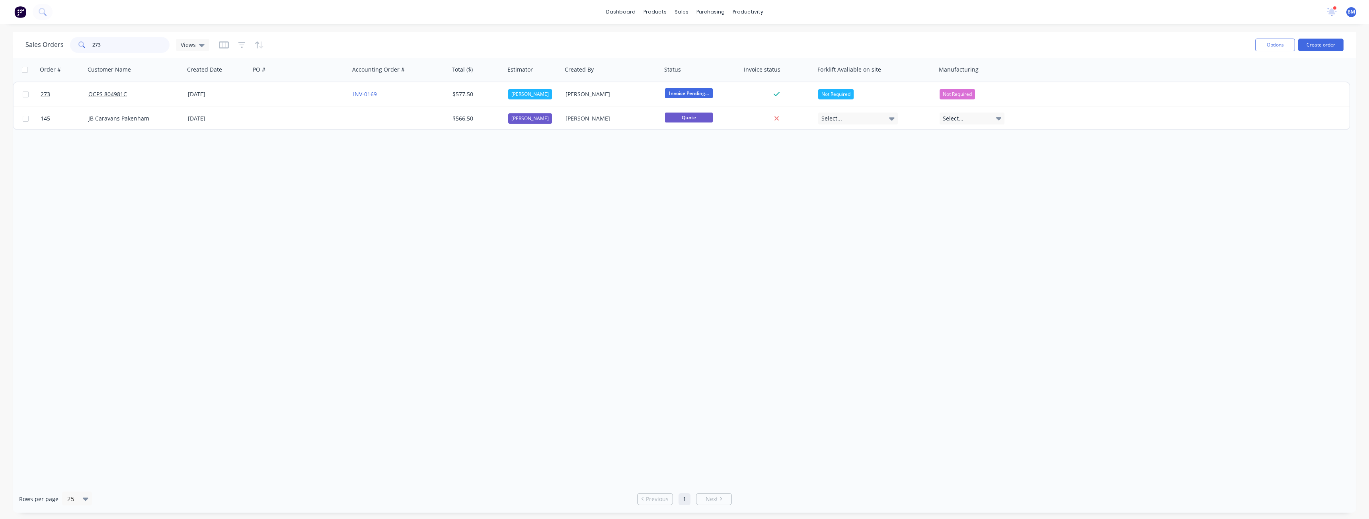
drag, startPoint x: 118, startPoint y: 47, endPoint x: 84, endPoint y: 47, distance: 33.4
click at [84, 47] on div "273" at bounding box center [119, 45] width 99 height 16
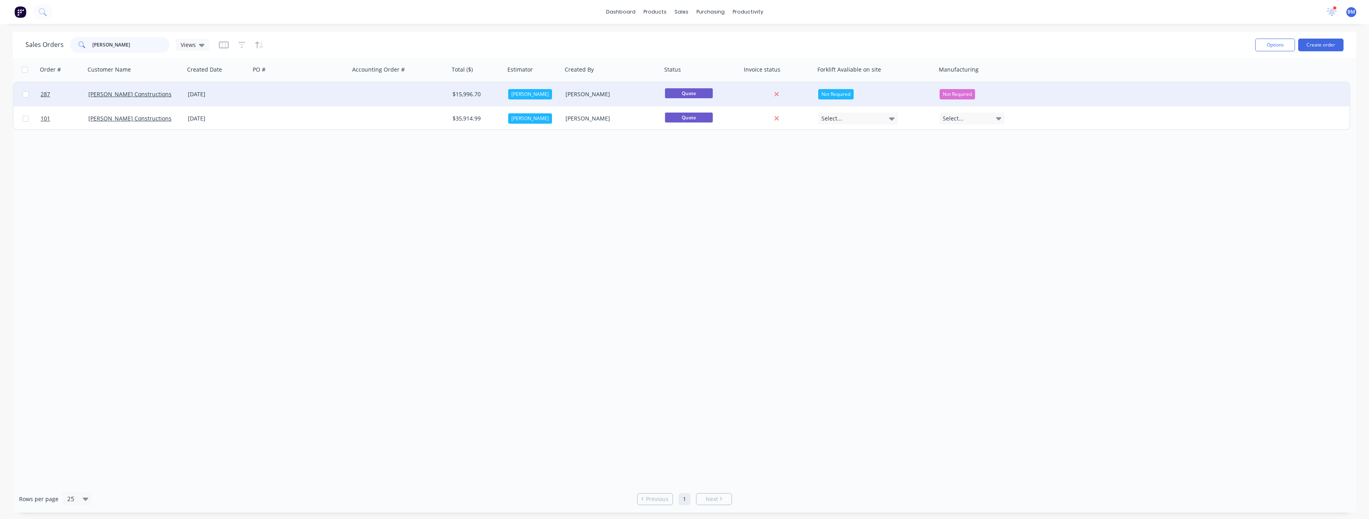
type input "orwell"
click at [234, 90] on div "[DATE]" at bounding box center [218, 94] width 66 height 24
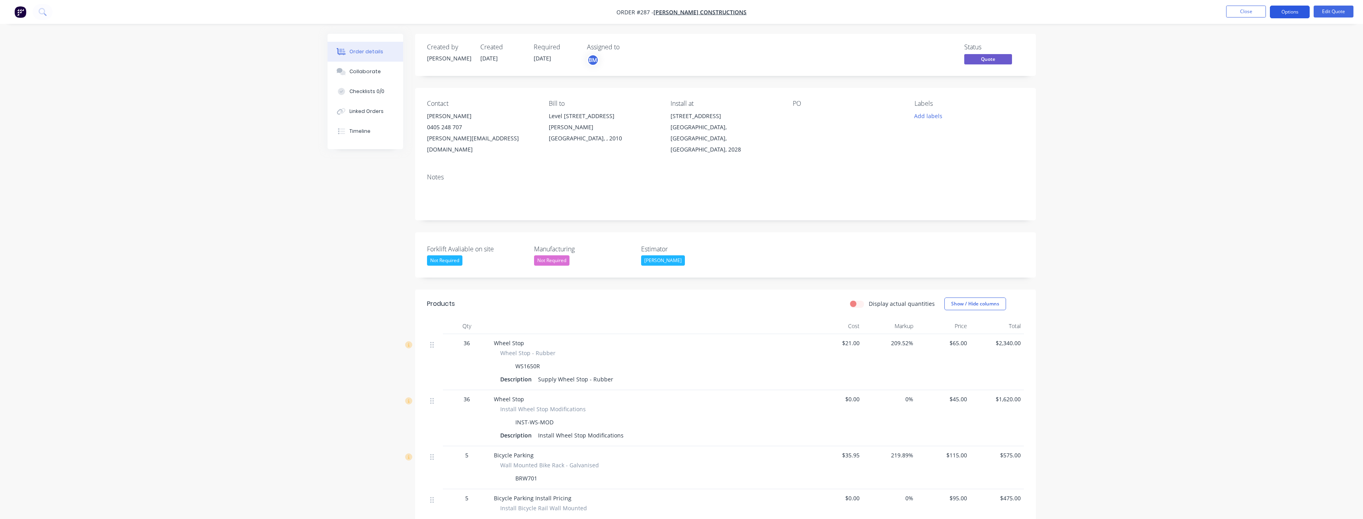
click at [1291, 12] on button "Options" at bounding box center [1290, 12] width 40 height 13
click at [1243, 45] on div "Quote" at bounding box center [1265, 49] width 73 height 12
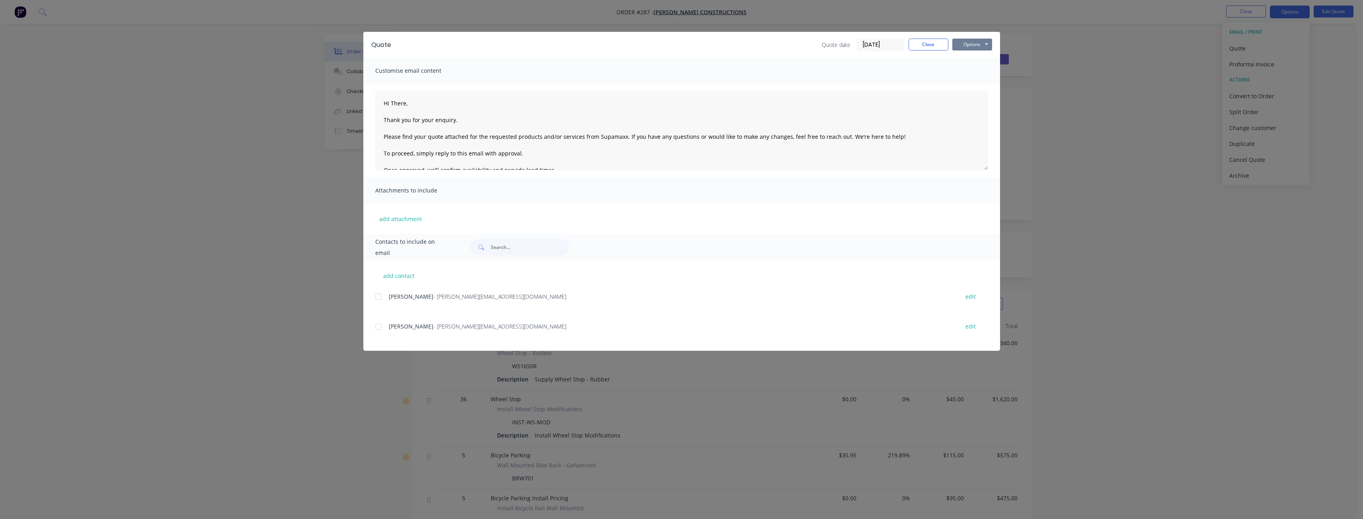
click at [978, 42] on button "Options" at bounding box center [972, 45] width 40 height 12
click at [972, 60] on button "Preview" at bounding box center [977, 58] width 51 height 13
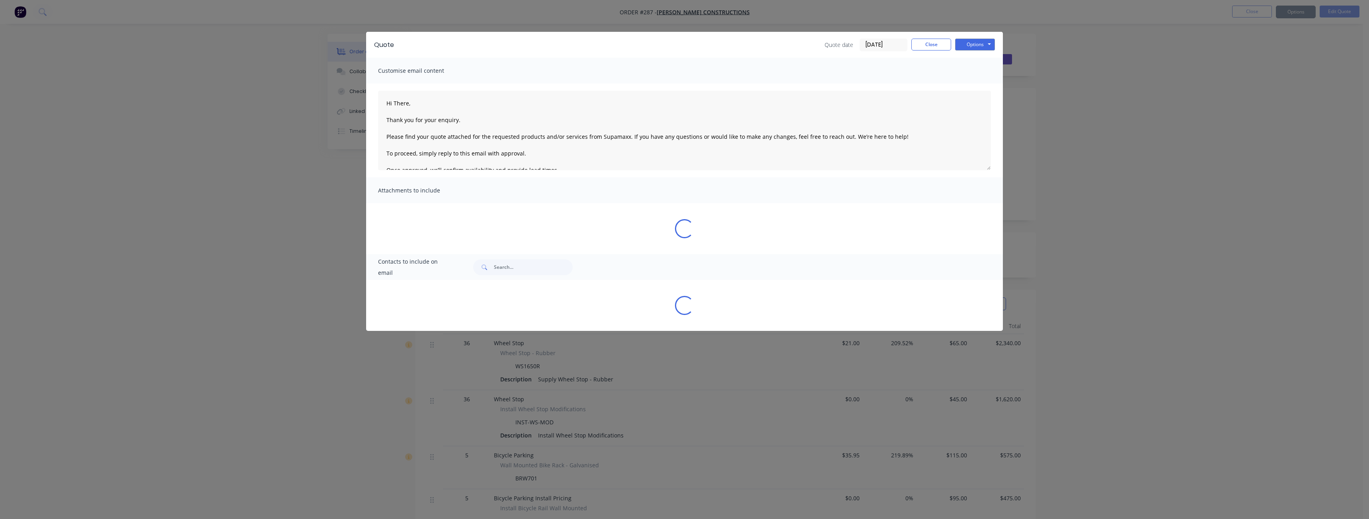
type textarea "Hi There, Thank you for your enquiry. Please find your quote attached for the r…"
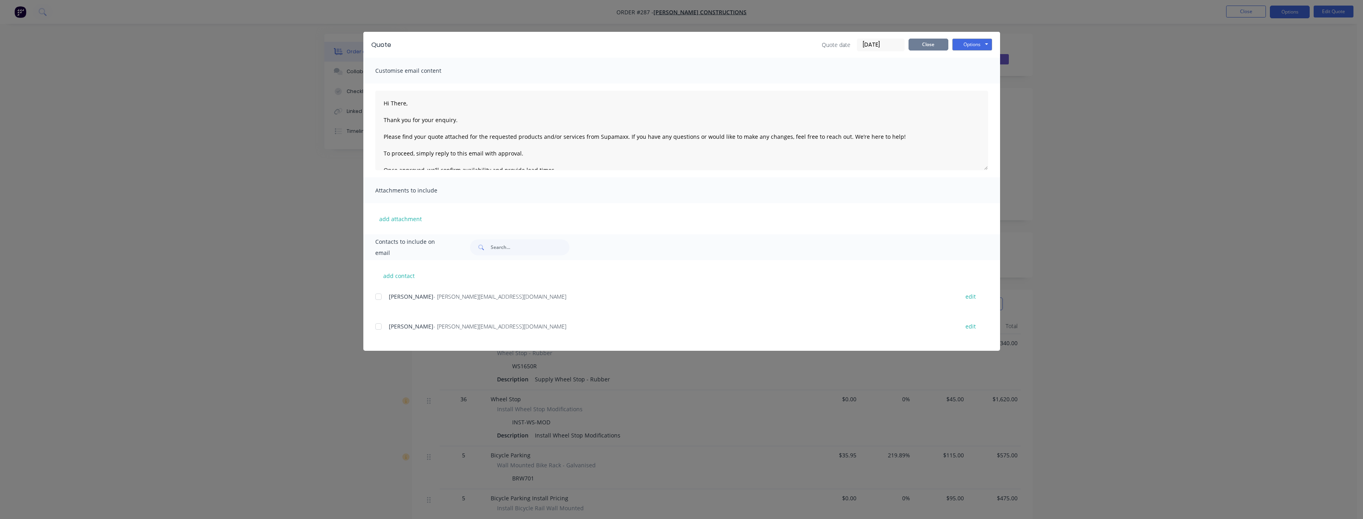
click at [936, 43] on button "Close" at bounding box center [928, 45] width 40 height 12
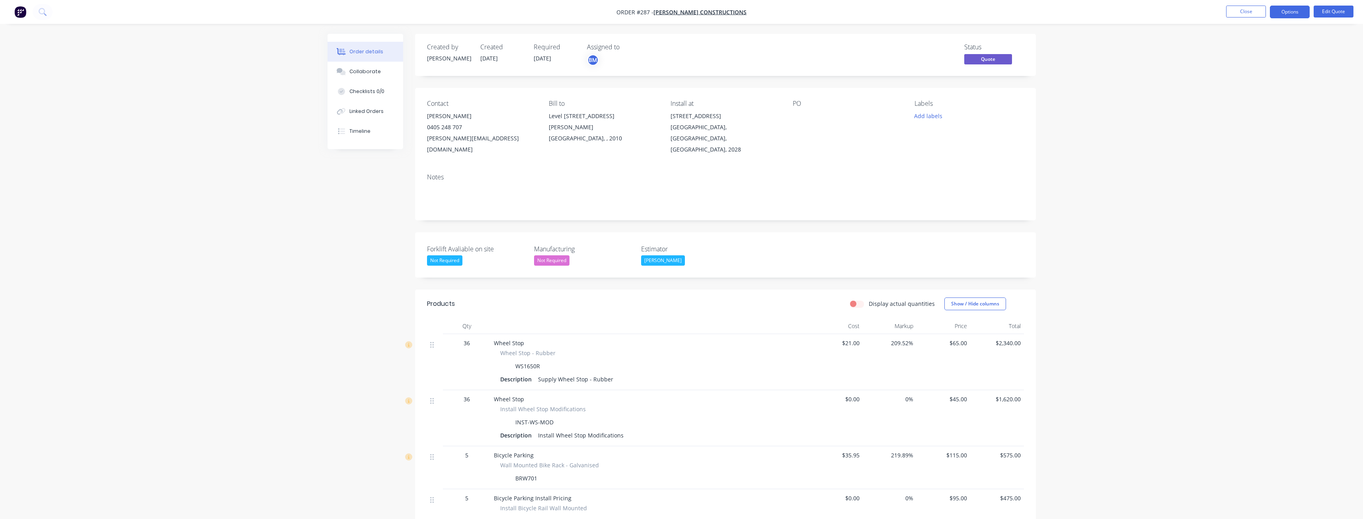
click at [20, 13] on img "button" at bounding box center [20, 12] width 12 height 12
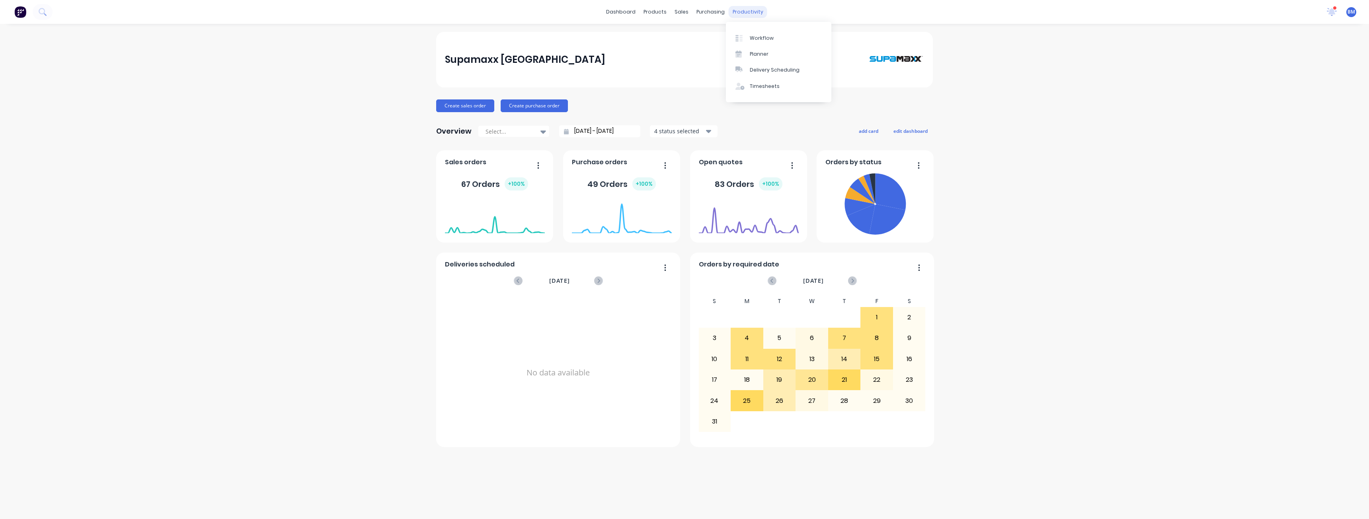
click at [742, 11] on div "productivity" at bounding box center [748, 12] width 39 height 12
click at [754, 54] on div "Planner" at bounding box center [759, 54] width 19 height 7
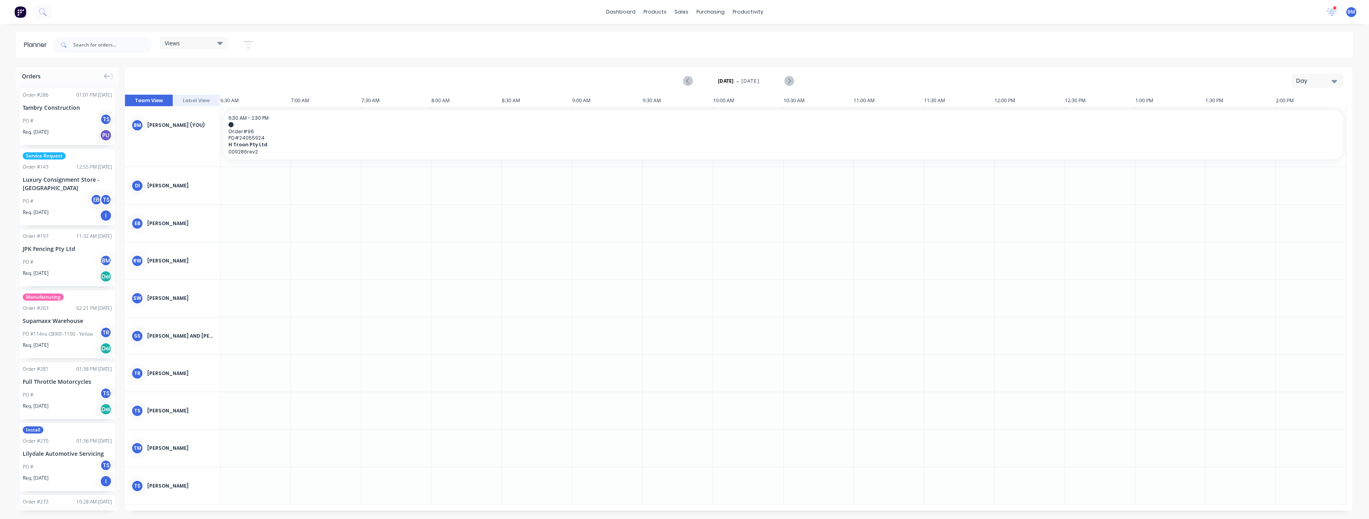
click at [1327, 80] on div "Day" at bounding box center [1314, 81] width 37 height 8
click at [1291, 133] on div "Month" at bounding box center [1303, 134] width 79 height 16
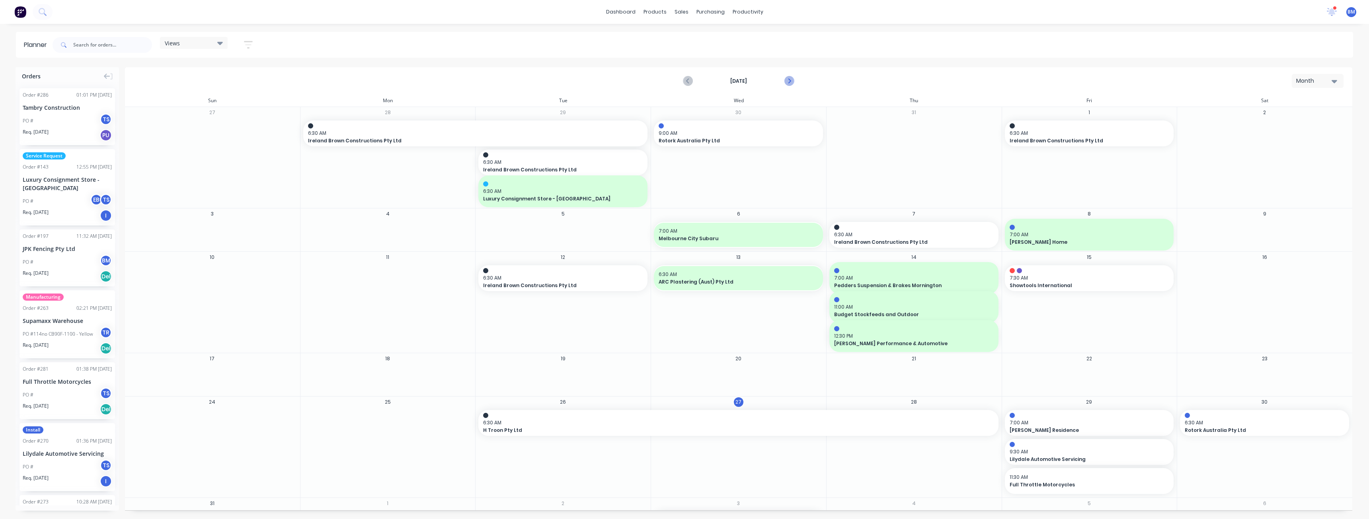
click at [789, 79] on icon "Next page" at bounding box center [789, 81] width 10 height 10
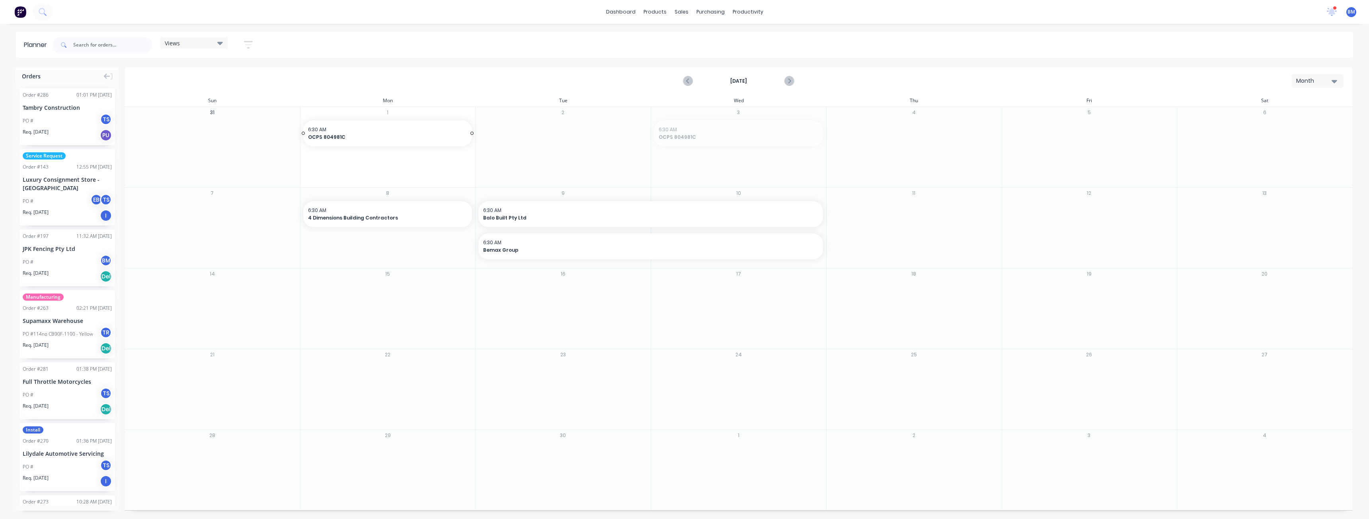
drag, startPoint x: 682, startPoint y: 131, endPoint x: 437, endPoint y: 139, distance: 245.6
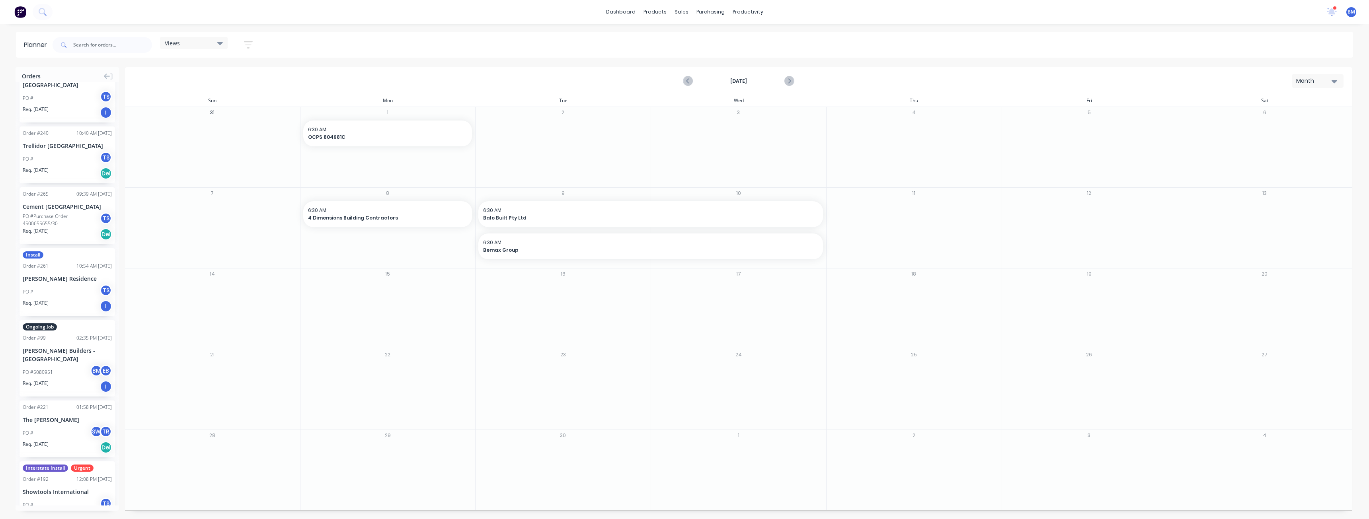
scroll to position [597, 0]
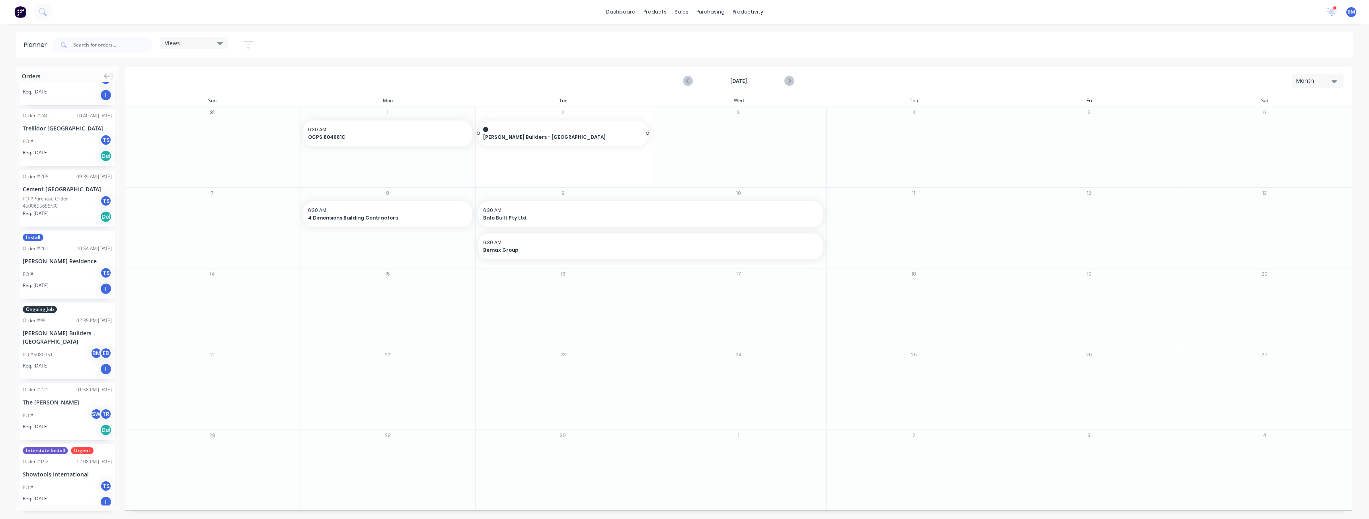
drag, startPoint x: 52, startPoint y: 323, endPoint x: 518, endPoint y: 142, distance: 499.6
drag, startPoint x: 645, startPoint y: 133, endPoint x: 711, endPoint y: 133, distance: 66.1
drag, startPoint x: 822, startPoint y: 134, endPoint x: 869, endPoint y: 133, distance: 47.0
click at [842, 81] on div "September 2025 Month" at bounding box center [738, 81] width 1225 height 26
